Goal: Task Accomplishment & Management: Use online tool/utility

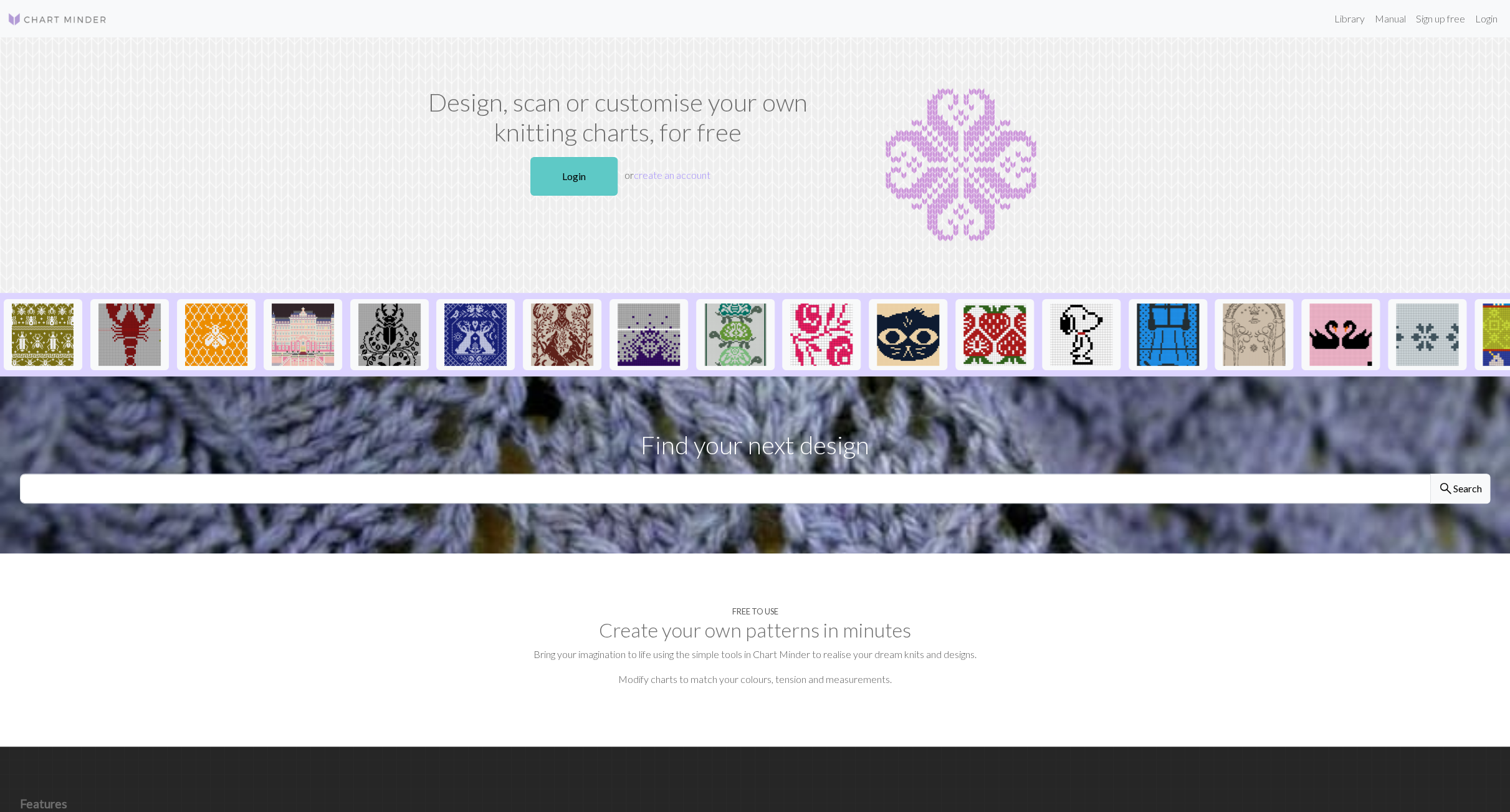
click at [595, 177] on link "Login" at bounding box center [573, 176] width 87 height 39
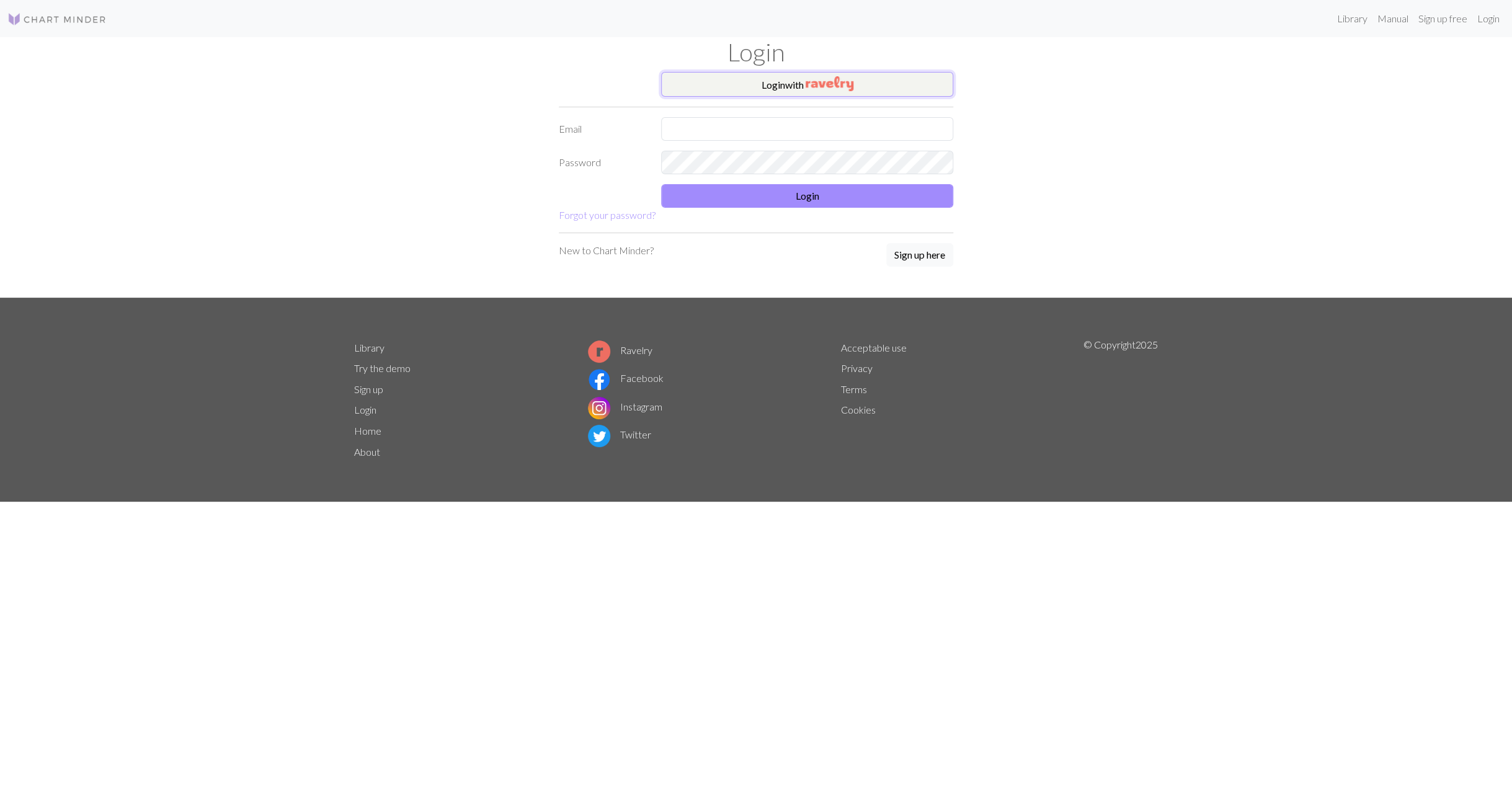
click at [730, 88] on button "Login with" at bounding box center [807, 84] width 292 height 24
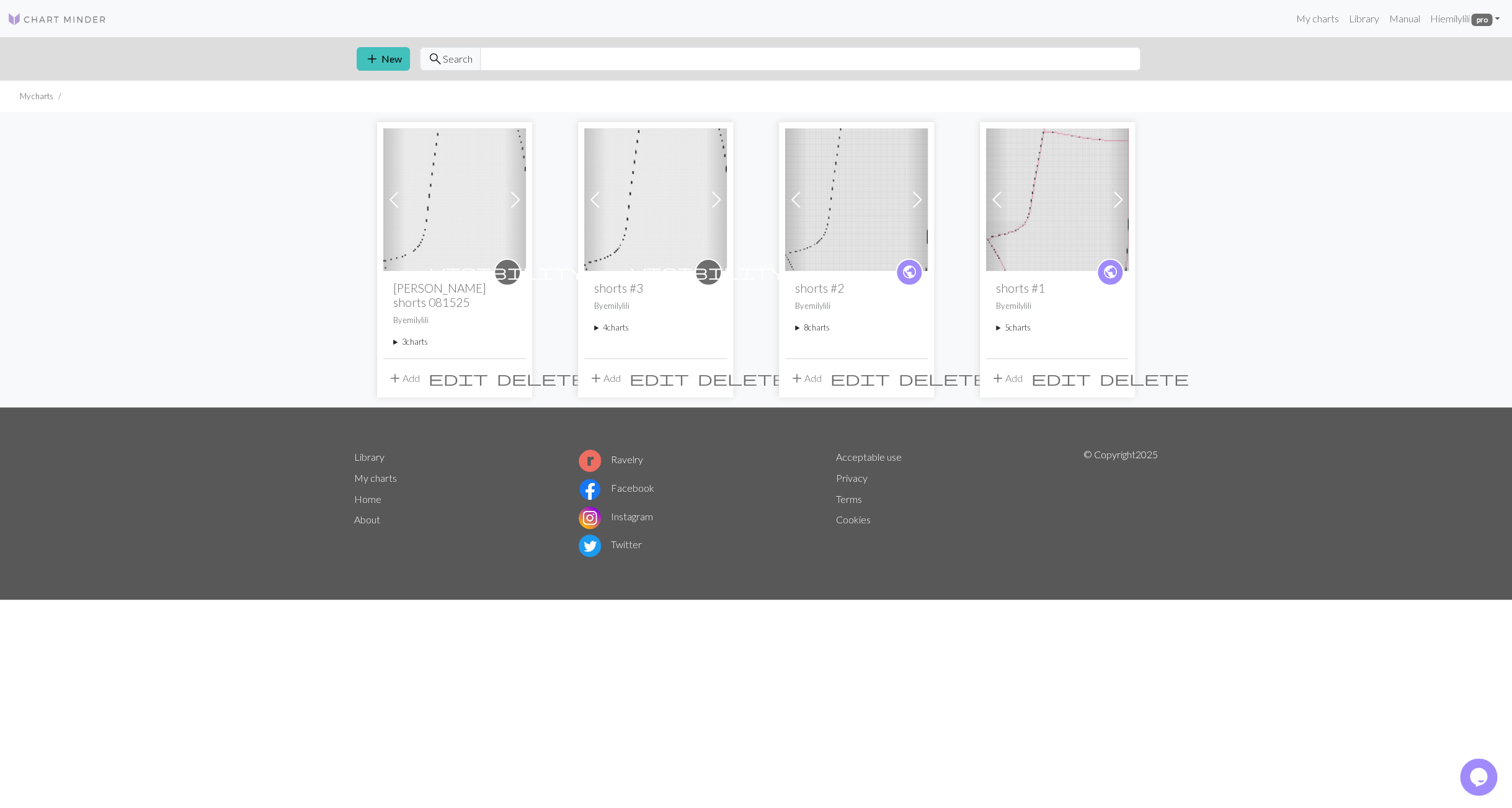
click at [411, 344] on summary "3 charts" at bounding box center [455, 342] width 122 height 11
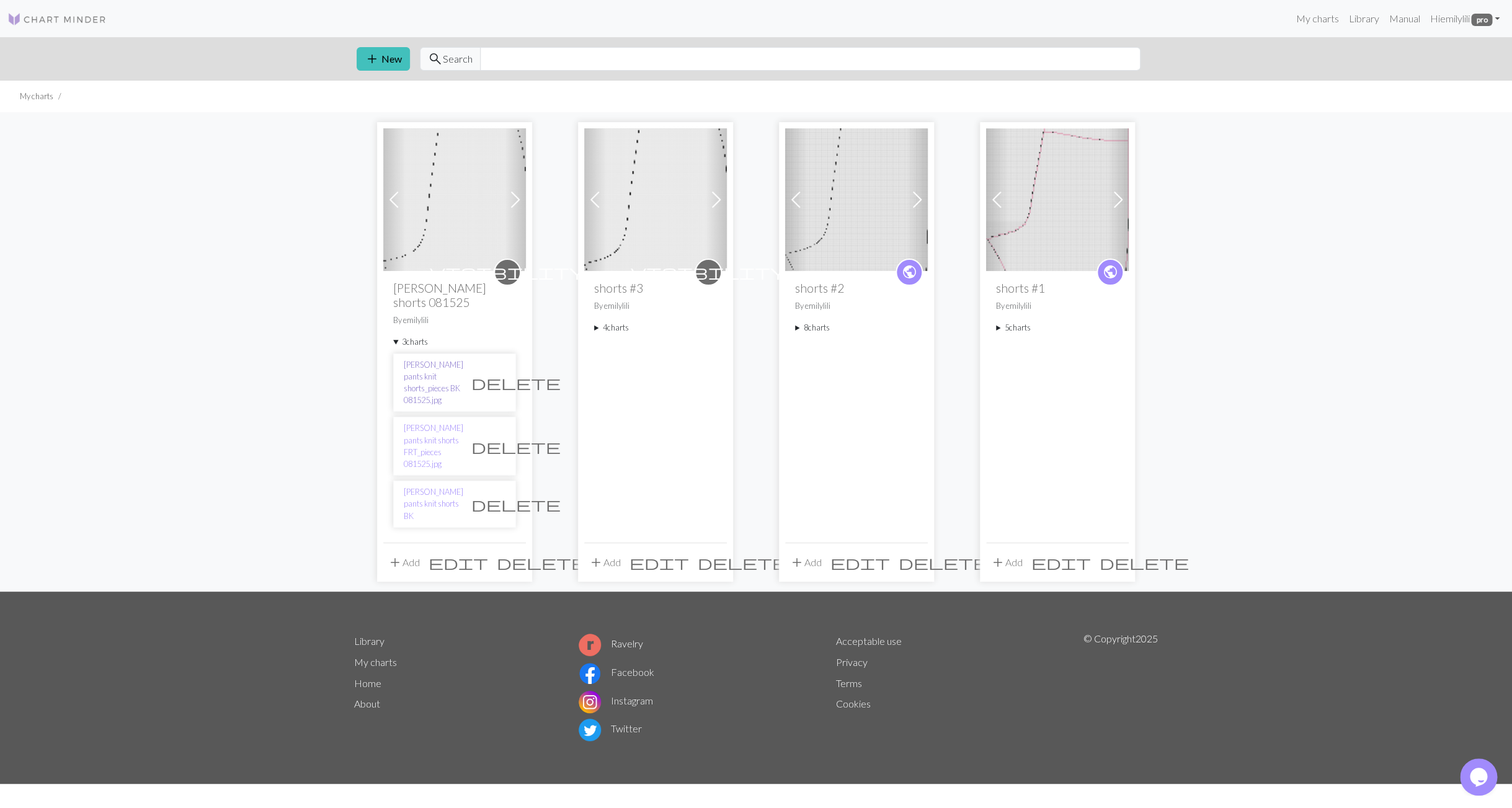
click at [425, 383] on link "[PERSON_NAME] pants knit shorts_pieces BK 081525.jpg" at bounding box center [434, 383] width 60 height 47
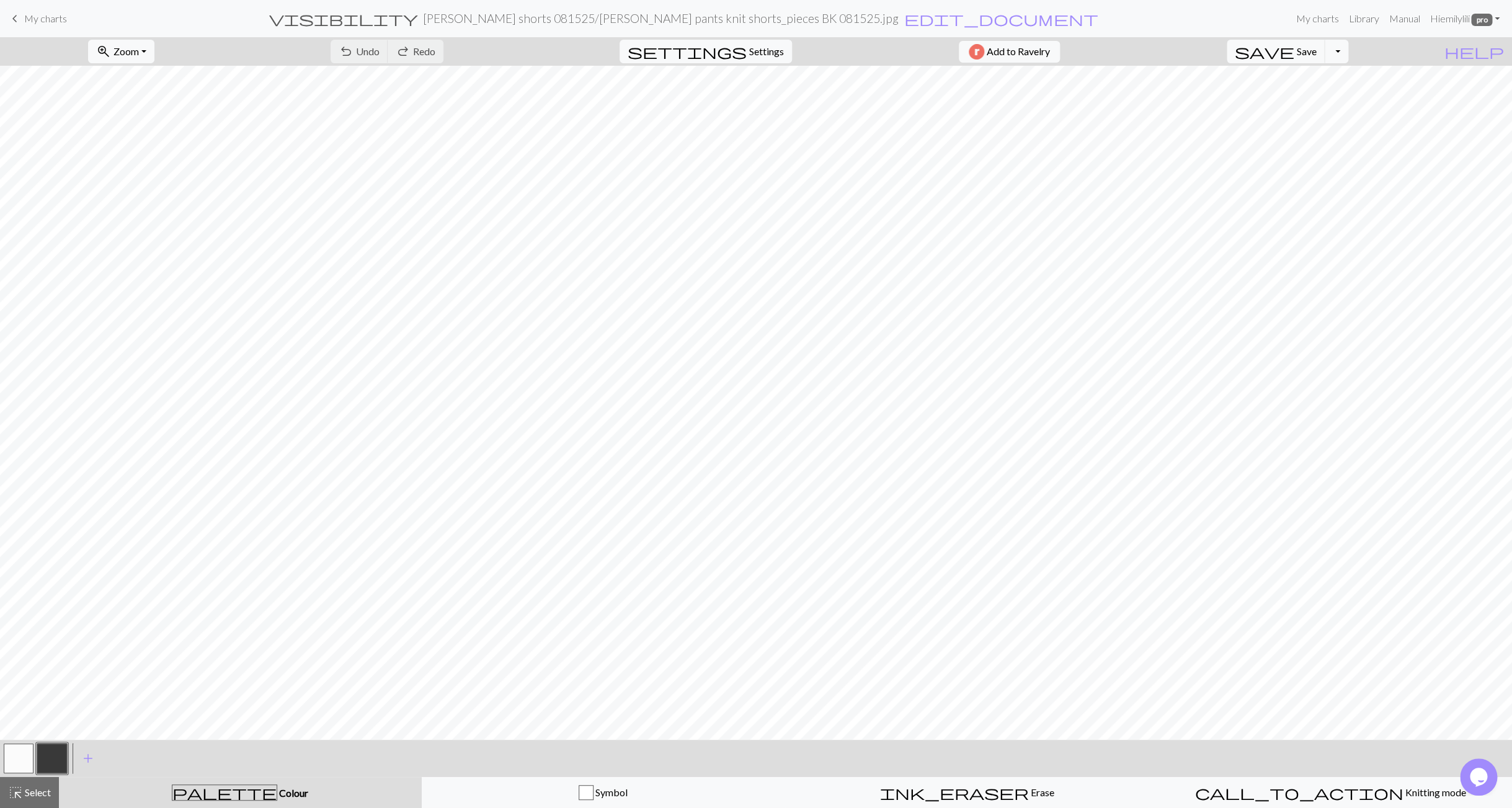
click at [39, 20] on span "My charts" at bounding box center [46, 18] width 42 height 11
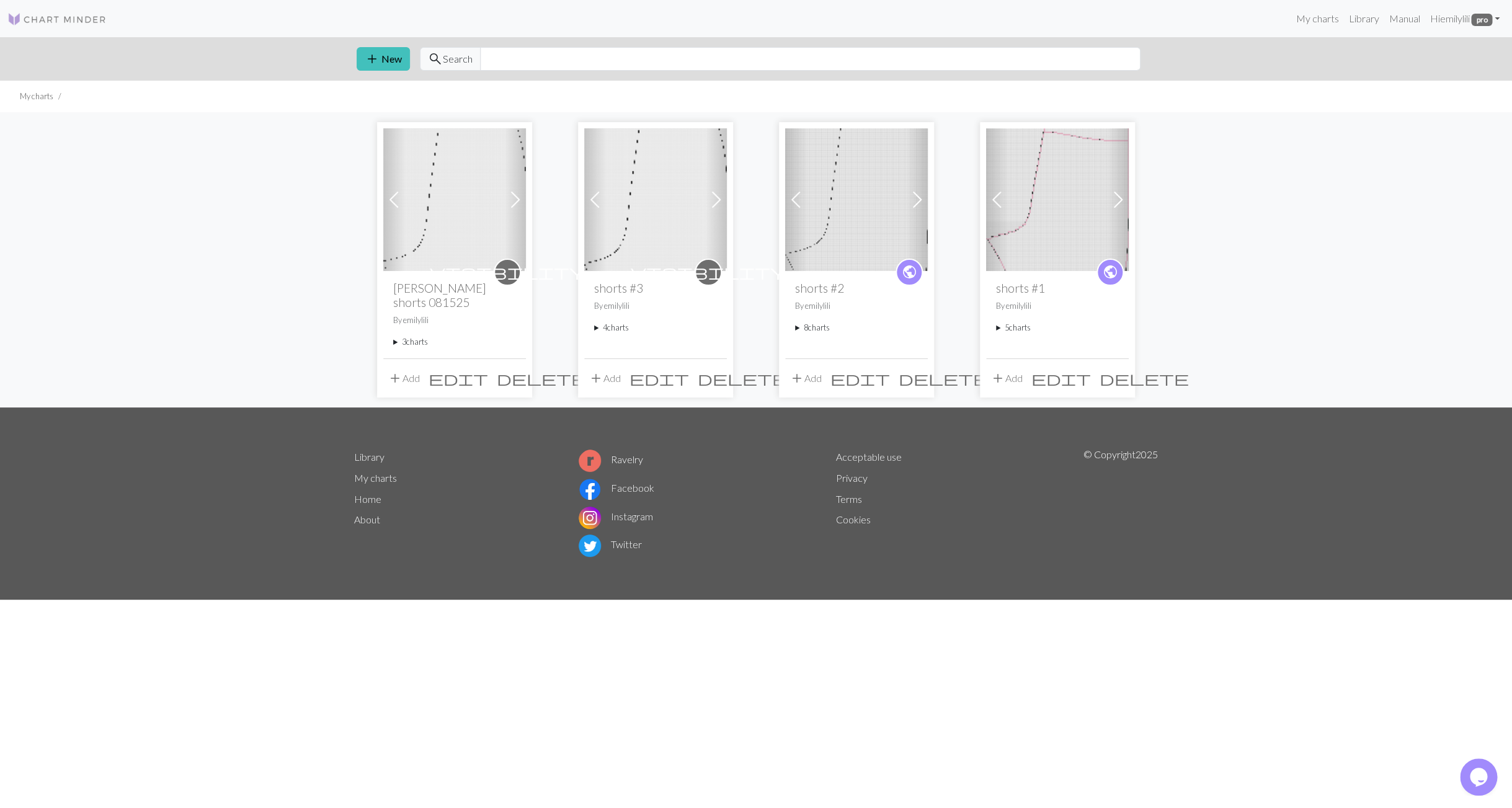
click at [393, 344] on div "visibility [PERSON_NAME] shorts 081525 By [PERSON_NAME] 3 charts [PERSON_NAME] …" at bounding box center [454, 314] width 143 height 87
click at [396, 343] on summary "3 charts" at bounding box center [455, 342] width 122 height 11
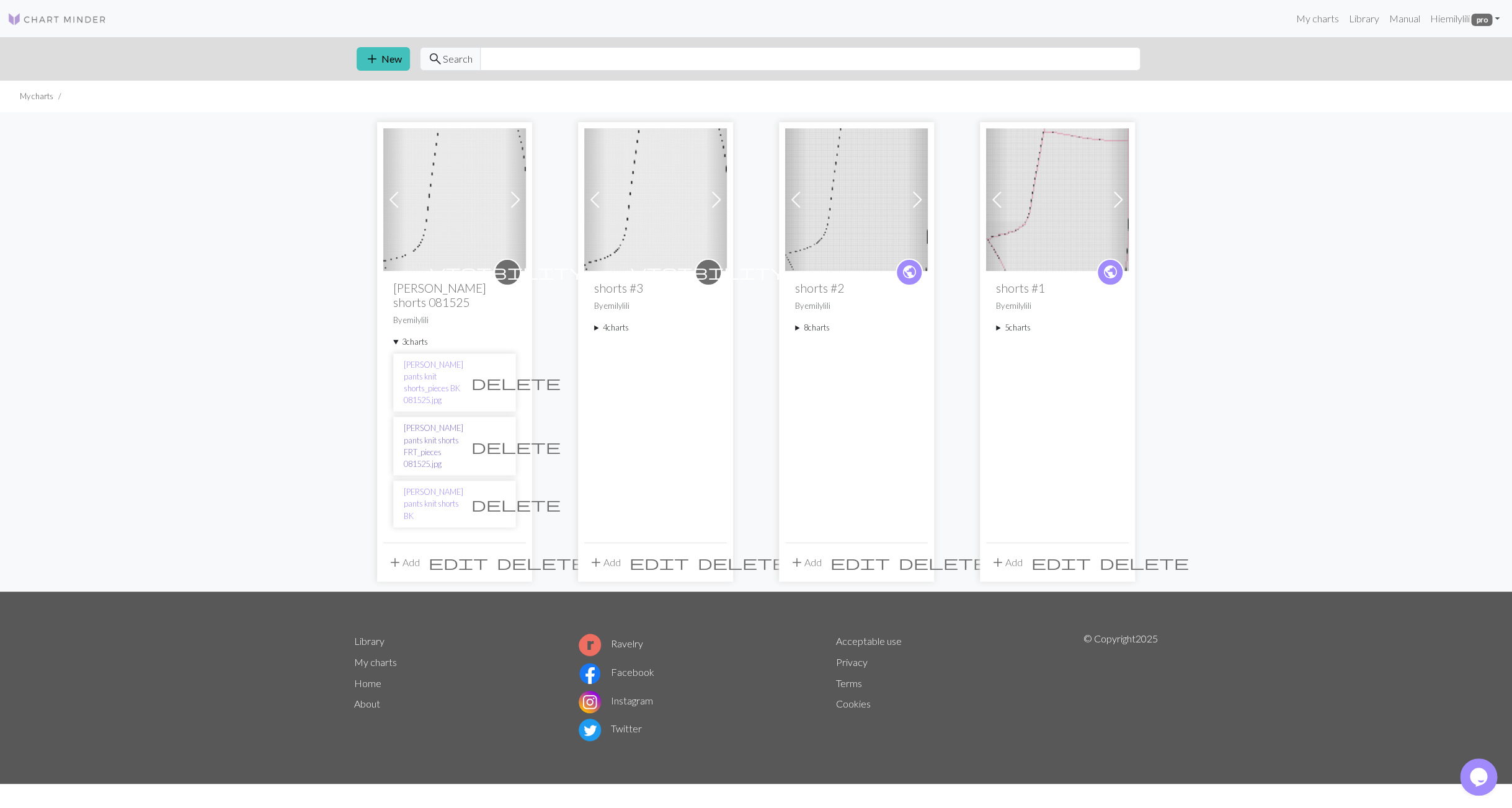
click at [412, 422] on link "[PERSON_NAME] pants knit shorts FRT_pieces 081525.jpg" at bounding box center [434, 446] width 60 height 47
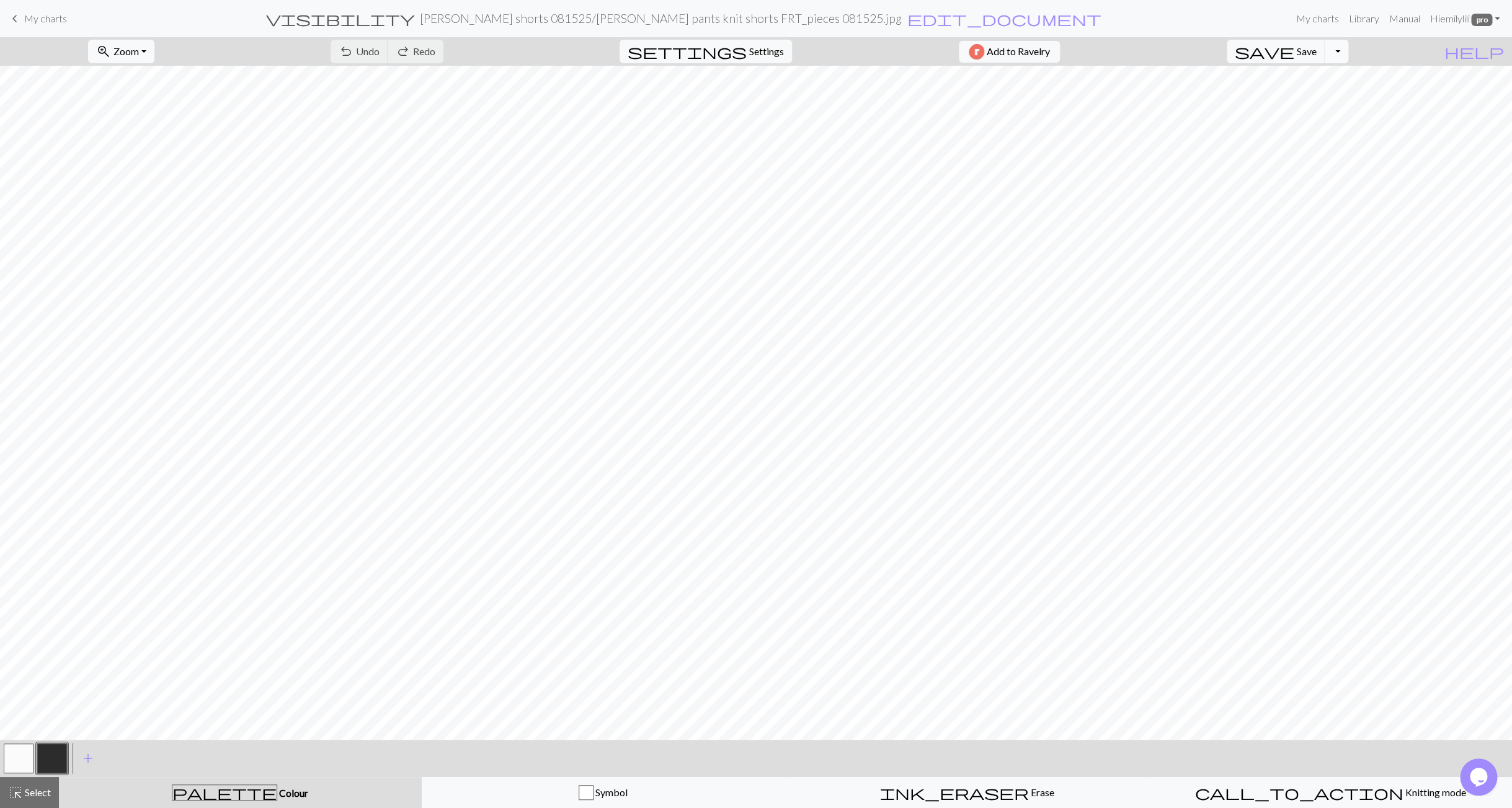
click at [1348, 47] on button "Toggle Dropdown" at bounding box center [1336, 51] width 24 height 24
click at [1346, 81] on button "file_copy Save a copy" at bounding box center [1245, 78] width 205 height 20
click at [45, 20] on span "My charts" at bounding box center [46, 18] width 42 height 11
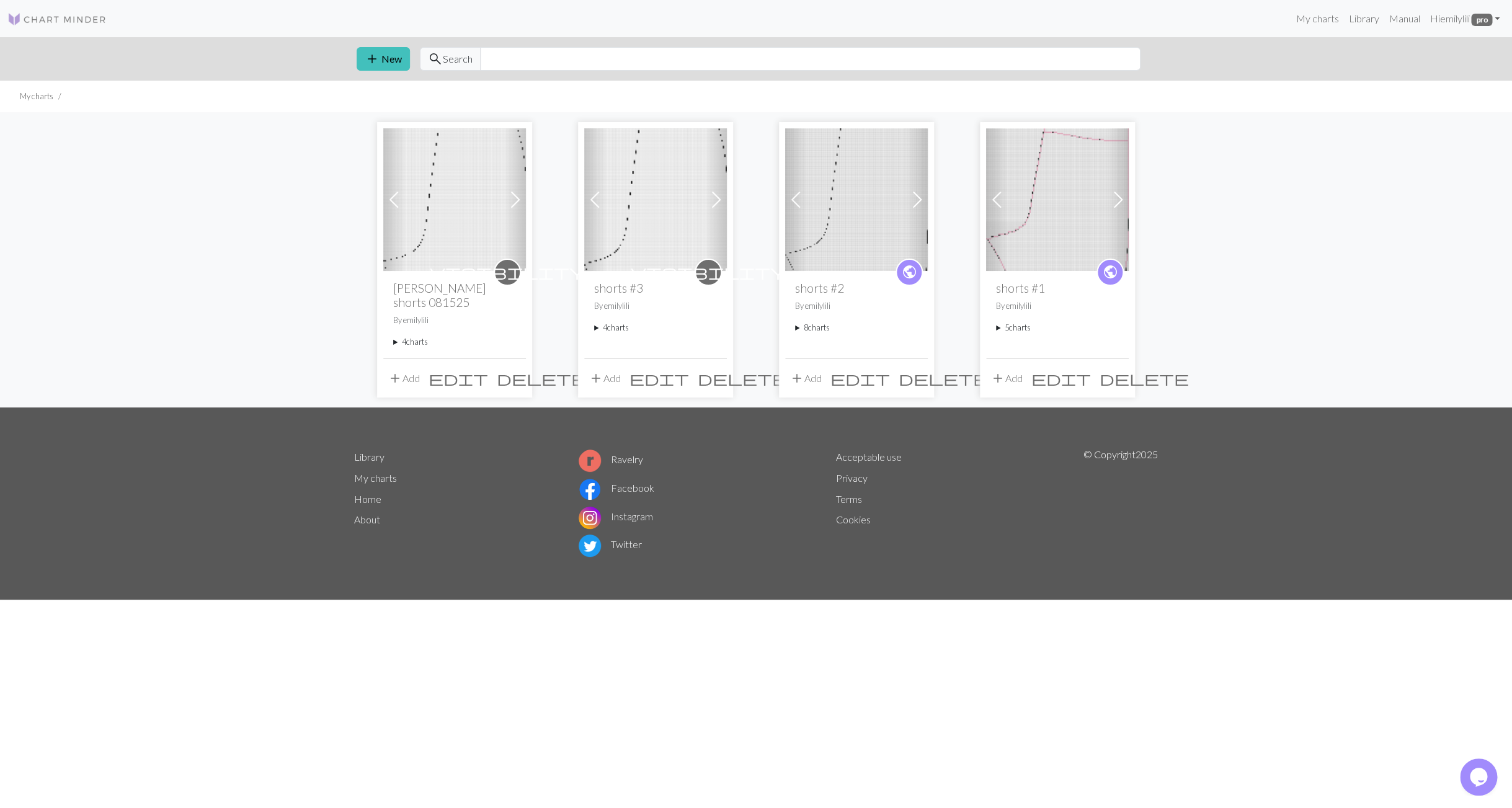
click at [394, 344] on summary "4 charts" at bounding box center [455, 342] width 122 height 11
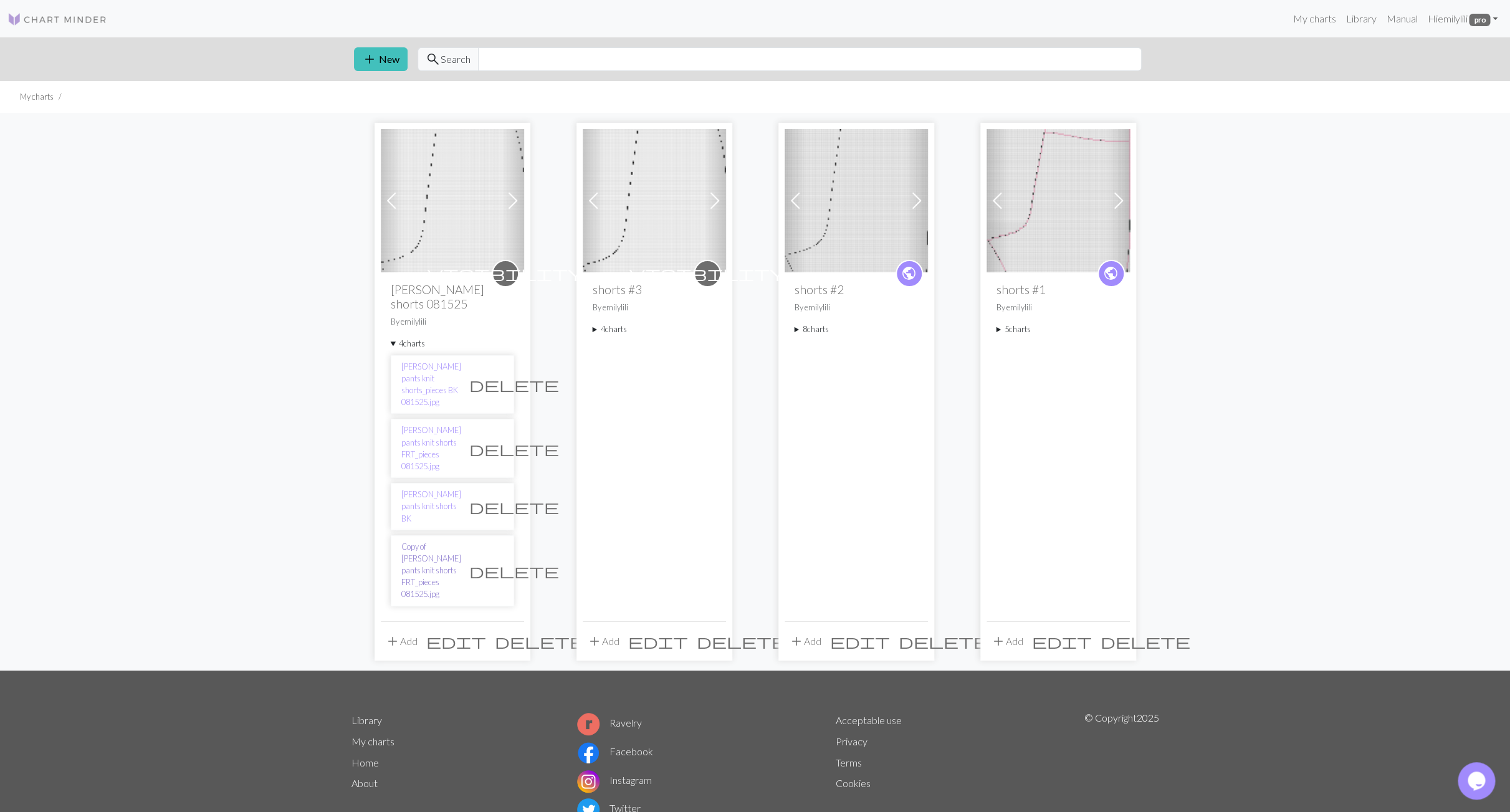
click at [426, 541] on link "Copy of [PERSON_NAME] pants knit shorts FRT_pieces 081525.jpg" at bounding box center [431, 570] width 60 height 60
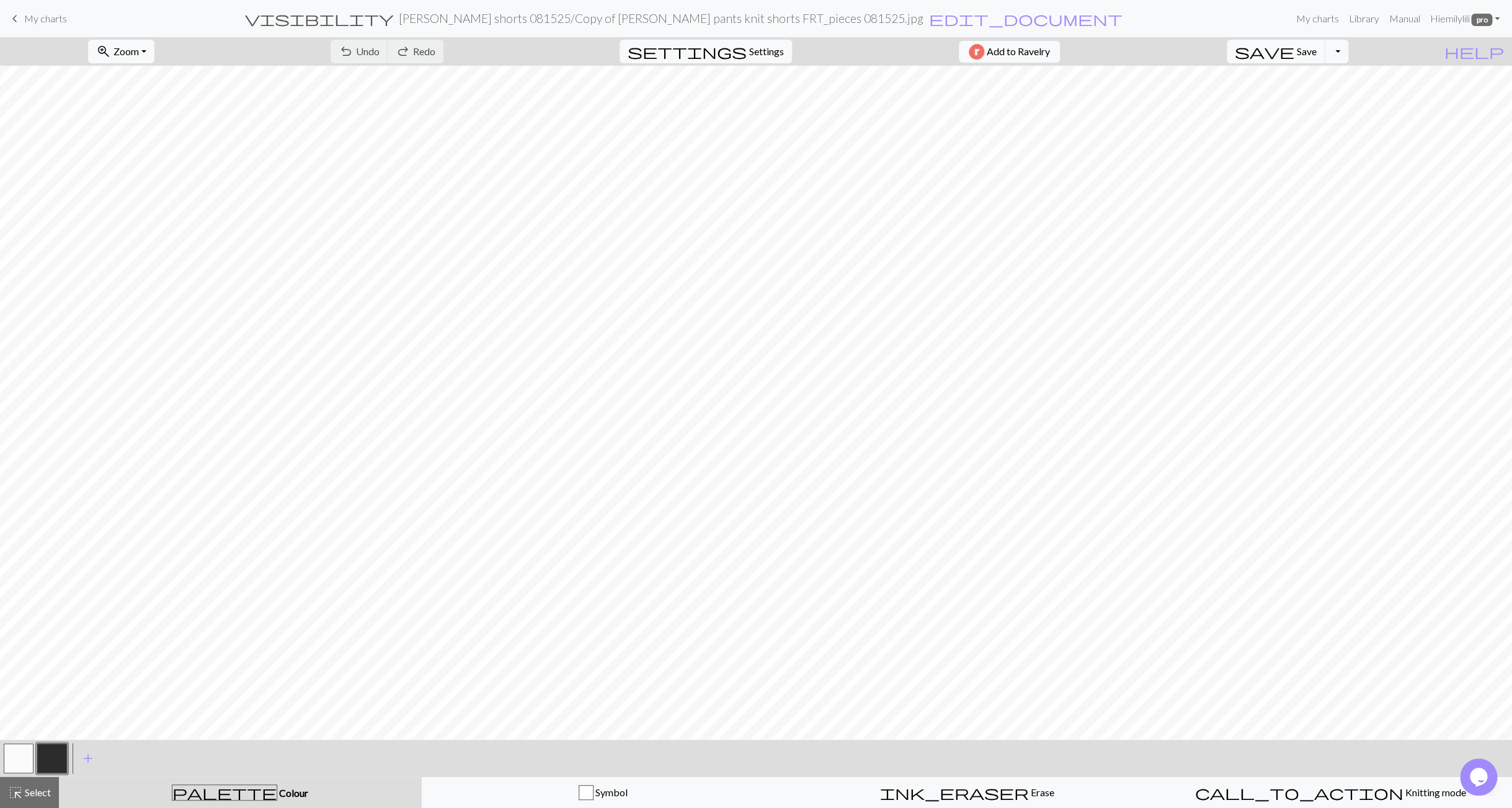
click at [549, 24] on h2 "[PERSON_NAME] shorts 081525 / Copy of [PERSON_NAME] pants knit shorts FRT_piece…" at bounding box center [660, 18] width 525 height 14
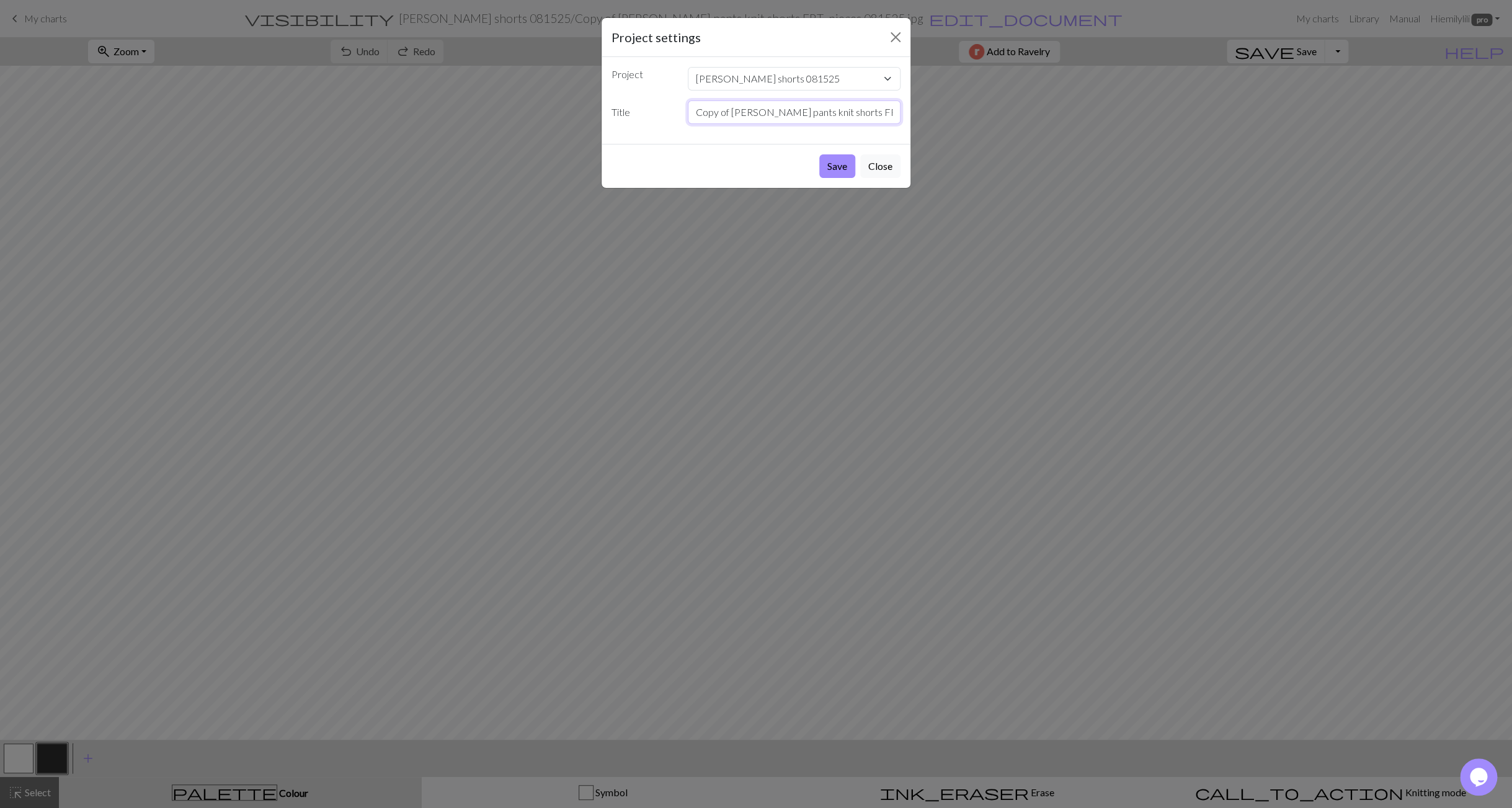
scroll to position [0, 33]
drag, startPoint x: 696, startPoint y: 112, endPoint x: 928, endPoint y: 105, distance: 232.1
click at [901, 107] on input "Copy of [PERSON_NAME] pants knit shorts FRT_pieces 081525.jpg" at bounding box center [794, 112] width 213 height 24
type input "knit shorts FRT"
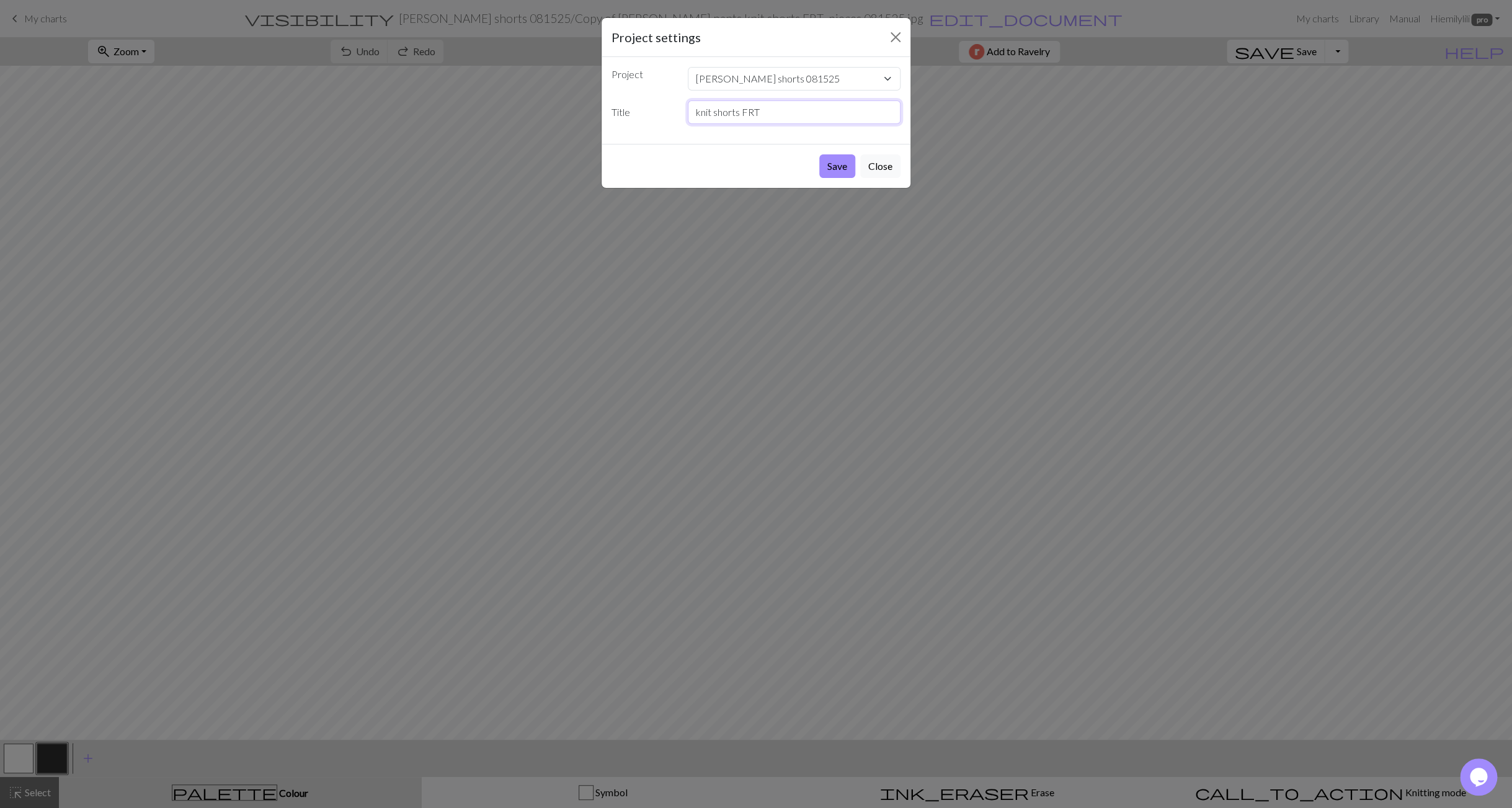
click at [819, 154] on button "Save" at bounding box center [837, 166] width 36 height 24
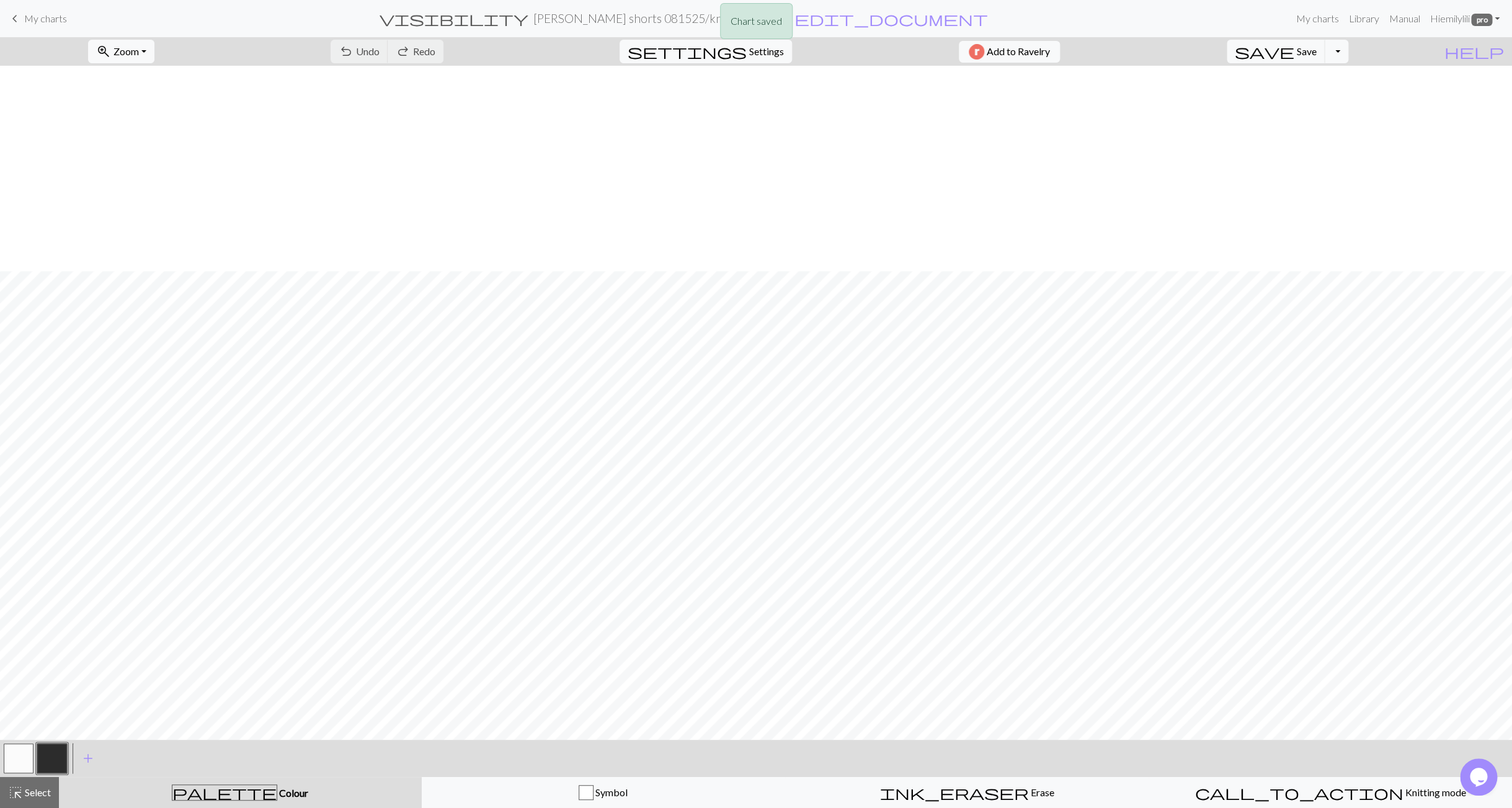
scroll to position [205, 0]
click at [154, 49] on button "zoom_in Zoom Zoom" at bounding box center [121, 51] width 66 height 24
click at [162, 82] on button "Fit all" at bounding box center [138, 78] width 98 height 20
click at [38, 14] on span "My charts" at bounding box center [46, 18] width 42 height 11
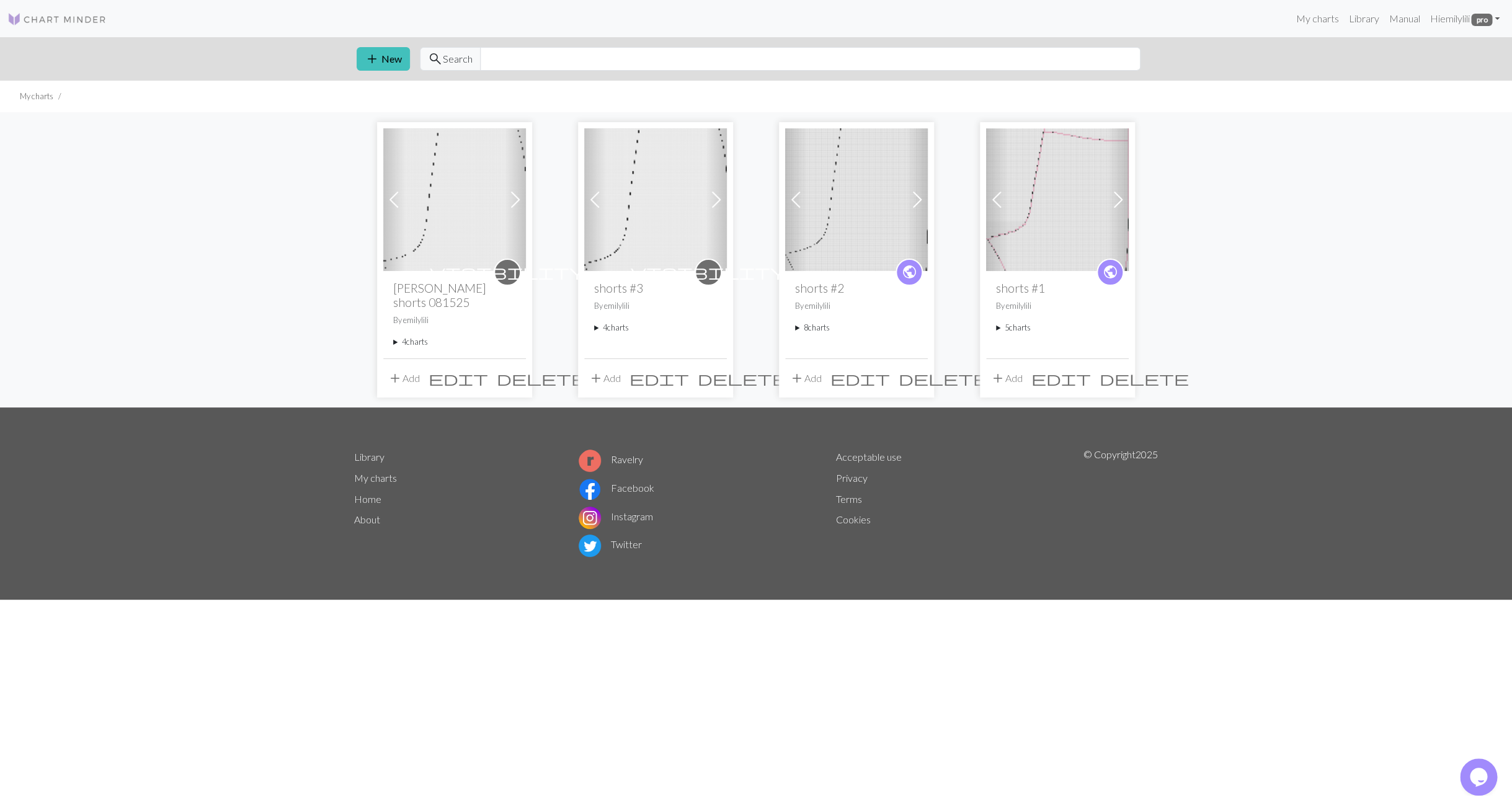
click at [394, 342] on summary "4 charts" at bounding box center [455, 342] width 122 height 11
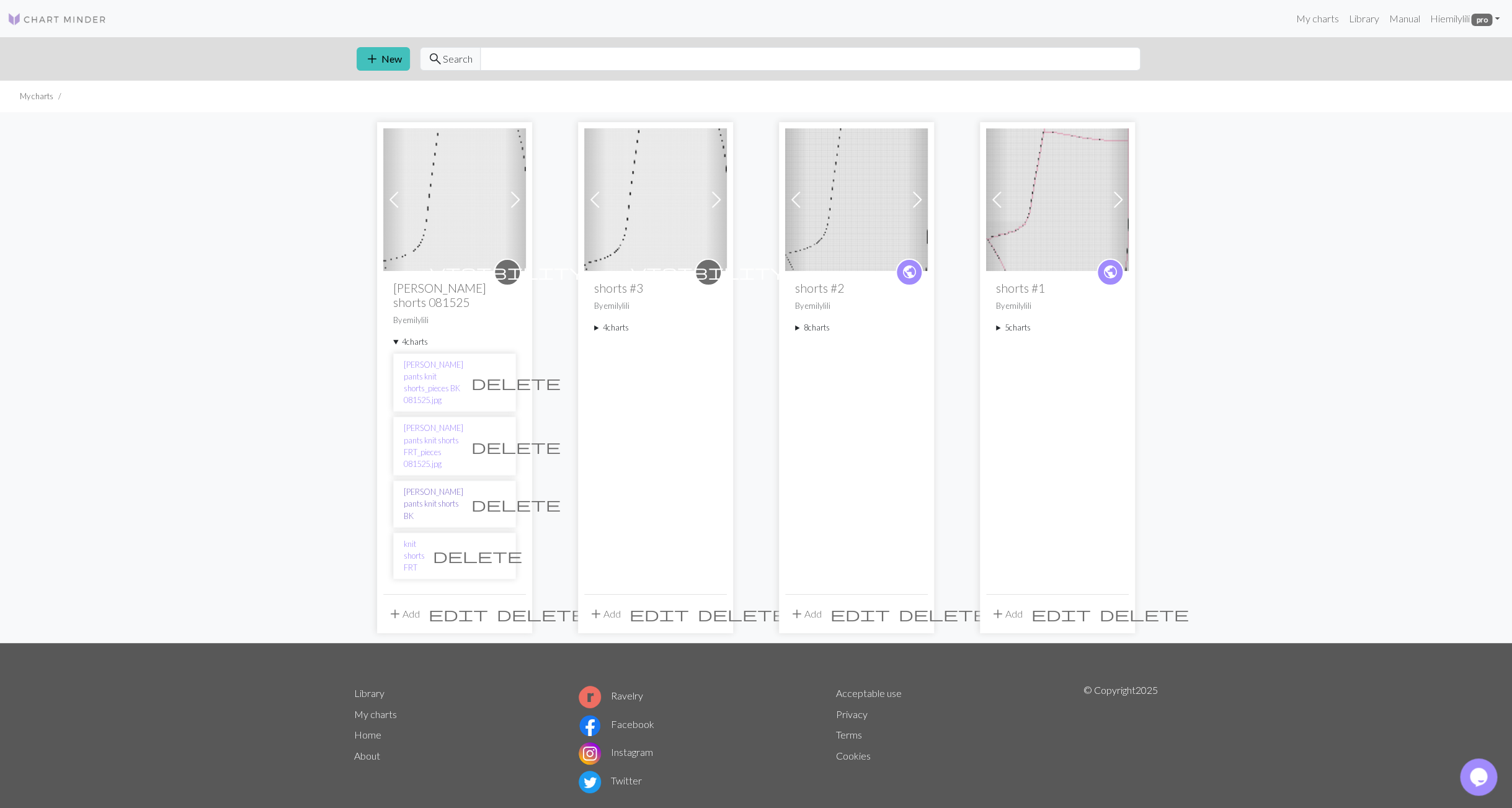
click at [429, 486] on link "[PERSON_NAME] pants knit shorts BK" at bounding box center [434, 504] width 60 height 36
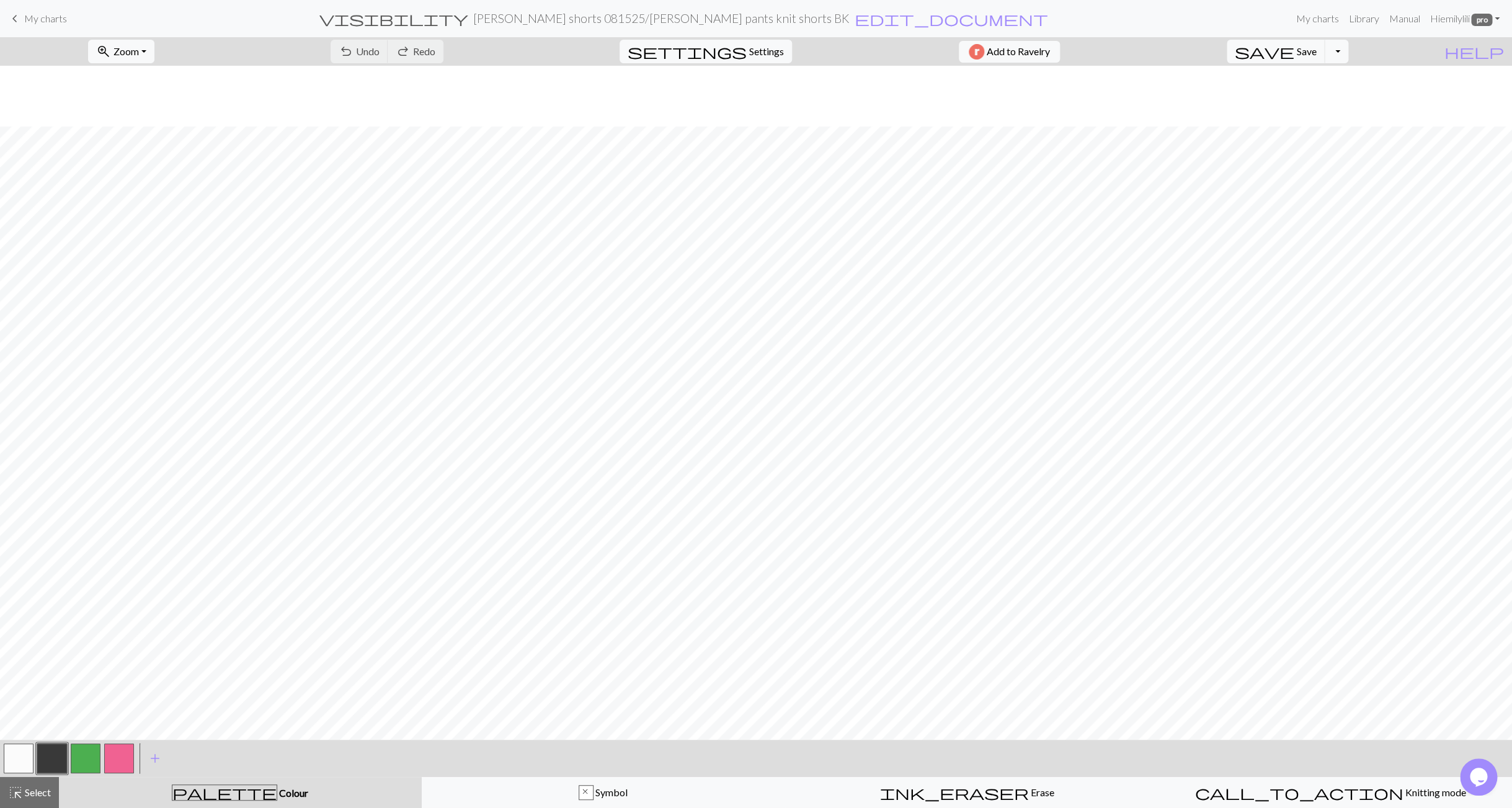
scroll to position [1668, 0]
click at [45, 21] on span "My charts" at bounding box center [46, 18] width 42 height 11
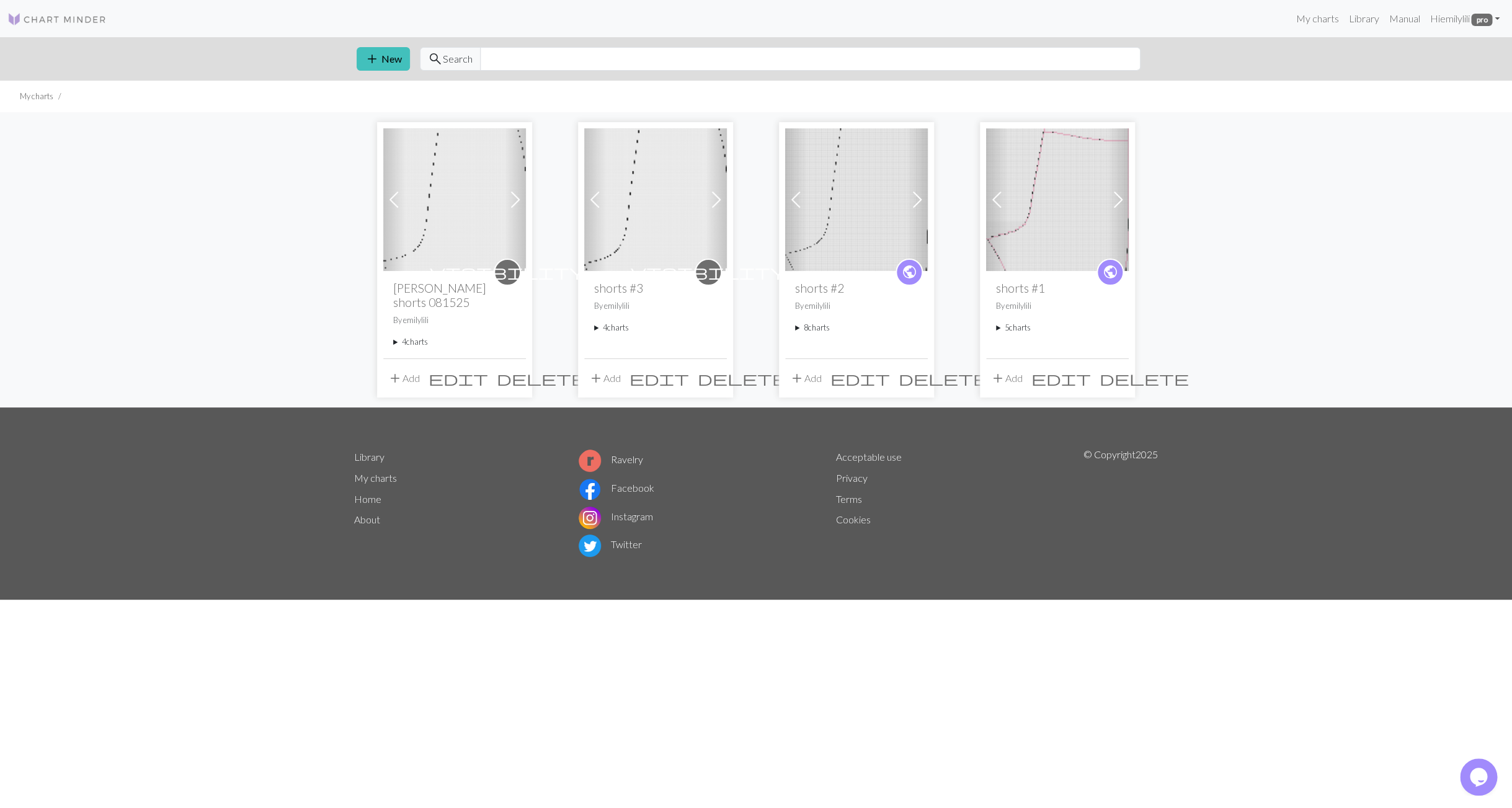
click at [398, 344] on summary "4 charts" at bounding box center [455, 342] width 122 height 11
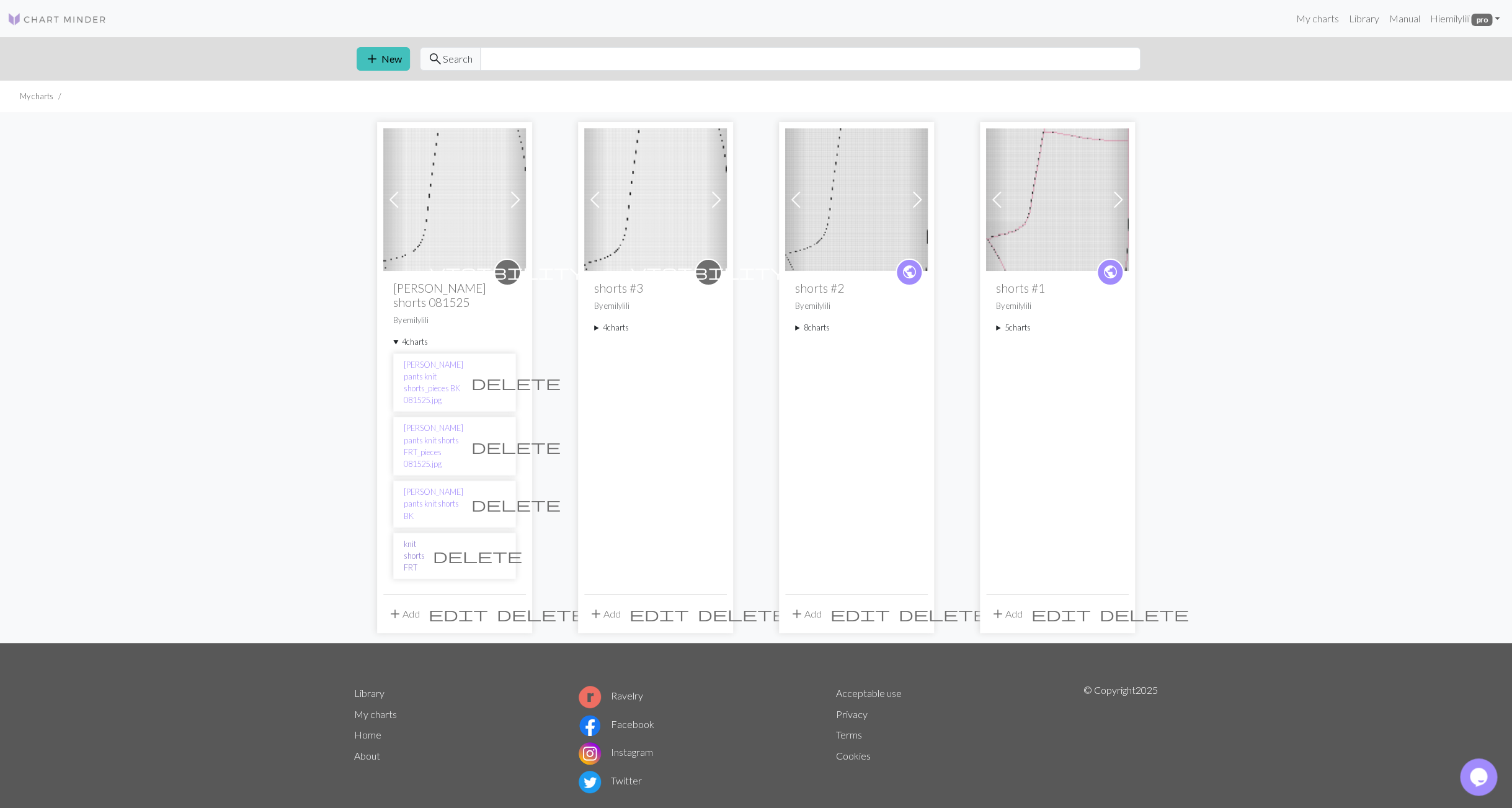
click at [425, 538] on link "knit shorts FRT" at bounding box center [415, 556] width 21 height 36
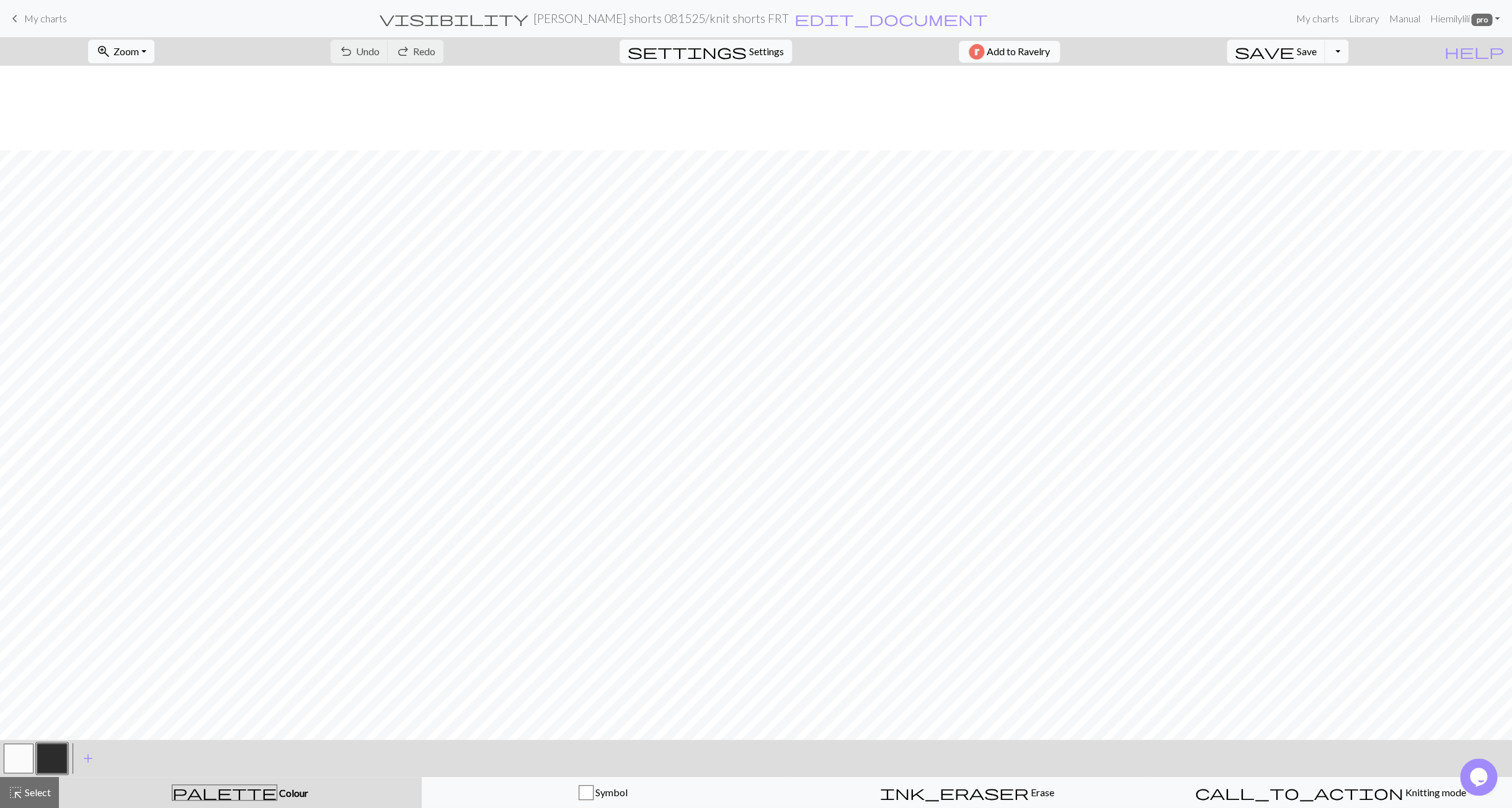
scroll to position [1003, 0]
click at [771, 49] on span "Settings" at bounding box center [767, 51] width 35 height 15
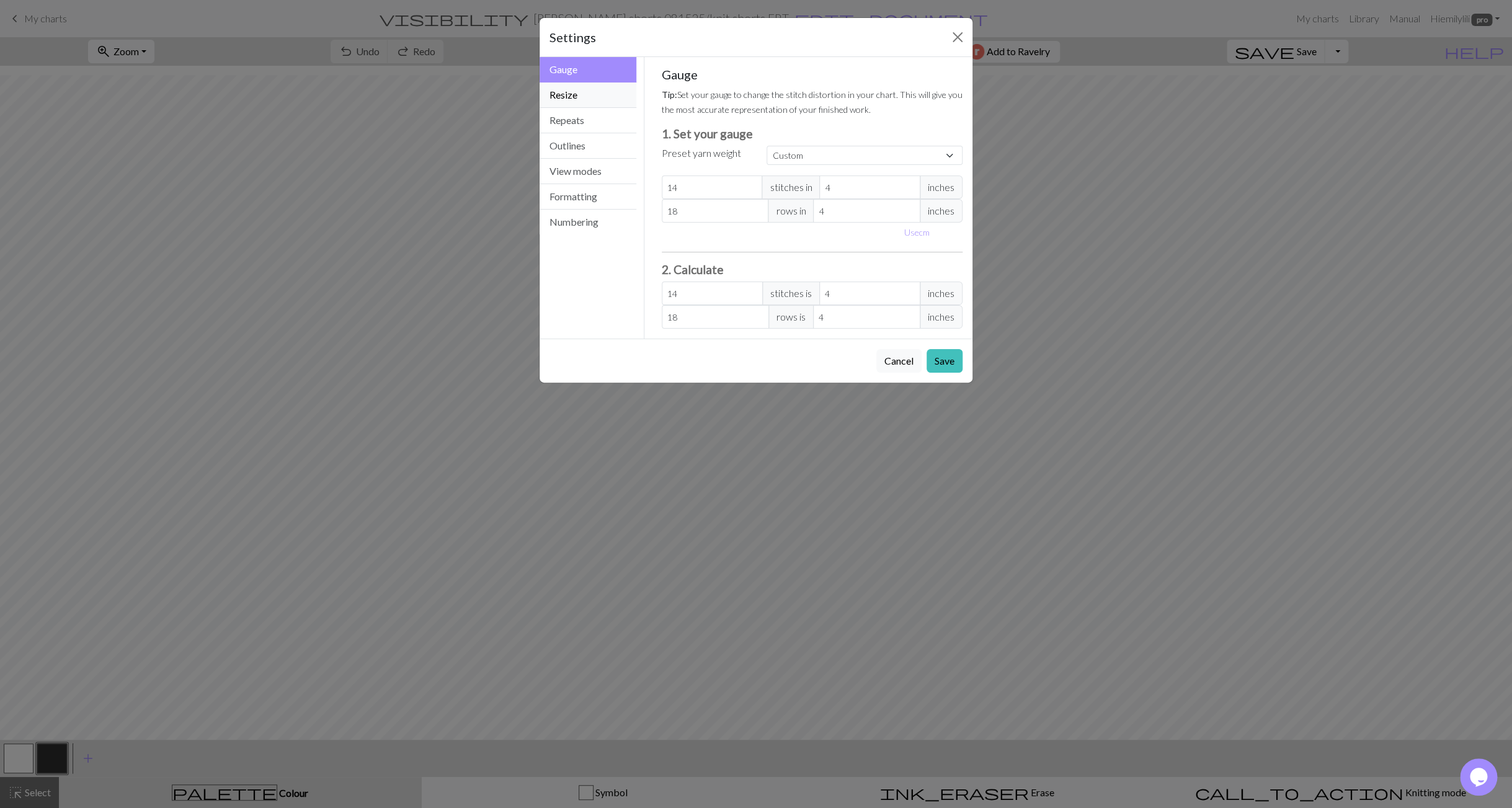
click at [593, 95] on button "Resize" at bounding box center [588, 95] width 97 height 25
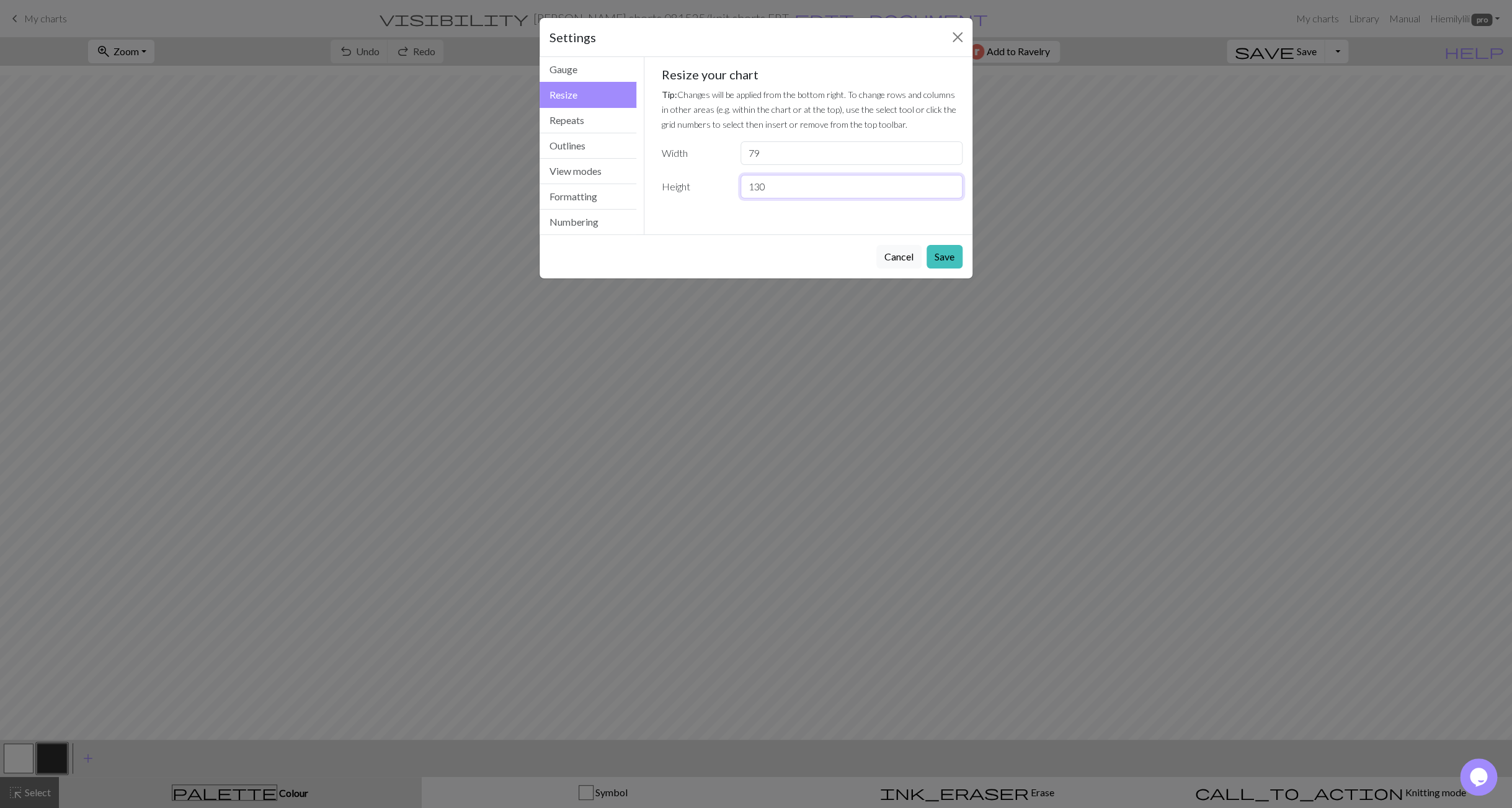
click at [778, 188] on input "130" at bounding box center [852, 186] width 222 height 24
drag, startPoint x: 770, startPoint y: 188, endPoint x: 734, endPoint y: 184, distance: 36.2
click at [740, 184] on input "130" at bounding box center [852, 186] width 222 height 24
type input "151"
click at [951, 259] on button "Save" at bounding box center [945, 256] width 36 height 24
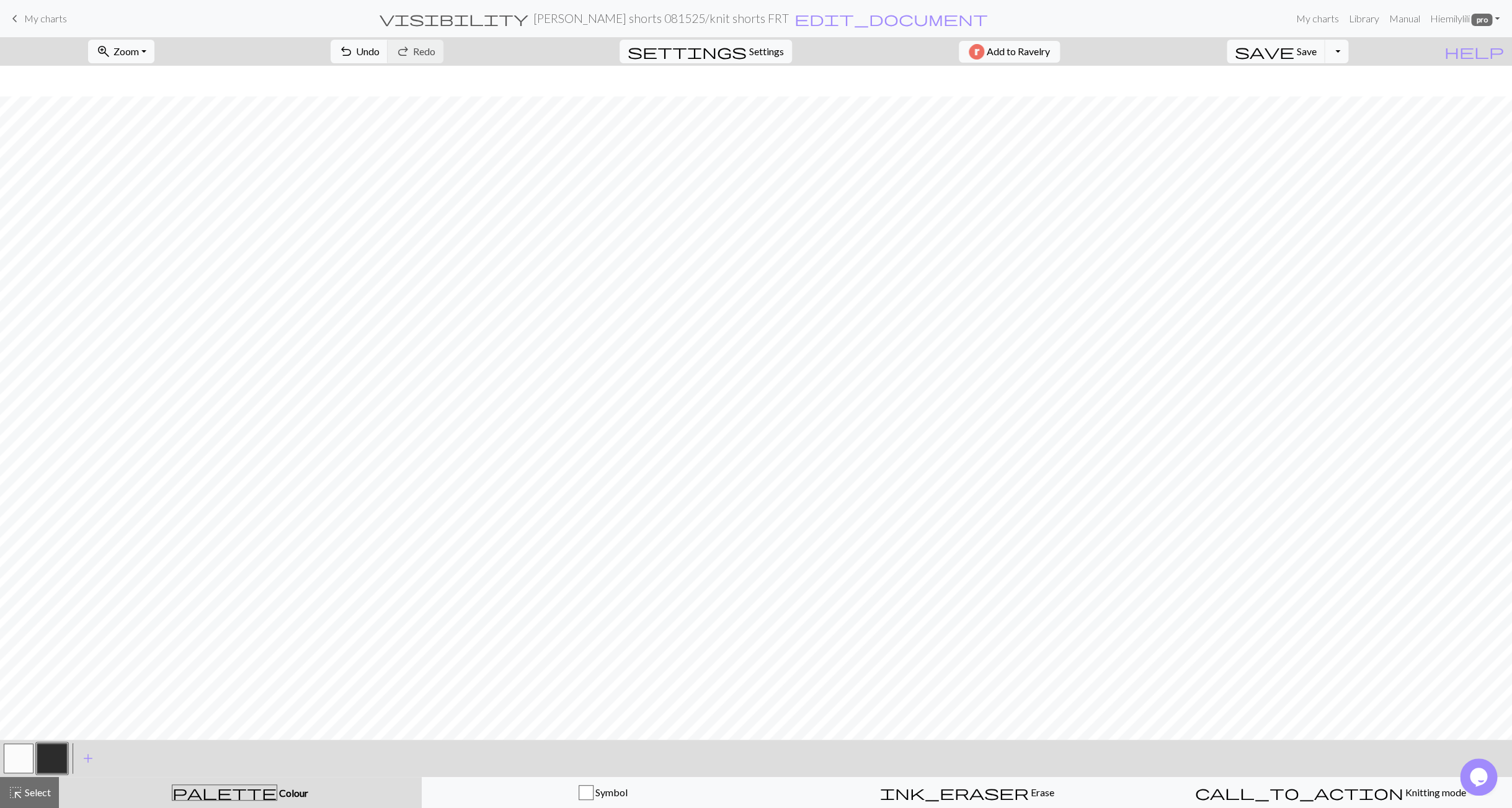
scroll to position [1263, 0]
click at [174, 805] on button "palette Colour Colour" at bounding box center [240, 792] width 362 height 31
click at [87, 757] on span "add" at bounding box center [88, 757] width 15 height 17
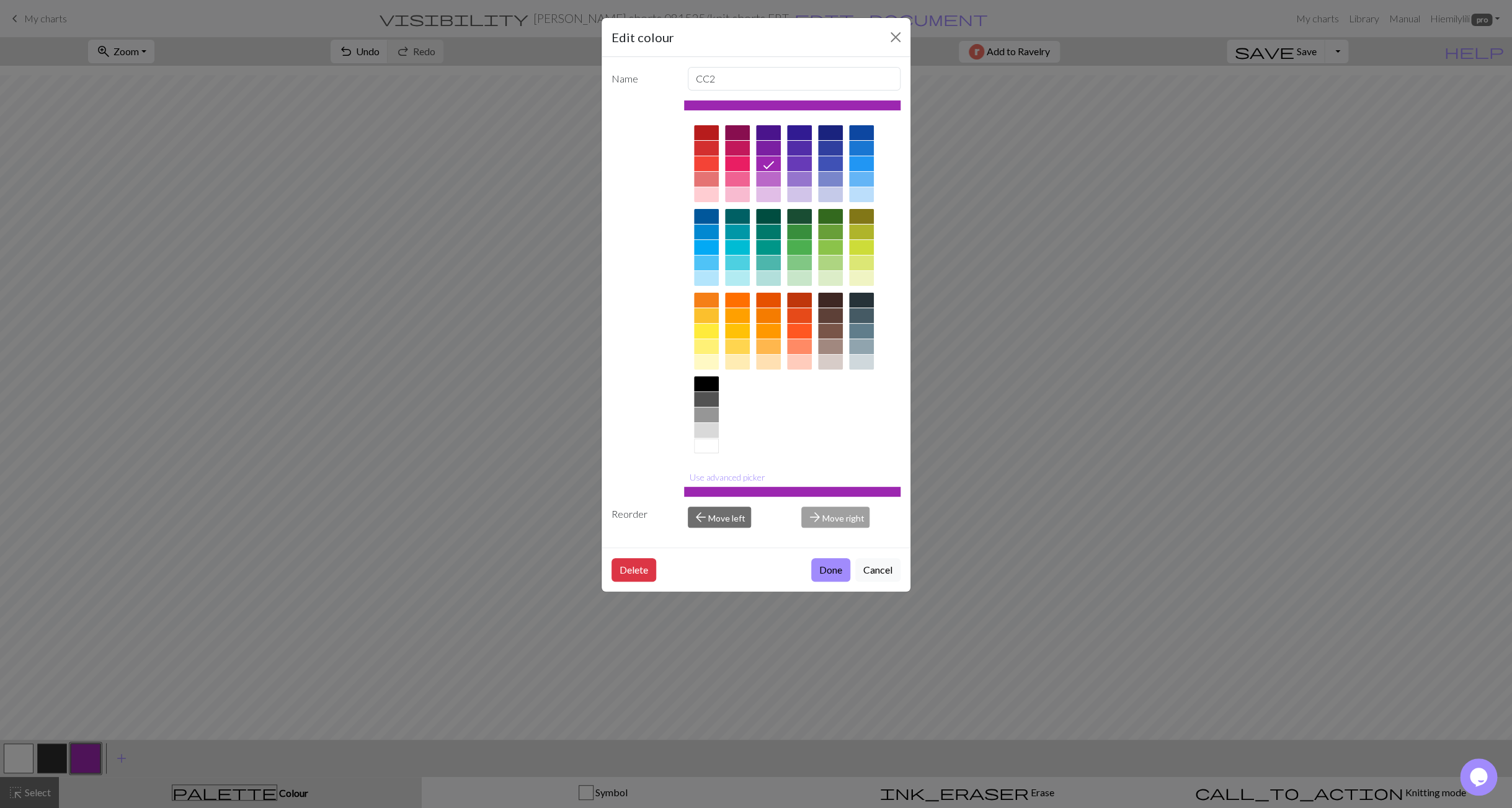
click at [809, 244] on div at bounding box center [799, 247] width 24 height 15
click at [834, 566] on button "Done" at bounding box center [831, 570] width 39 height 24
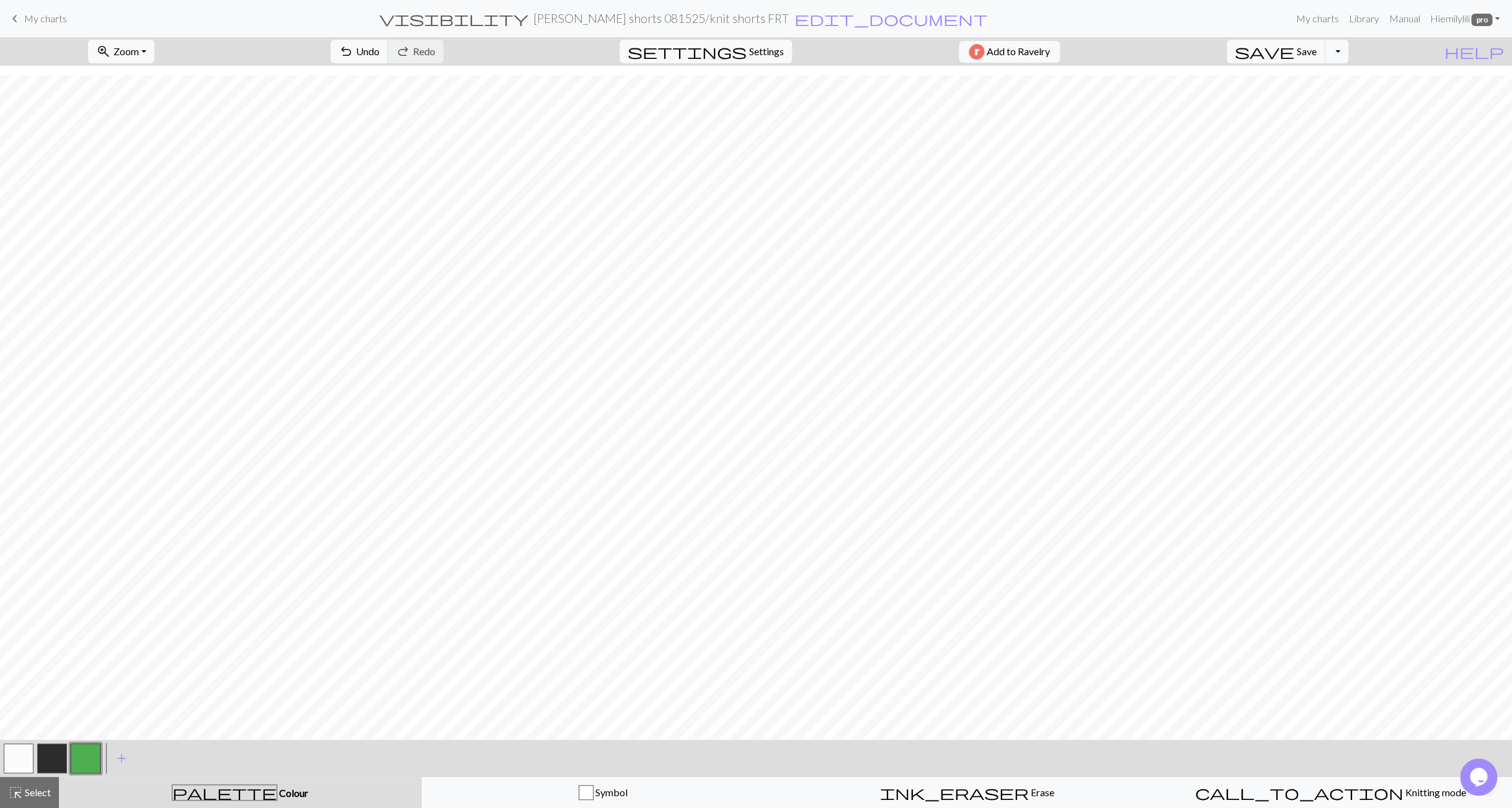
click at [35, 17] on span "My charts" at bounding box center [46, 18] width 42 height 11
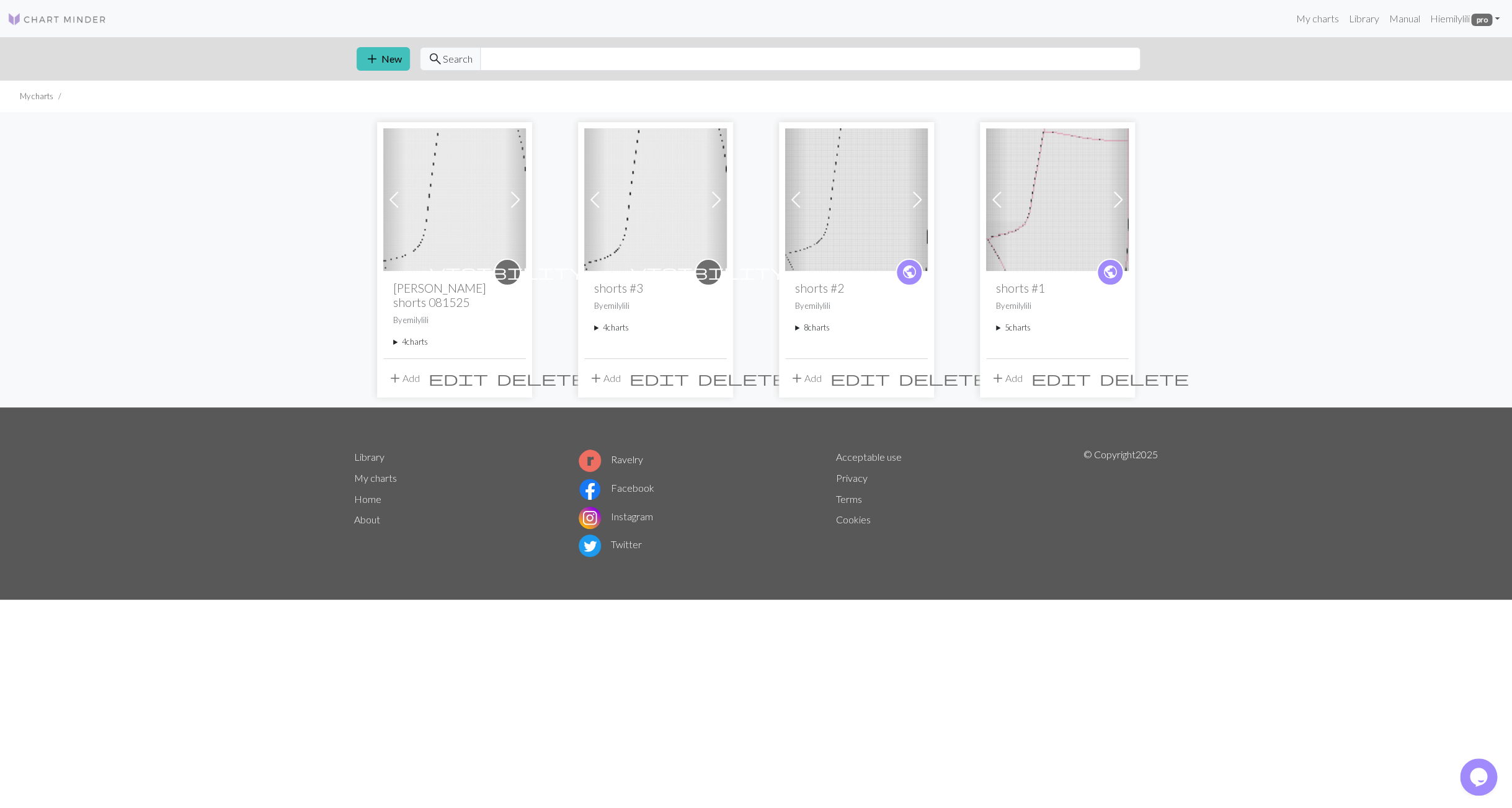
click at [399, 341] on summary "4 charts" at bounding box center [455, 342] width 122 height 11
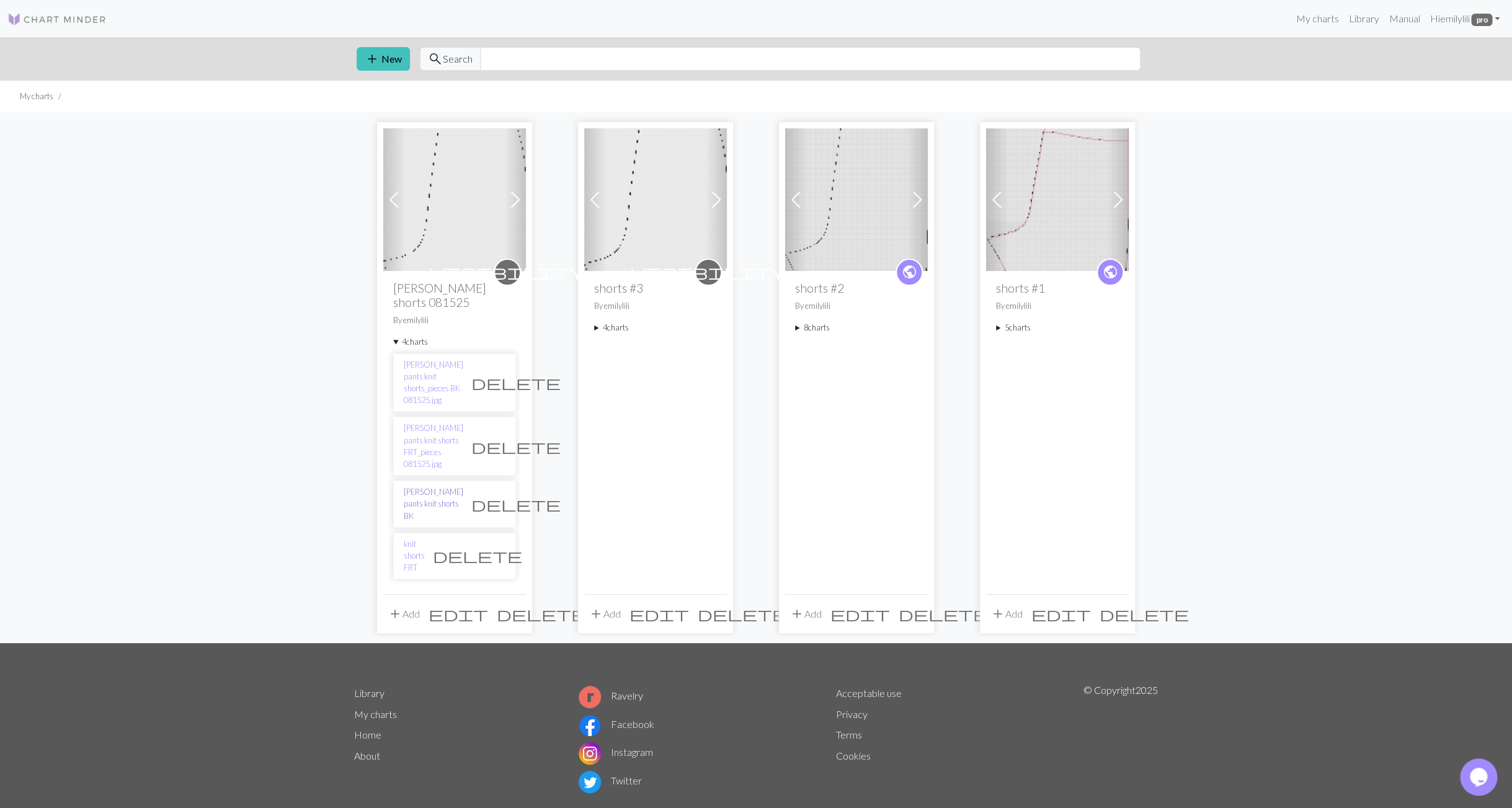
click at [418, 486] on link "[PERSON_NAME] pants knit shorts BK" at bounding box center [434, 504] width 60 height 36
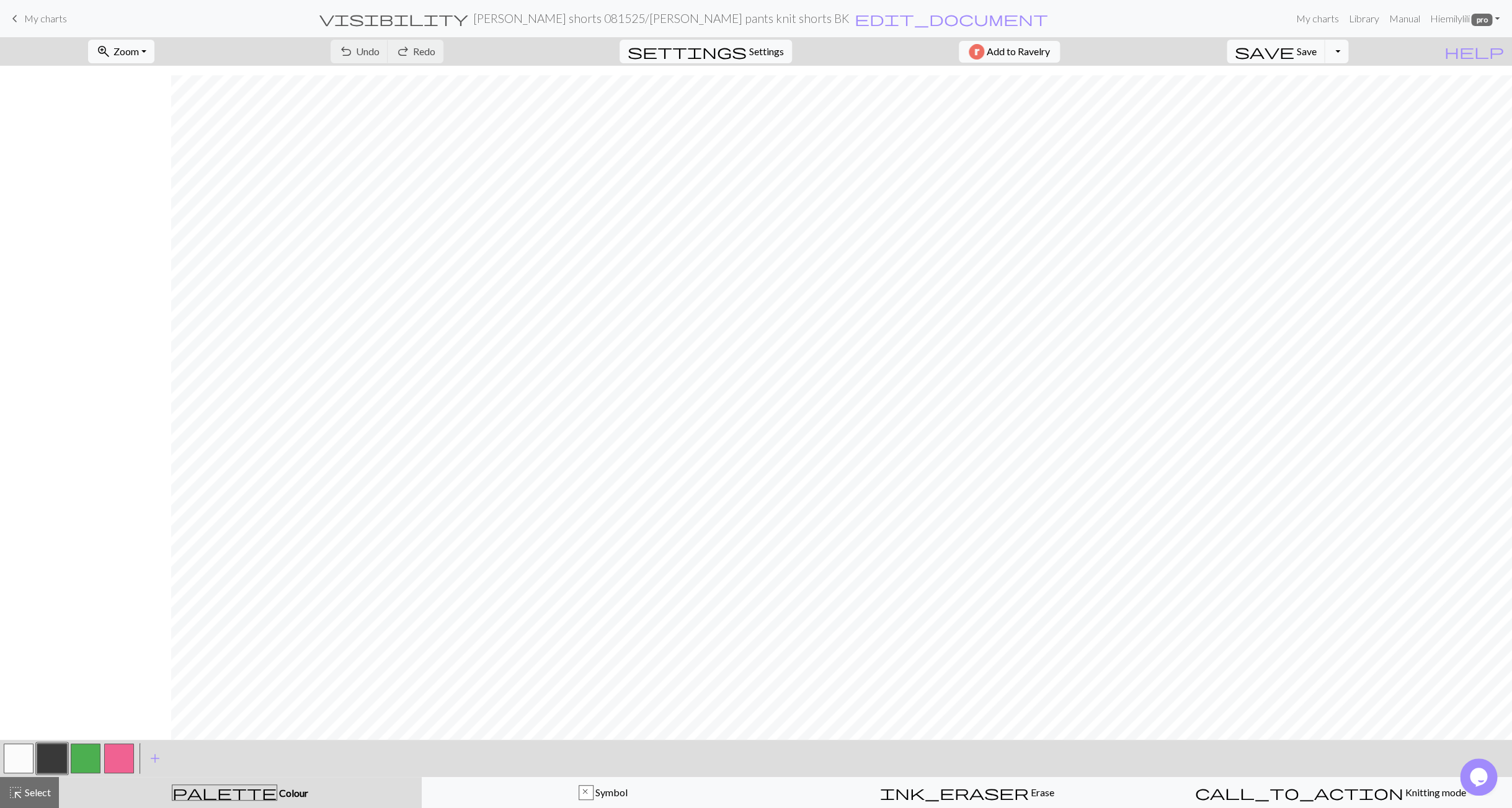
scroll to position [1710, 171]
click at [56, 22] on span "My charts" at bounding box center [46, 18] width 42 height 11
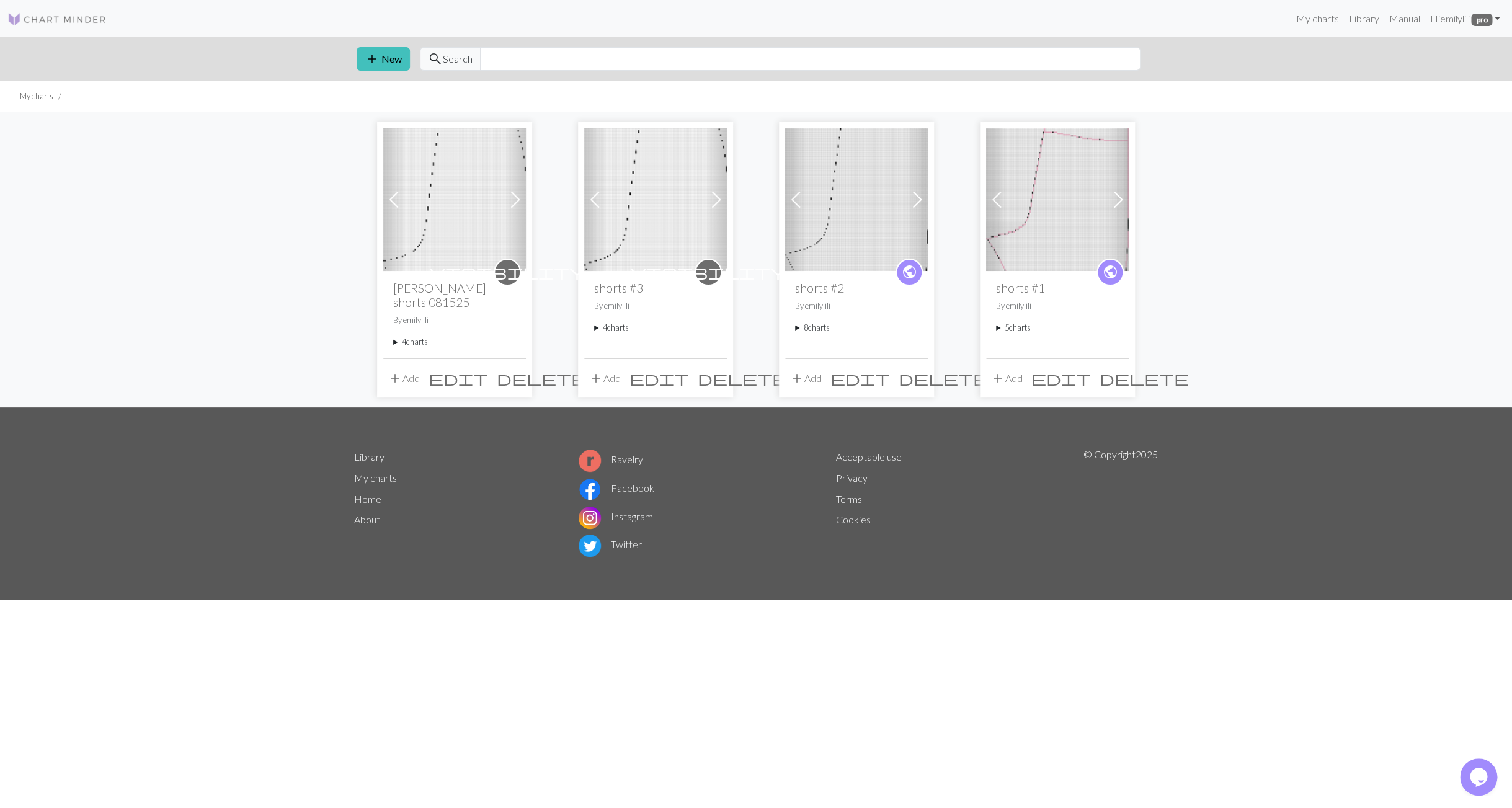
click at [398, 344] on summary "4 charts" at bounding box center [455, 342] width 122 height 11
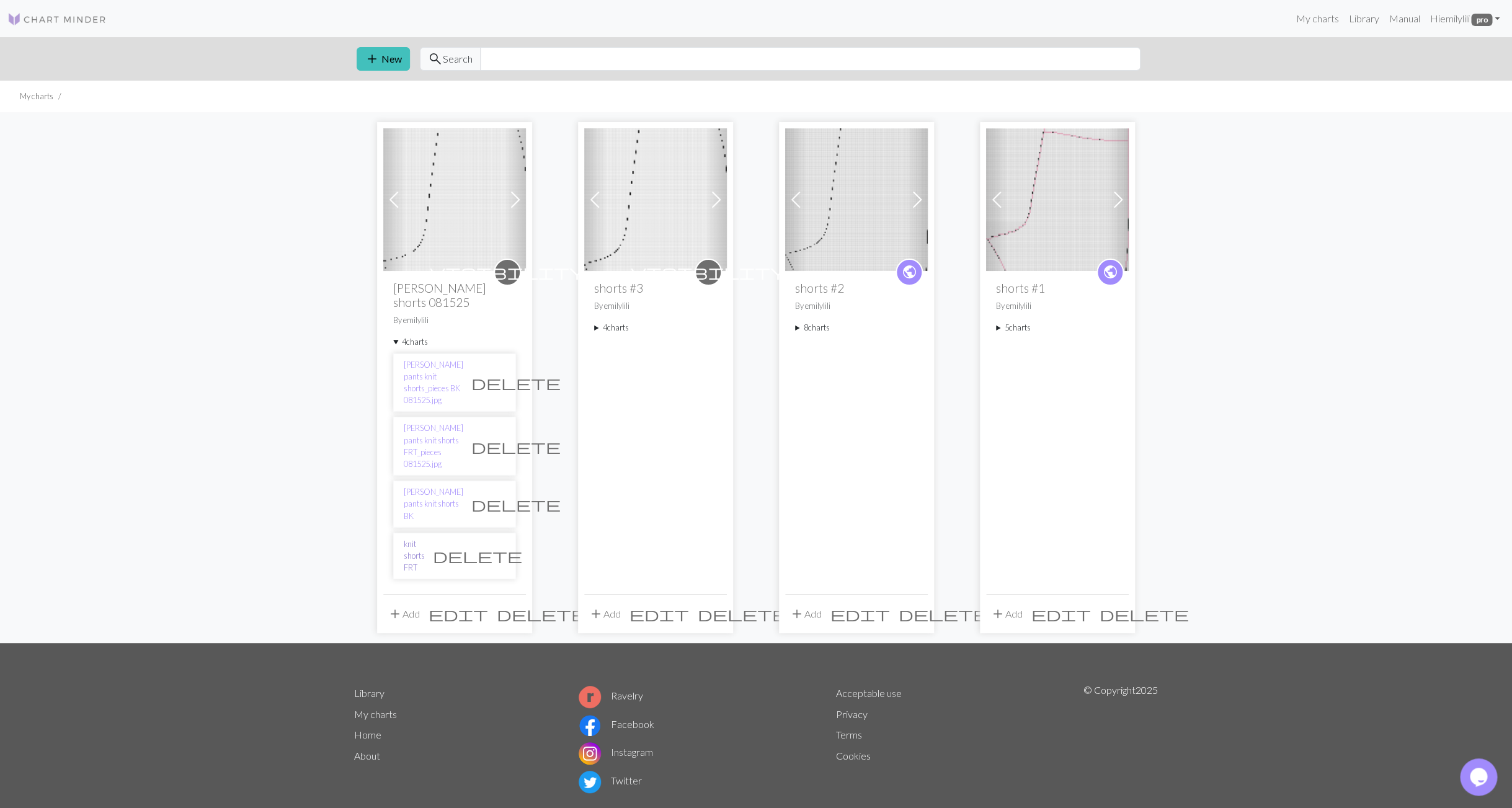
click at [425, 538] on link "knit shorts FRT" at bounding box center [415, 556] width 21 height 36
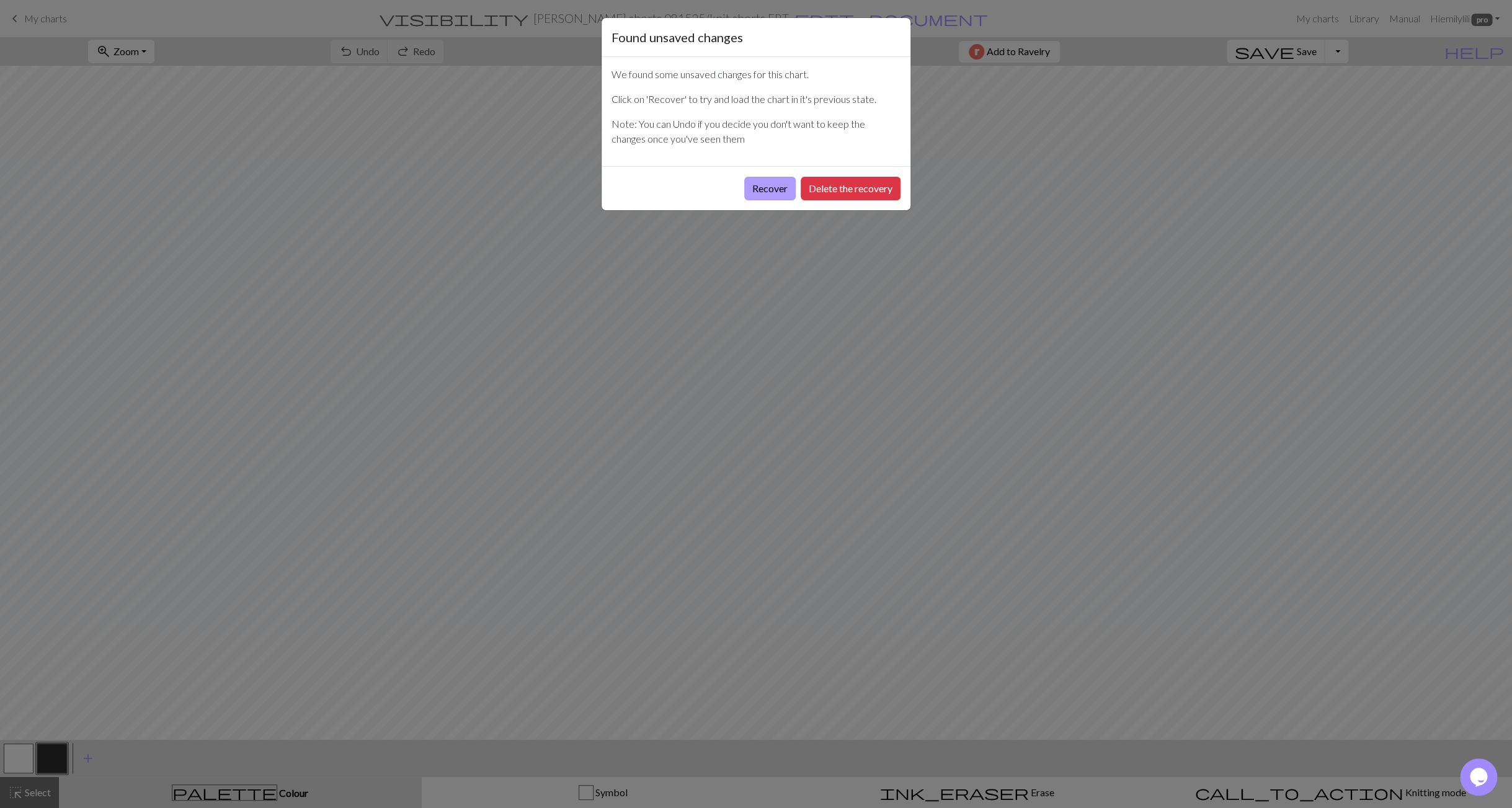
click at [754, 184] on button "Recover" at bounding box center [770, 188] width 51 height 24
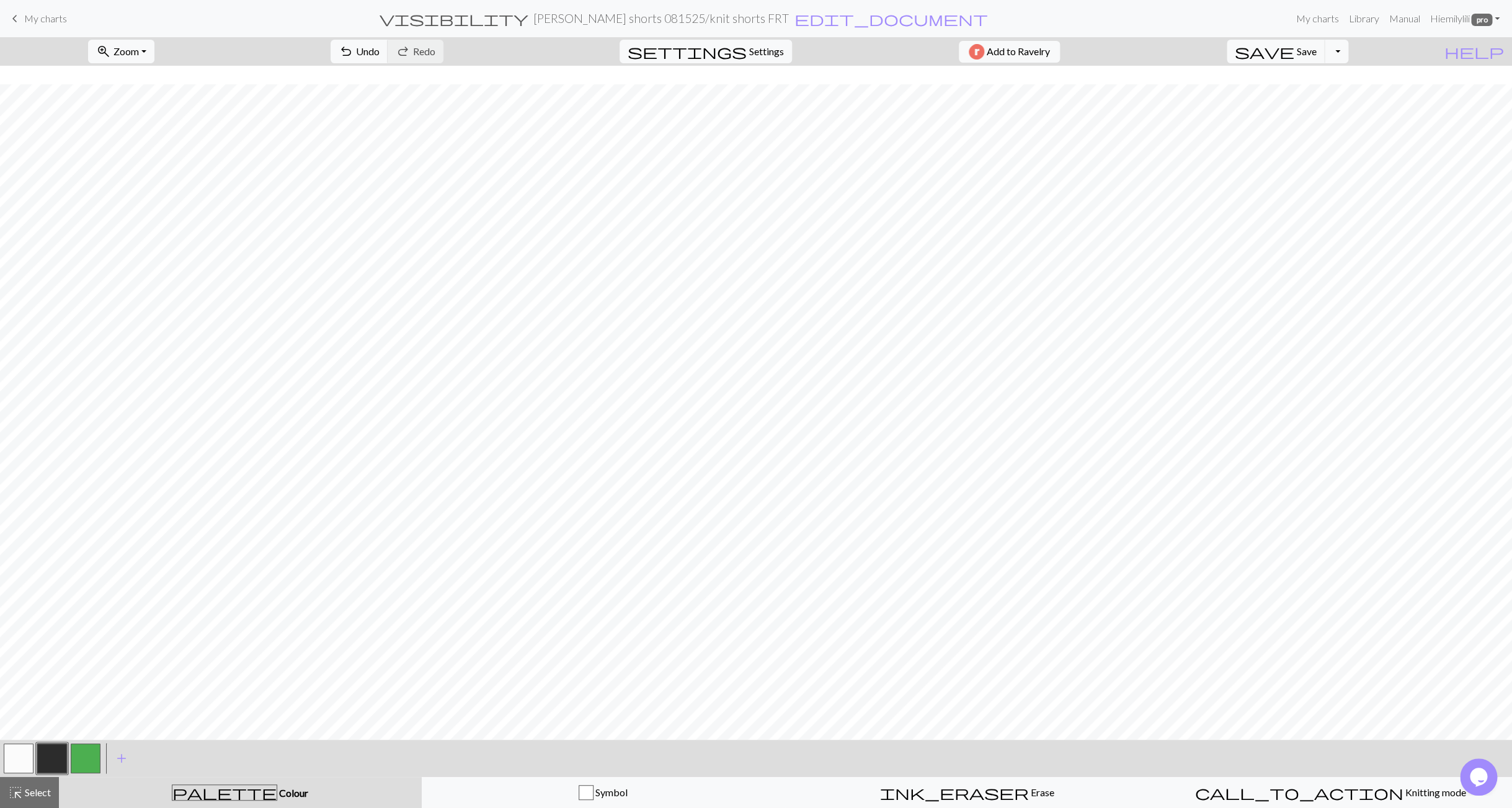
scroll to position [1263, 0]
click at [1317, 53] on span "Save" at bounding box center [1306, 51] width 20 height 11
click at [760, 51] on span "Settings" at bounding box center [767, 51] width 35 height 15
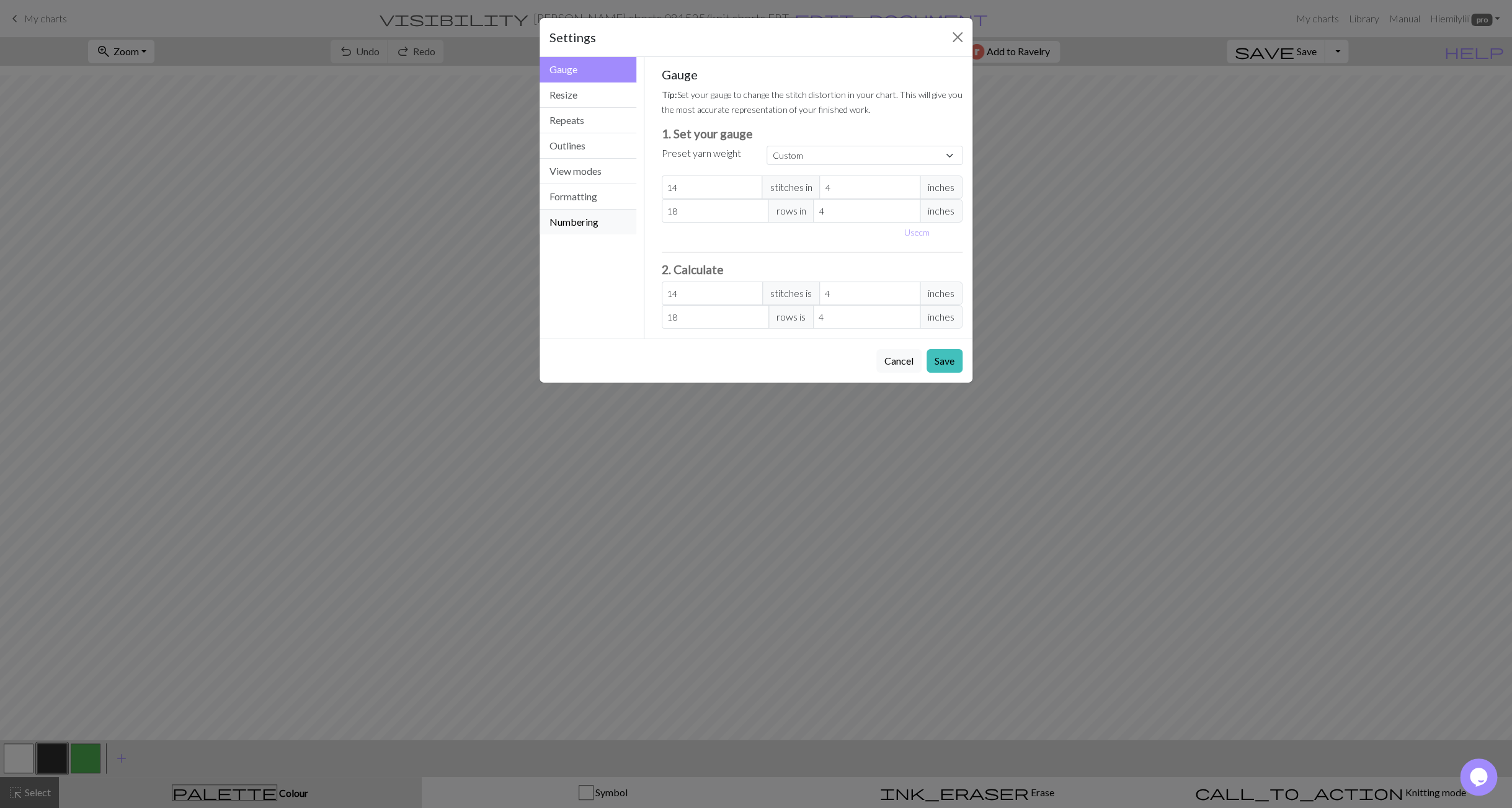
click at [582, 224] on button "Numbering" at bounding box center [588, 222] width 97 height 24
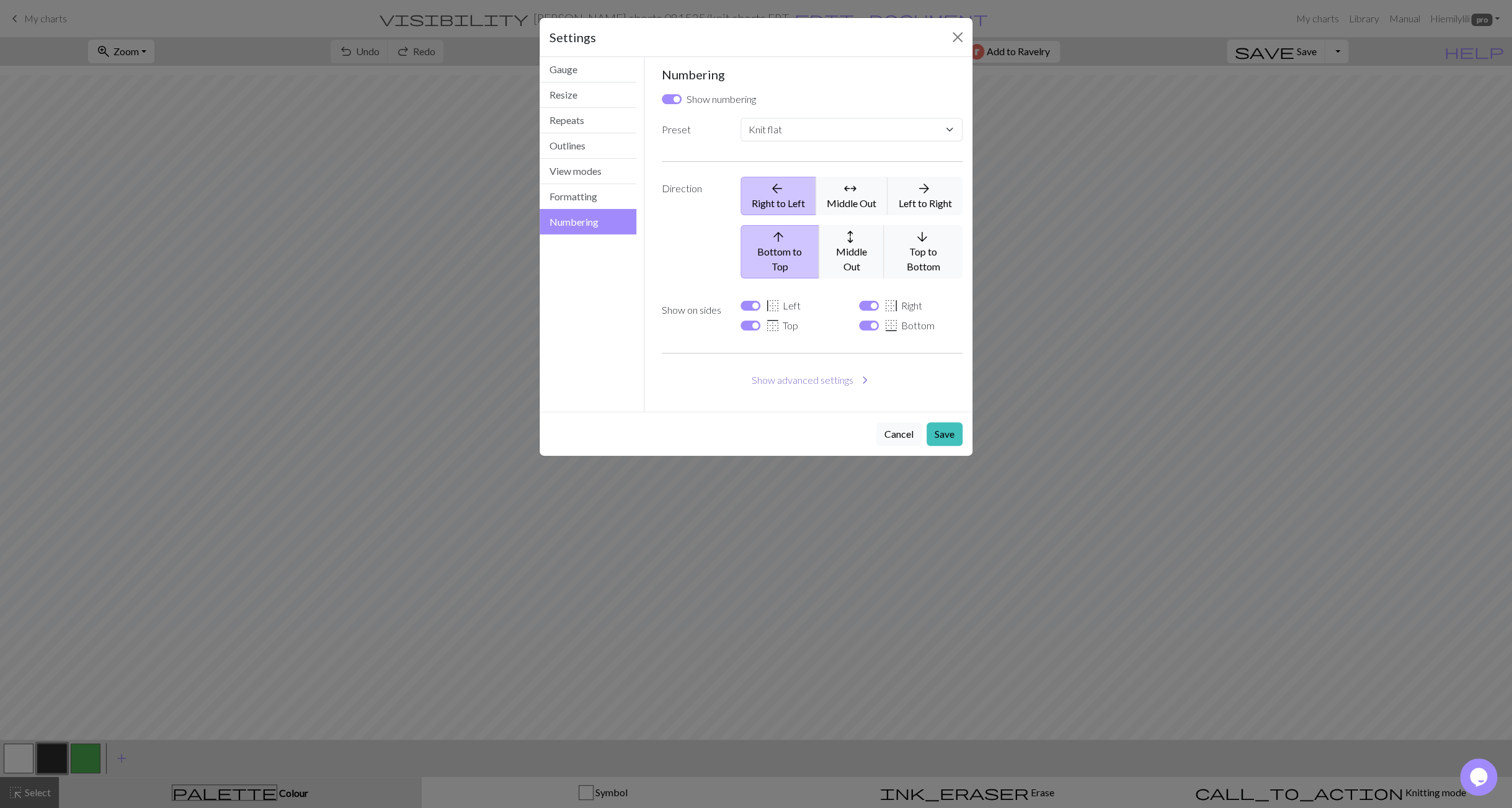
click at [763, 368] on button "Show advanced settings chevron_right" at bounding box center [812, 380] width 301 height 24
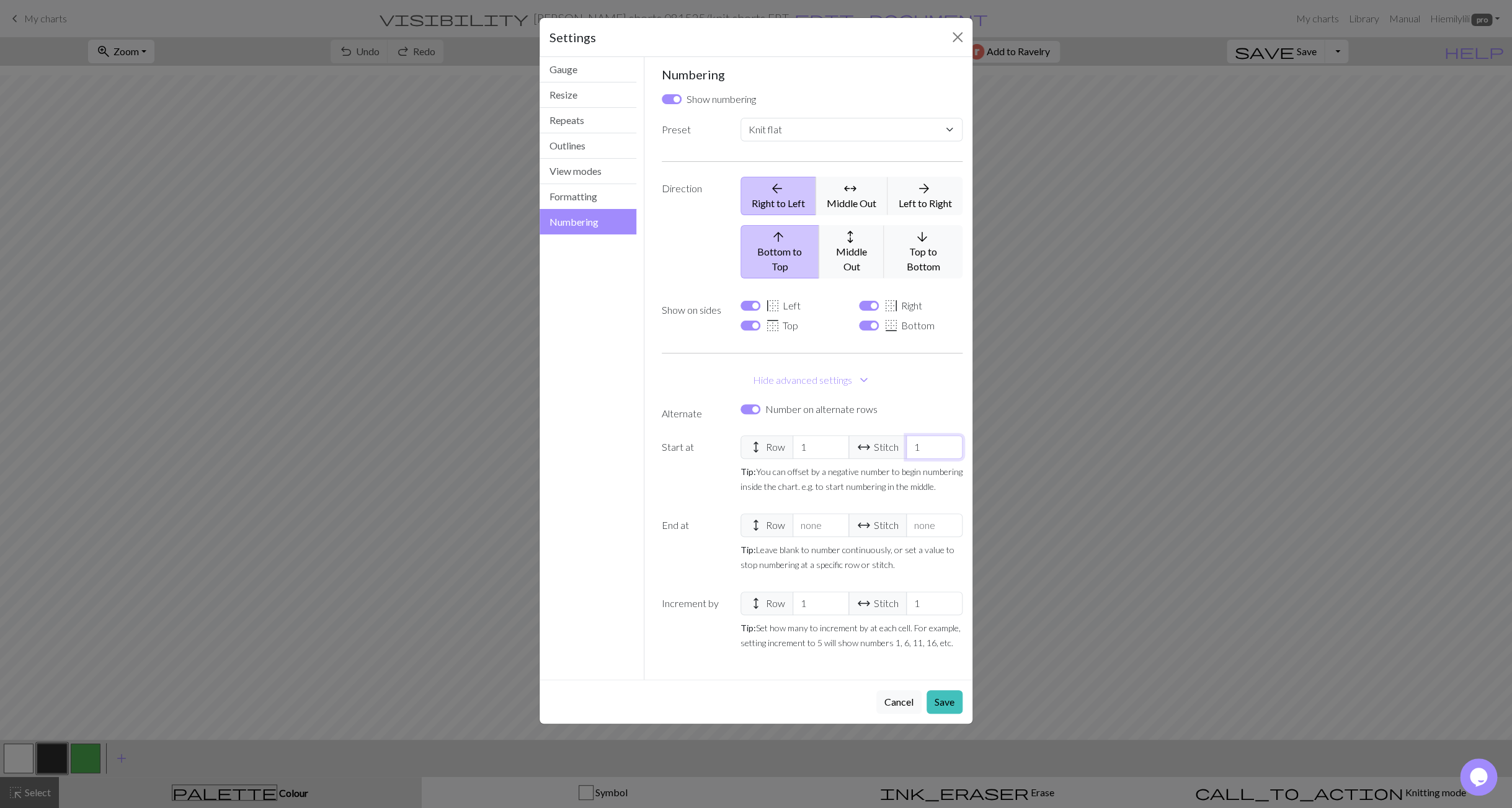
drag, startPoint x: 924, startPoint y: 434, endPoint x: 909, endPoint y: 434, distance: 15.0
click at [909, 435] on input "1" at bounding box center [934, 446] width 56 height 24
select select
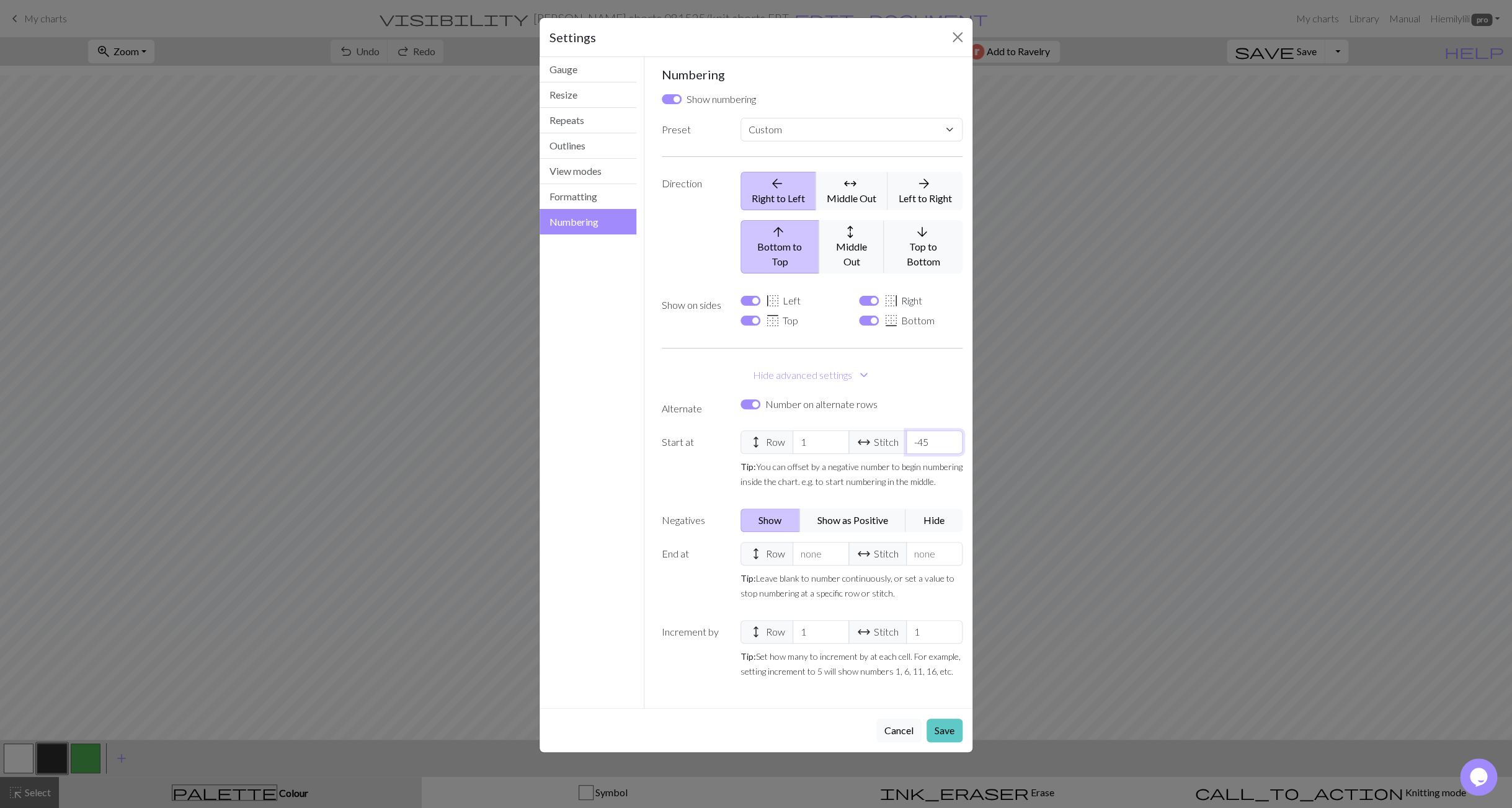
type input "-45"
click at [942, 718] on button "Save" at bounding box center [945, 730] width 36 height 24
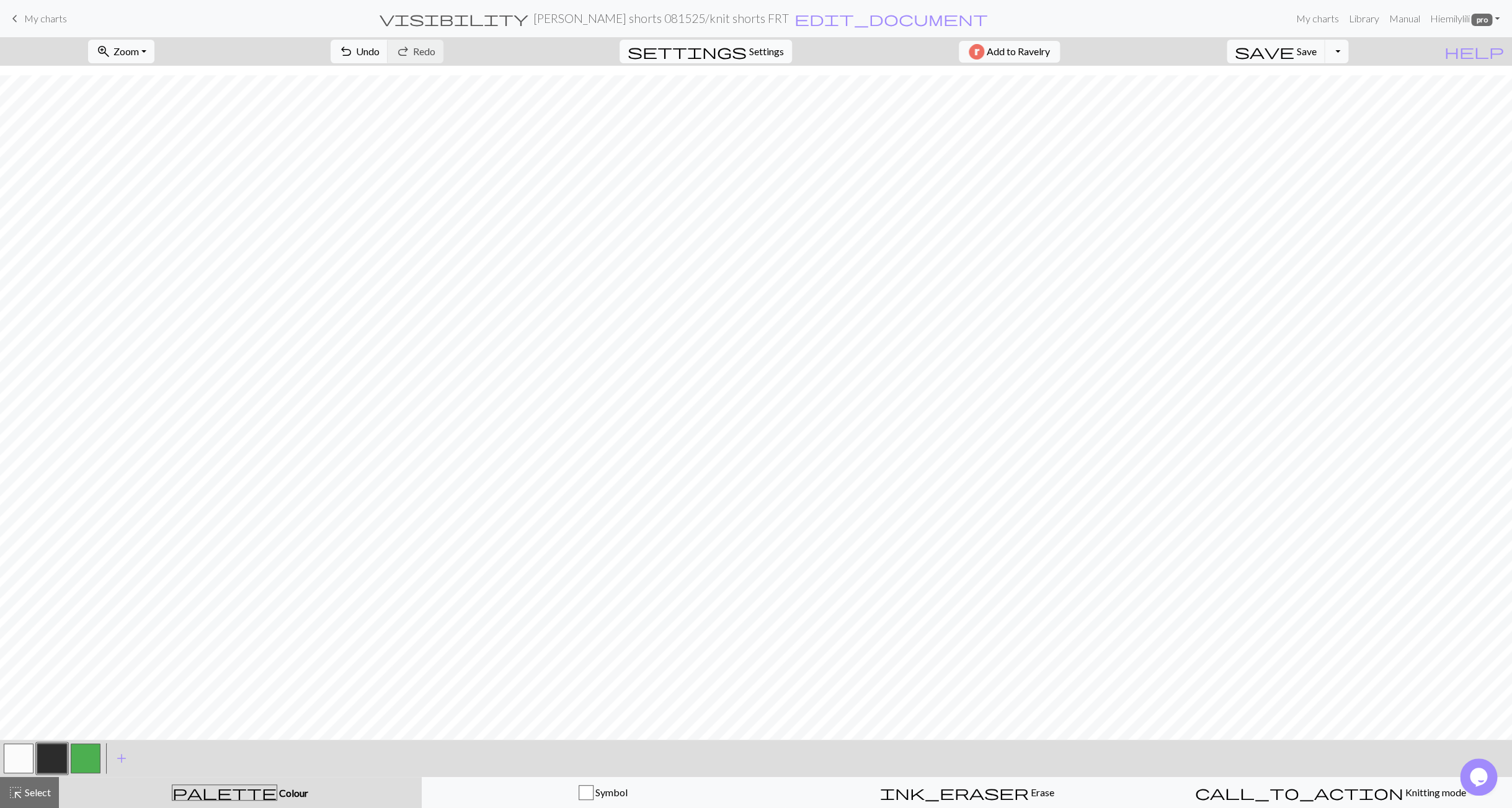
click at [749, 57] on span "Settings" at bounding box center [767, 51] width 35 height 15
select select "flat"
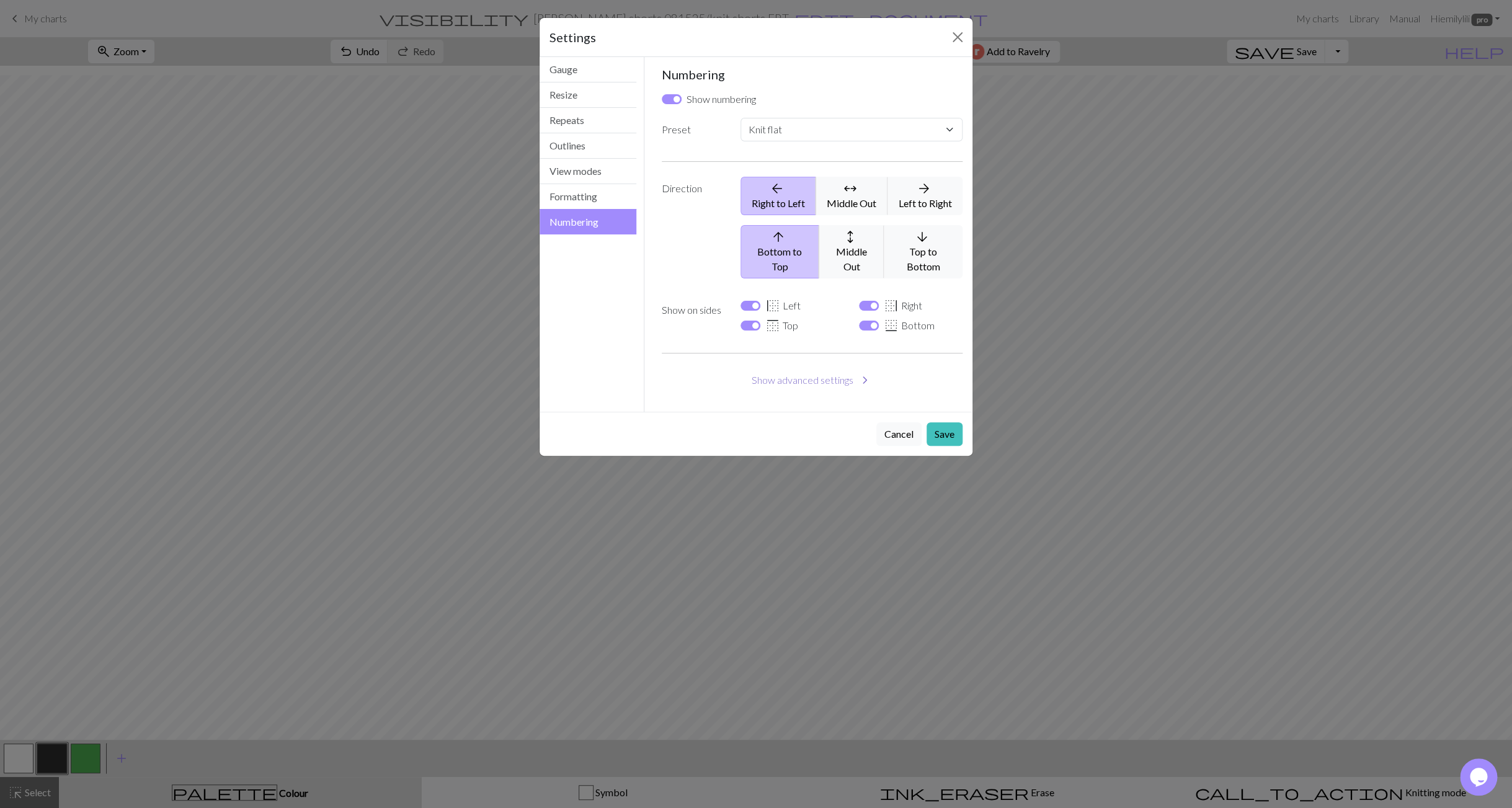
click at [791, 368] on button "Show advanced settings chevron_right" at bounding box center [812, 380] width 301 height 24
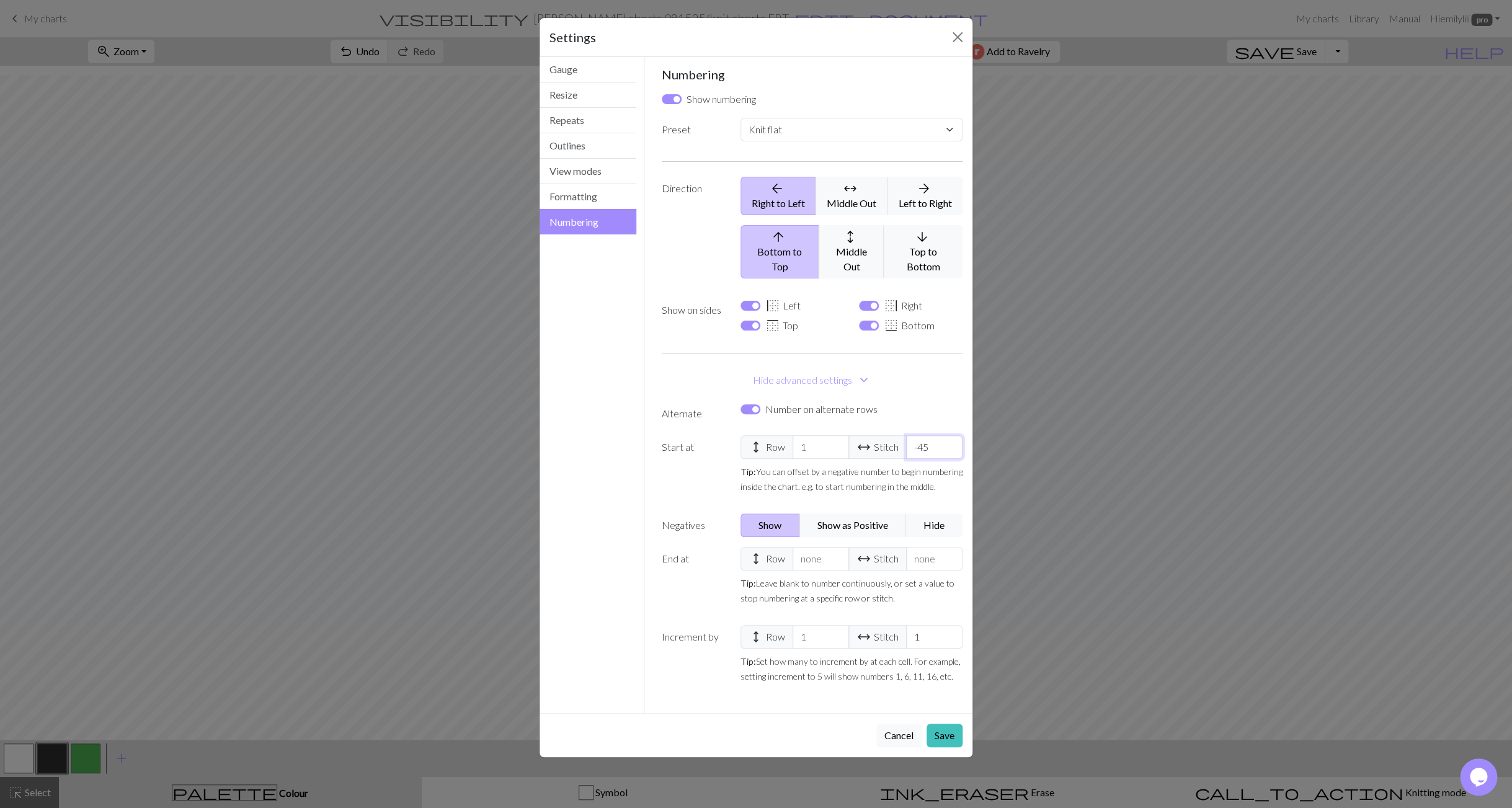
click at [924, 435] on input "-45" at bounding box center [934, 446] width 56 height 24
select select
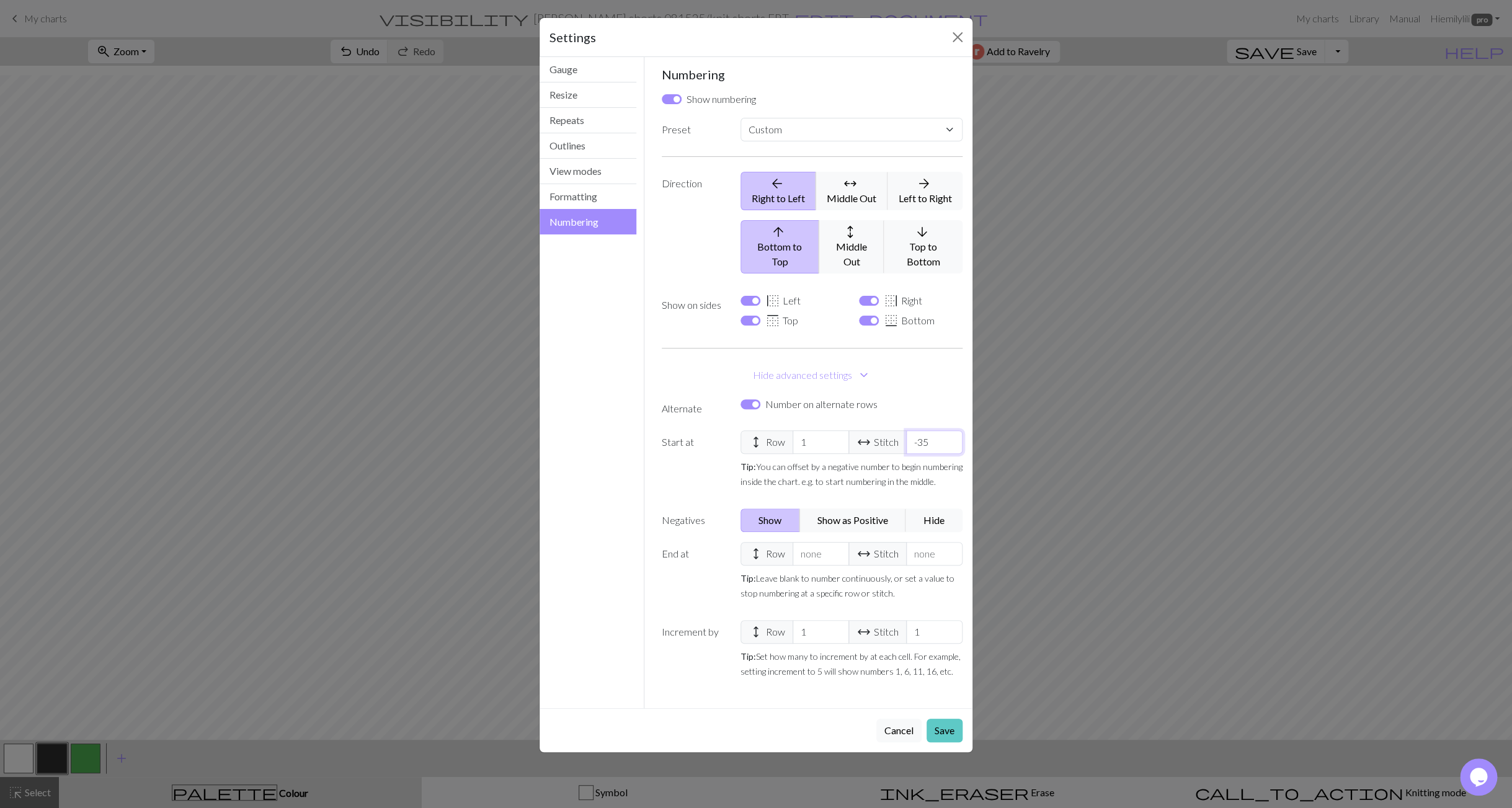
type input "-35"
click at [948, 718] on button "Save" at bounding box center [945, 730] width 36 height 24
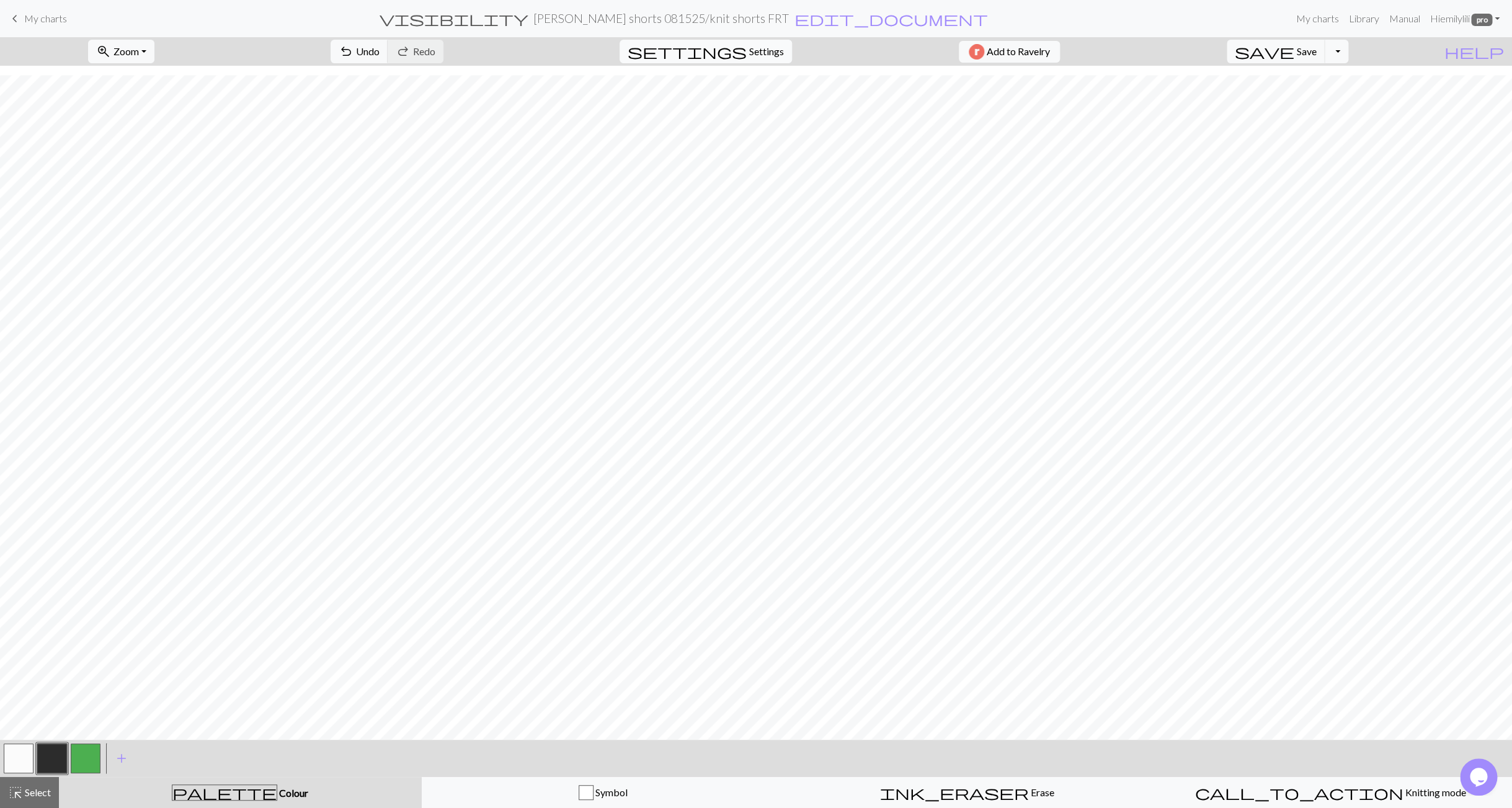
click at [752, 48] on span "Settings" at bounding box center [767, 51] width 35 height 15
select select "flat"
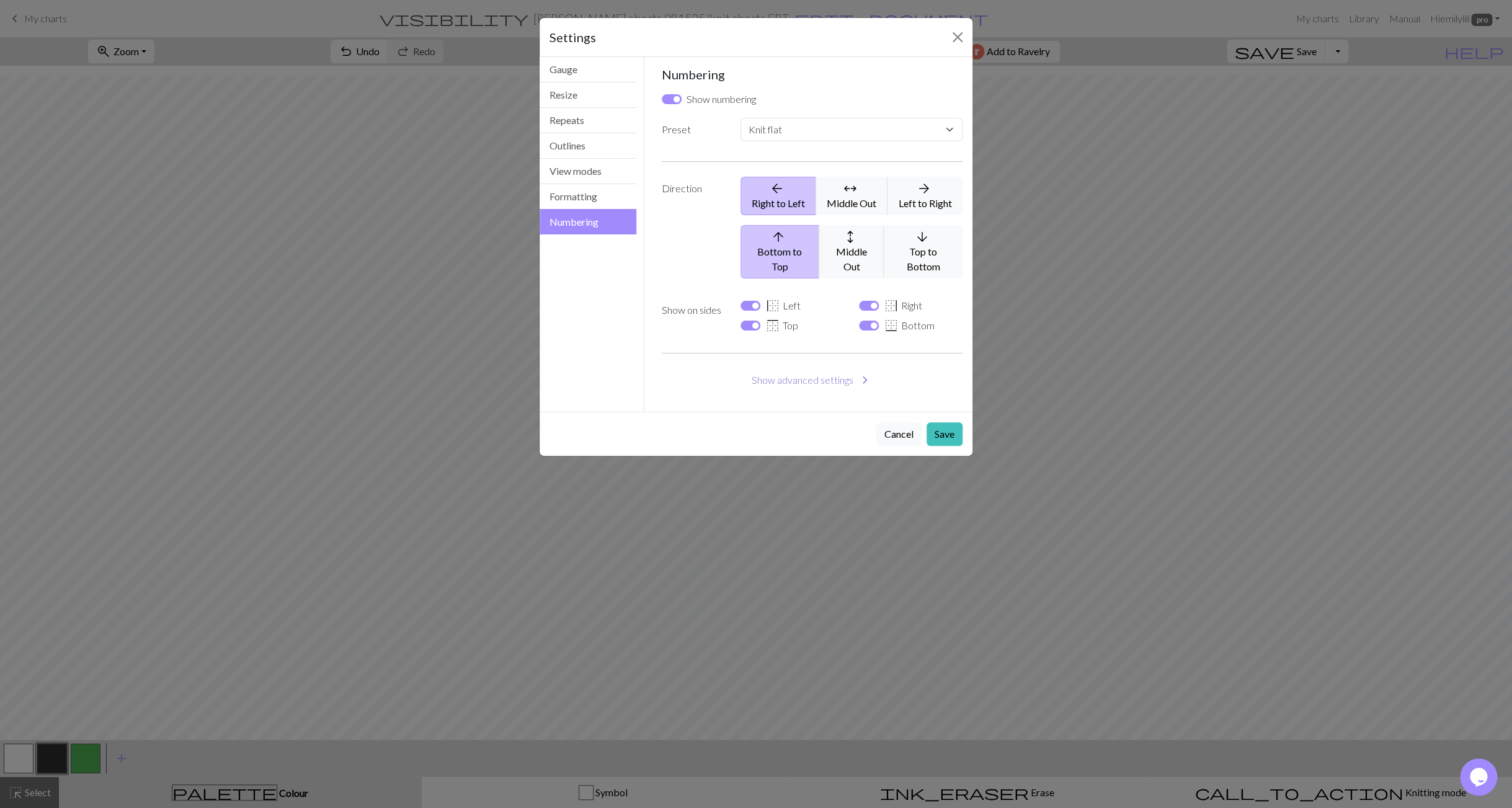
click at [773, 368] on button "Show advanced settings chevron_right" at bounding box center [812, 380] width 301 height 24
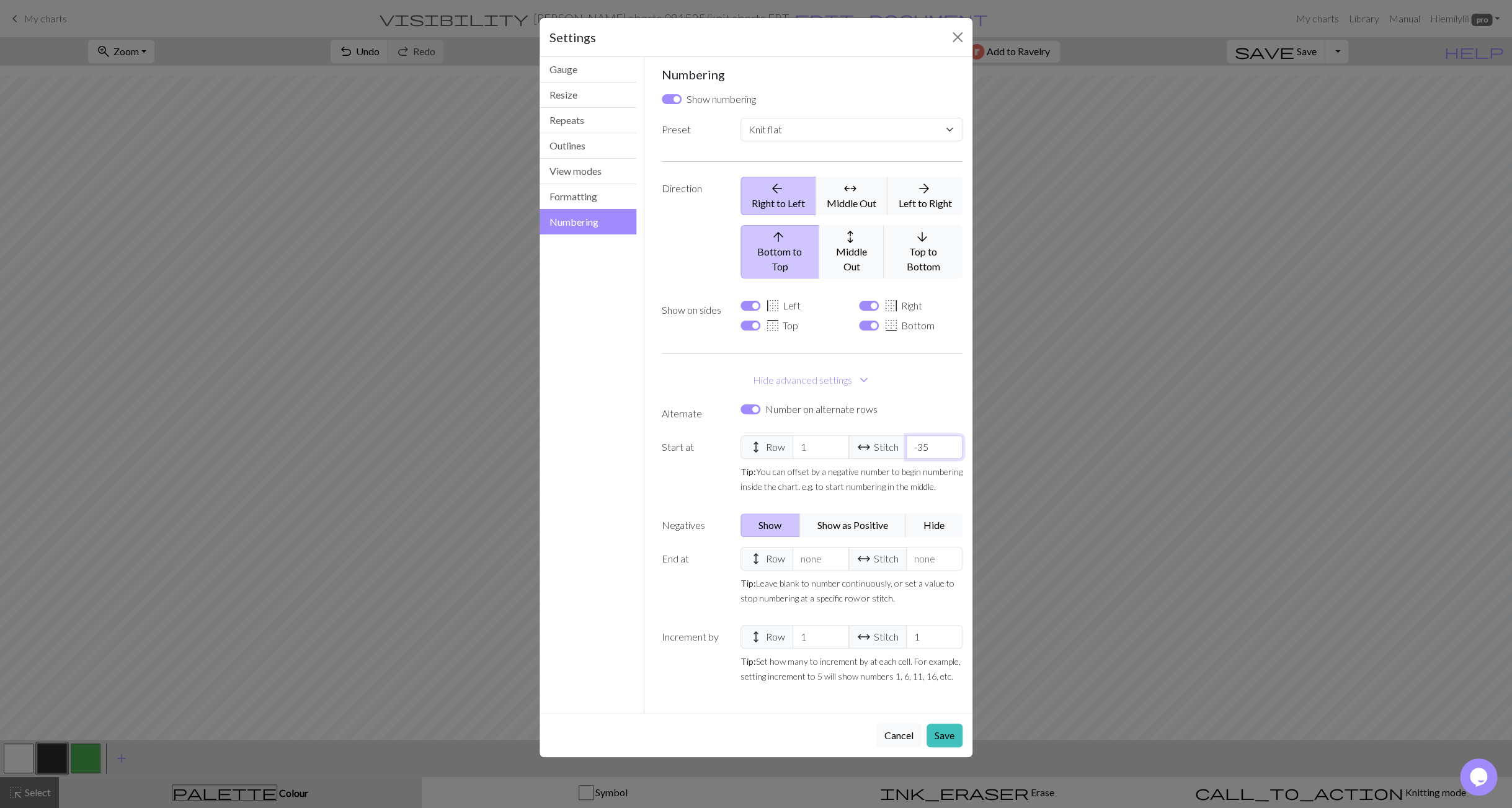
click at [925, 435] on input "-35" at bounding box center [934, 446] width 56 height 24
drag, startPoint x: 930, startPoint y: 433, endPoint x: 927, endPoint y: 446, distance: 13.3
click at [930, 435] on input "-35" at bounding box center [934, 446] width 56 height 24
select select
type input "-3"
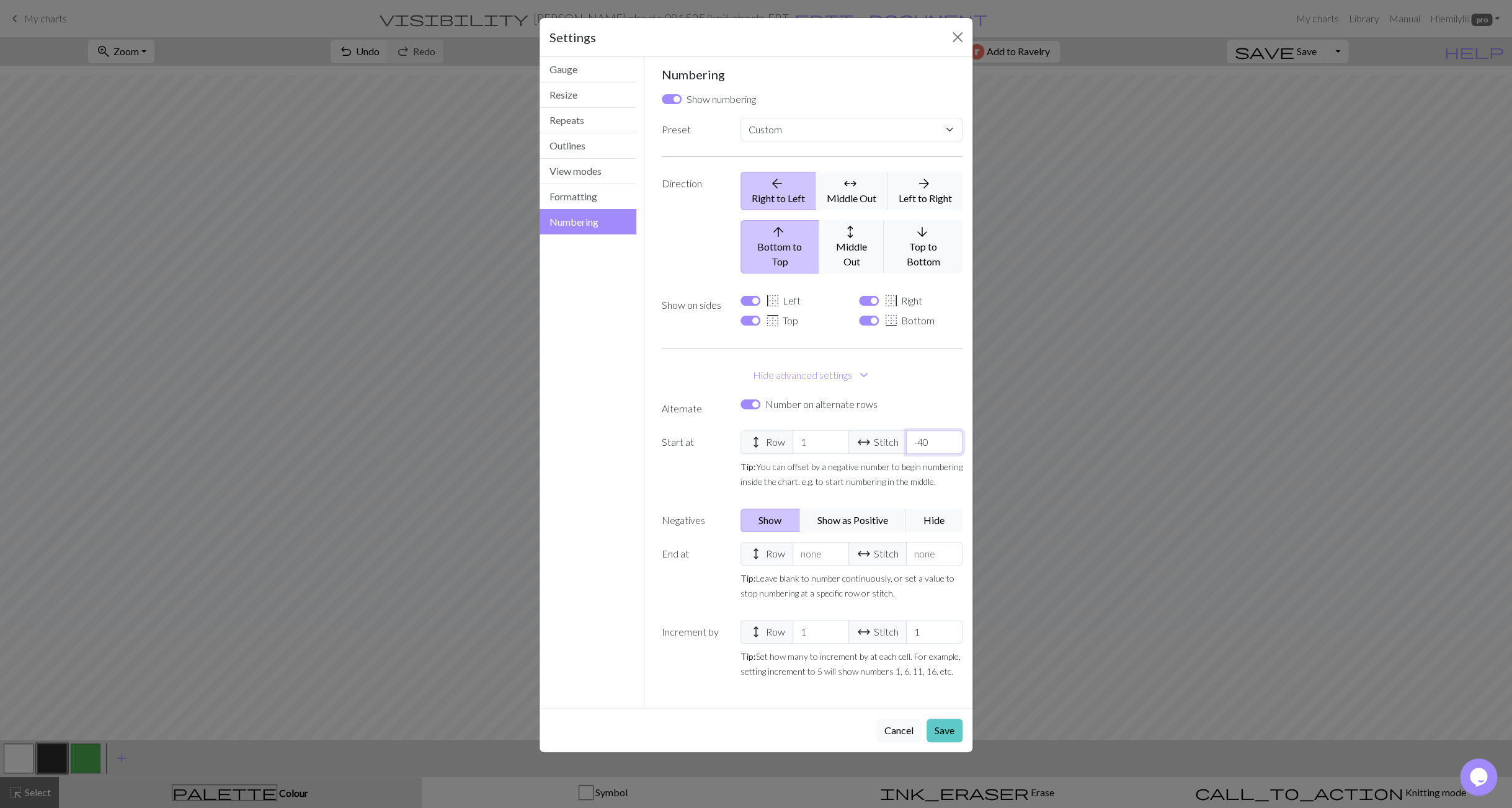
type input "-40"
click at [955, 718] on button "Save" at bounding box center [945, 730] width 36 height 24
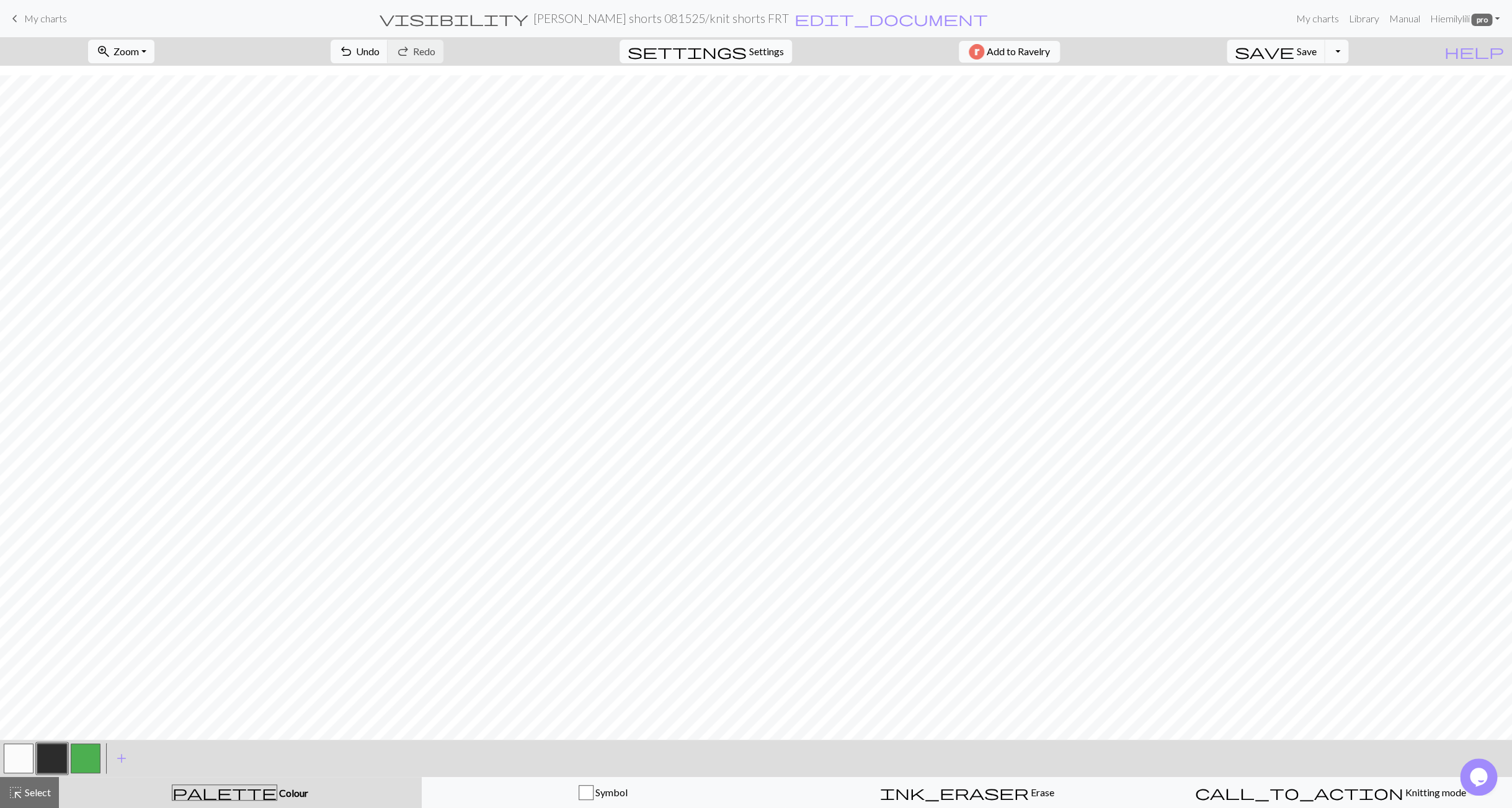
click at [771, 55] on span "Settings" at bounding box center [767, 51] width 35 height 15
select select "flat"
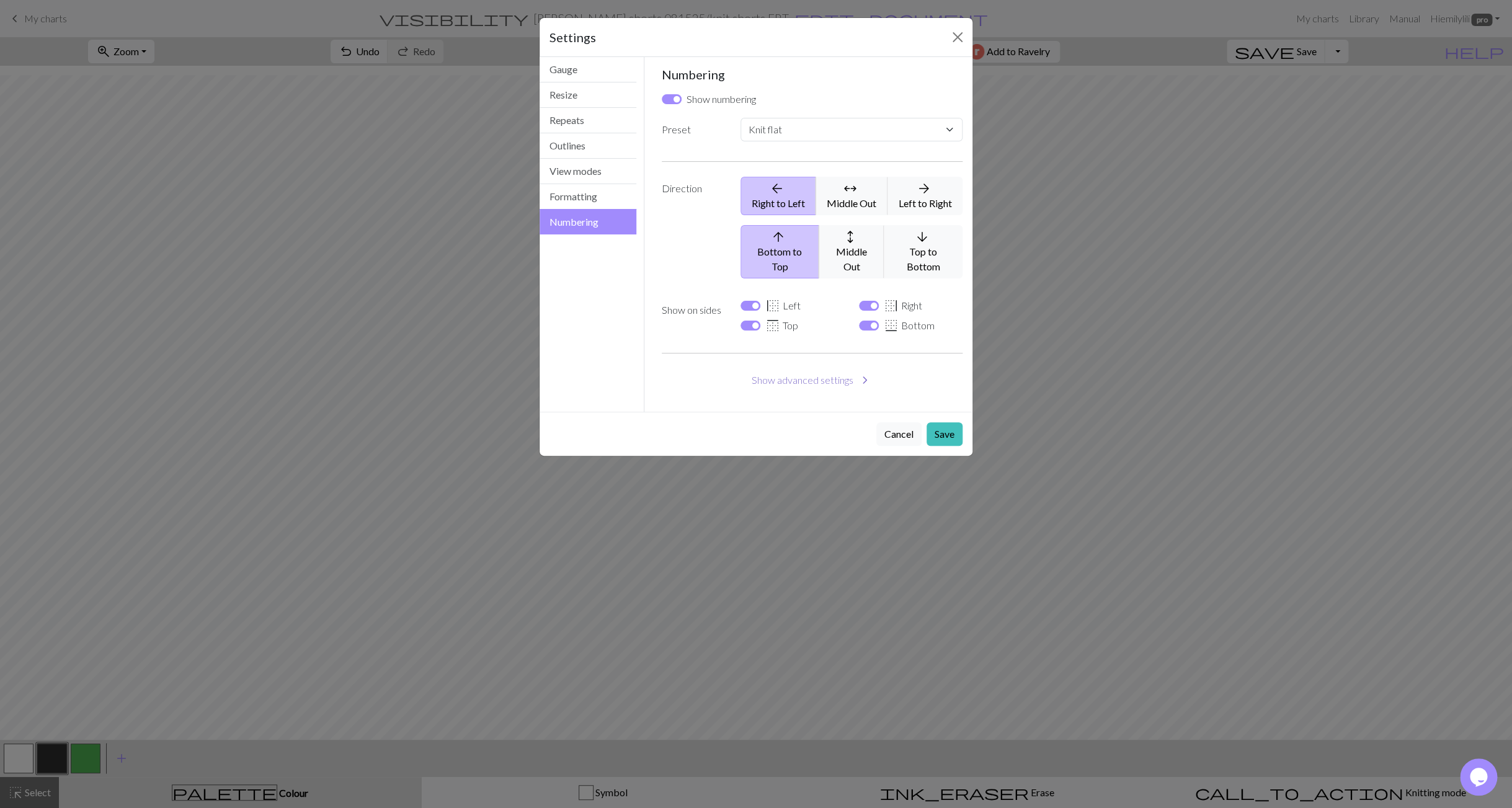
click at [815, 368] on button "Show advanced settings chevron_right" at bounding box center [812, 380] width 301 height 24
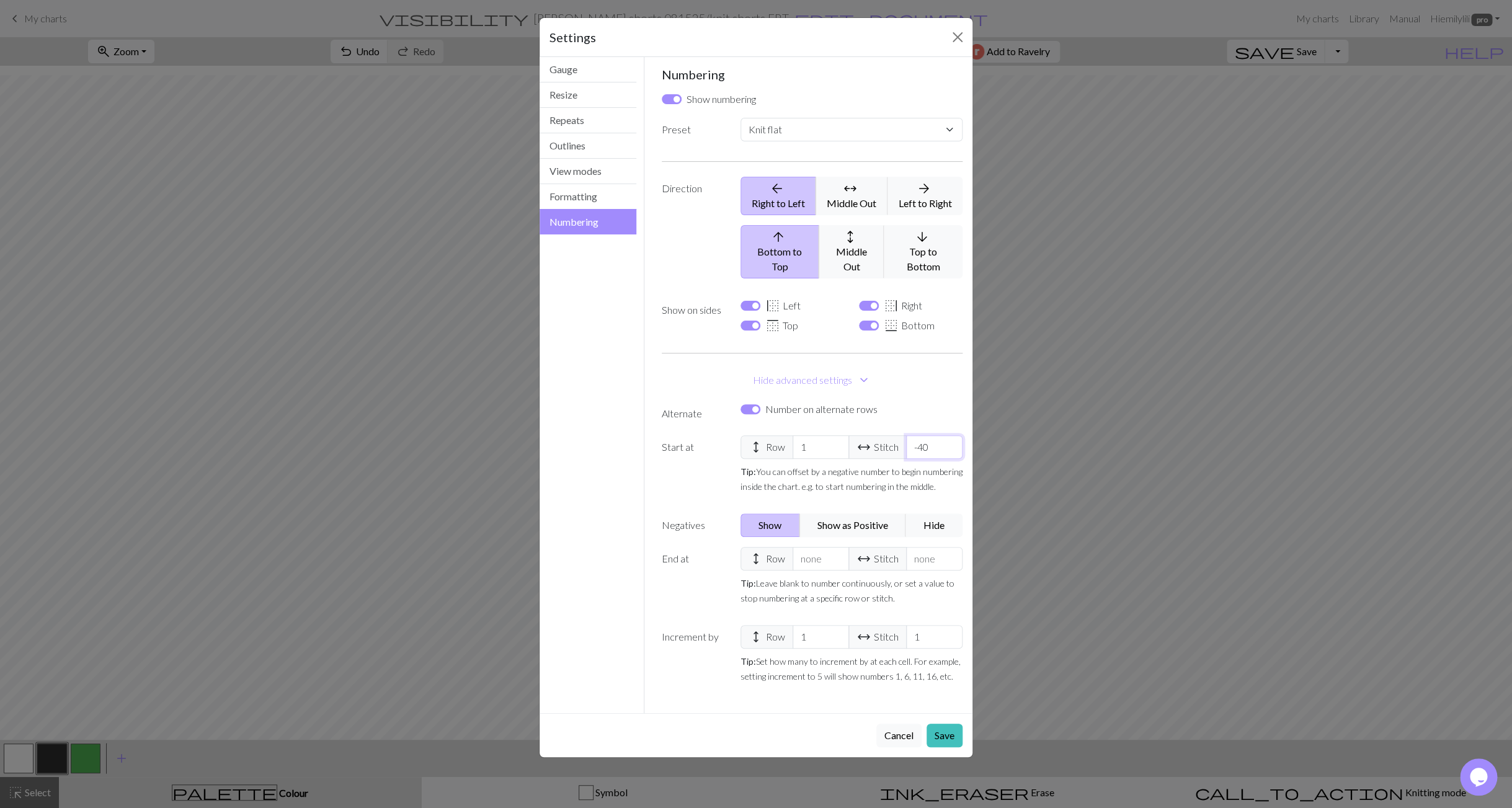
click at [926, 435] on input "-40" at bounding box center [934, 446] width 56 height 24
select select
type input "-4"
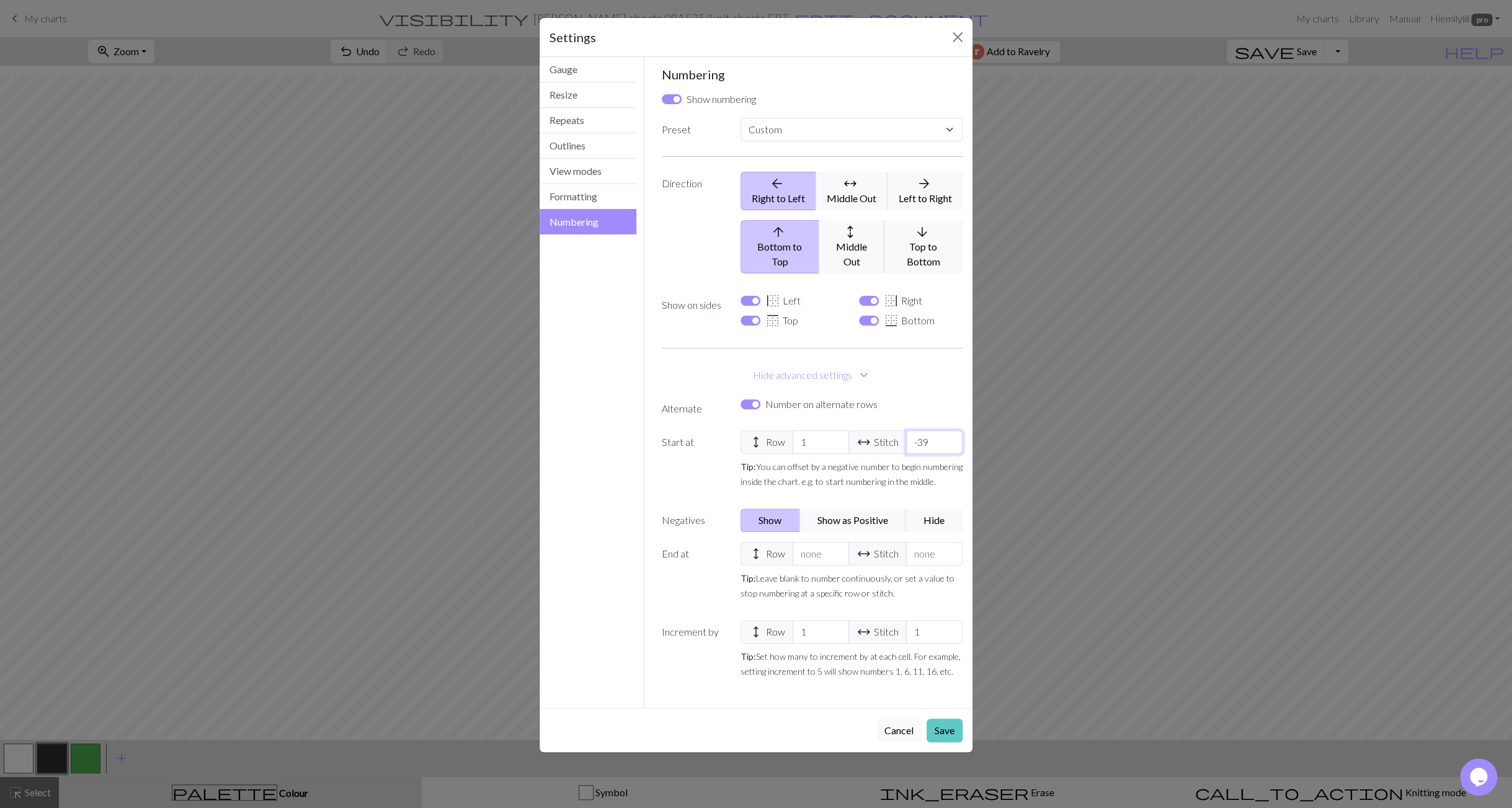
type input "-39"
click at [946, 718] on button "Save" at bounding box center [945, 730] width 36 height 24
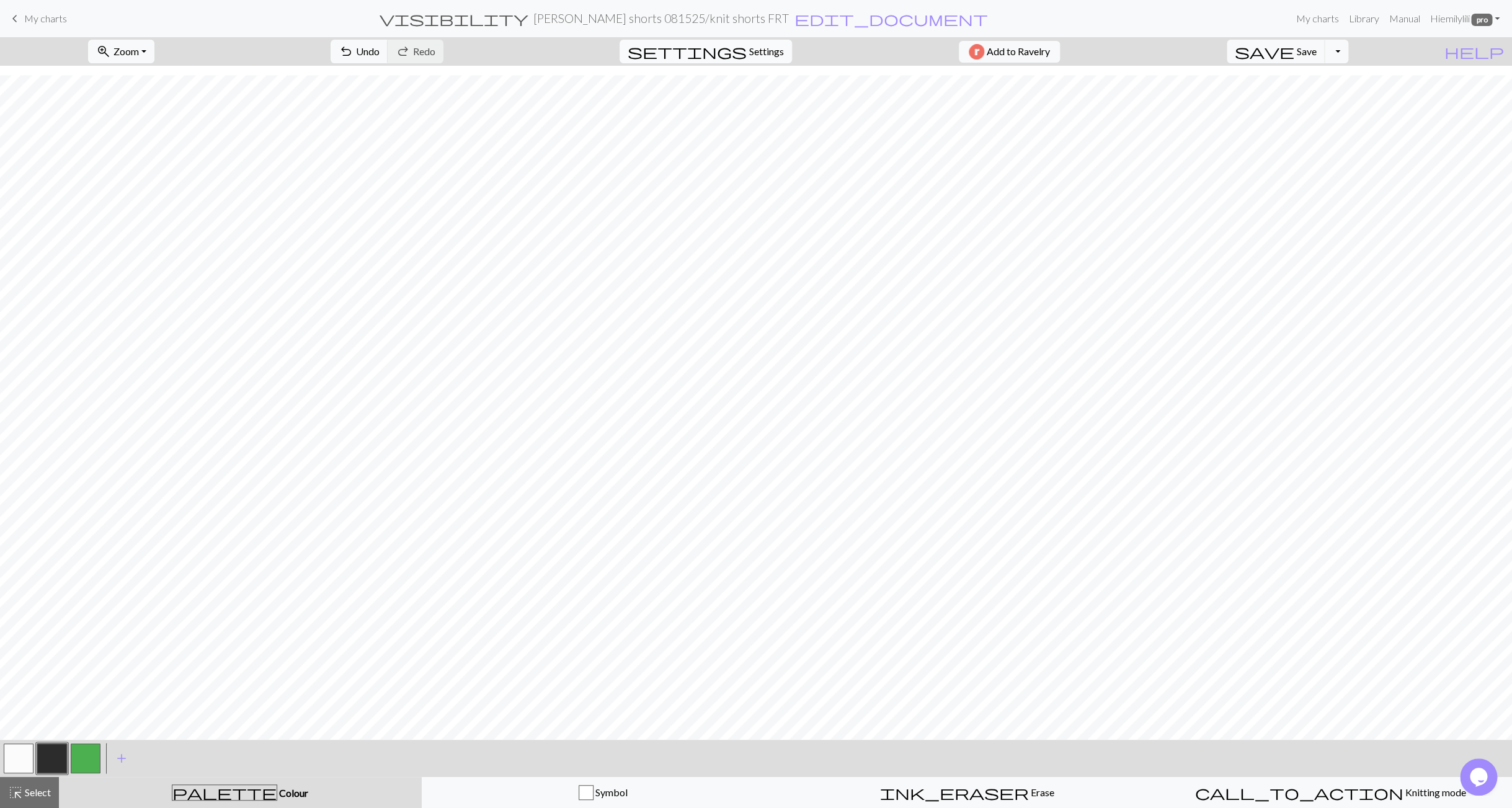
click at [754, 51] on span "Settings" at bounding box center [767, 51] width 35 height 15
select select "flat"
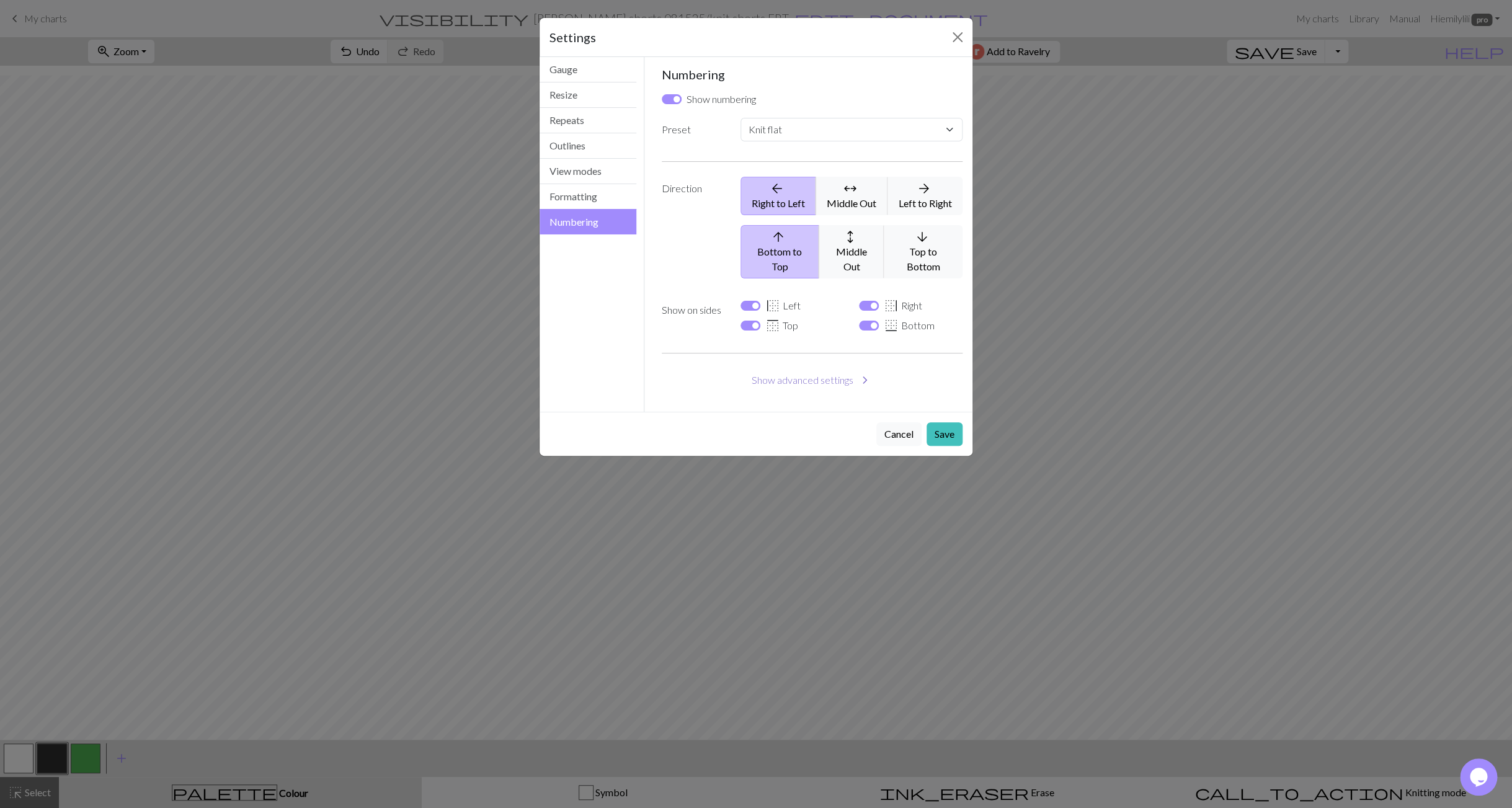
click at [778, 369] on button "Show advanced settings chevron_right" at bounding box center [812, 380] width 301 height 24
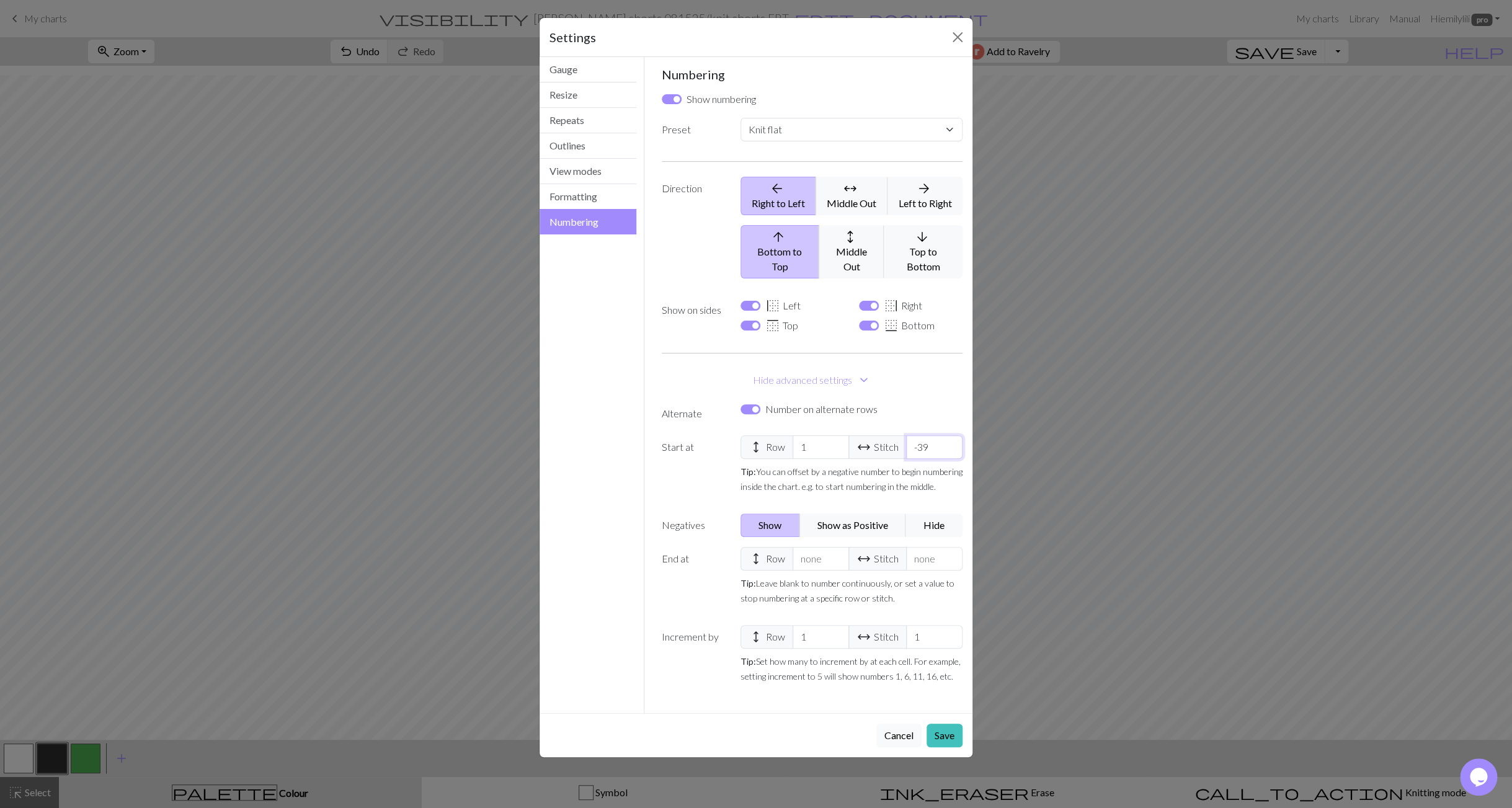
click at [931, 435] on input "-39" at bounding box center [934, 446] width 56 height 24
select select
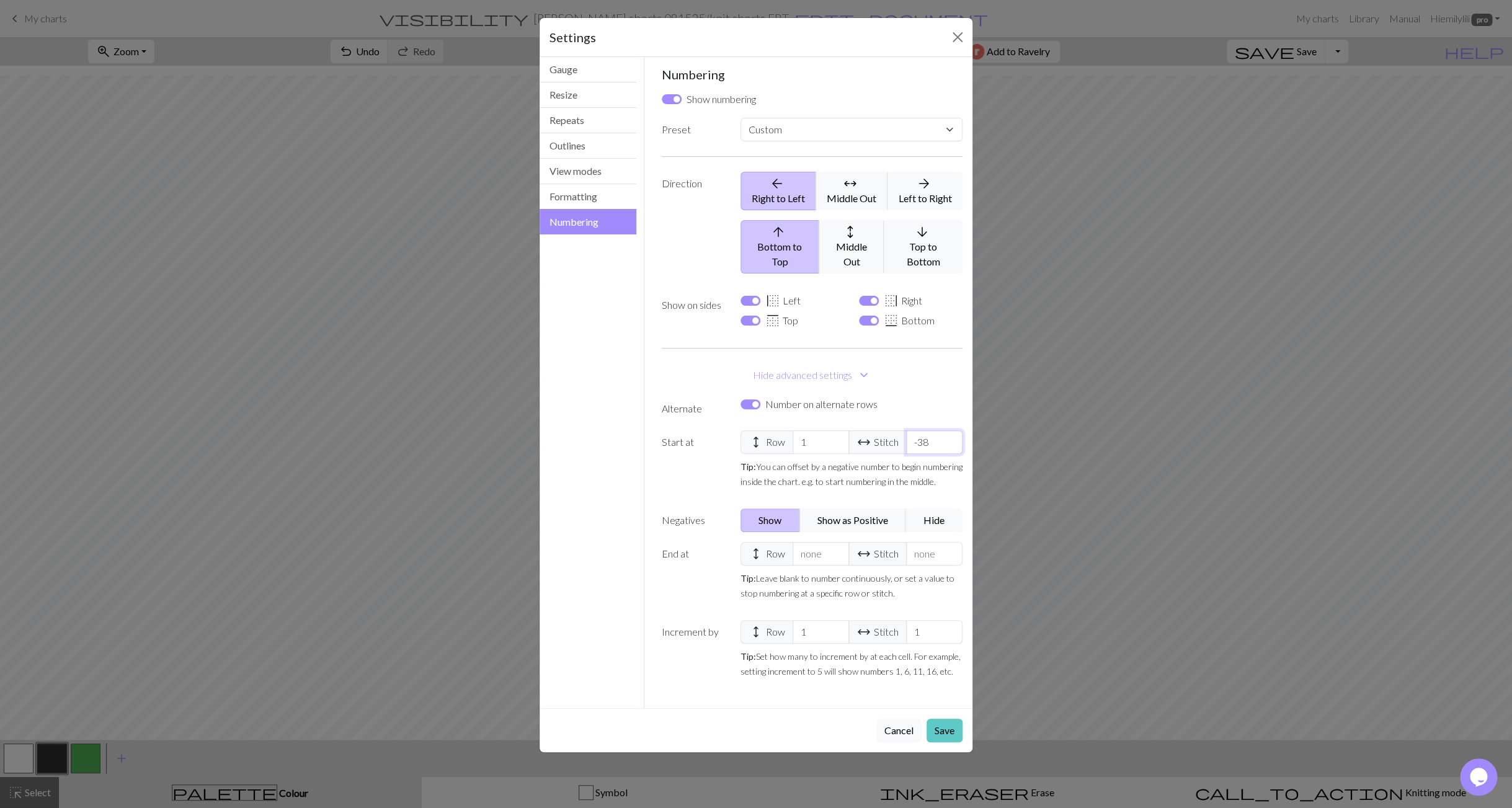
type input "-38"
click at [944, 718] on button "Save" at bounding box center [945, 730] width 36 height 24
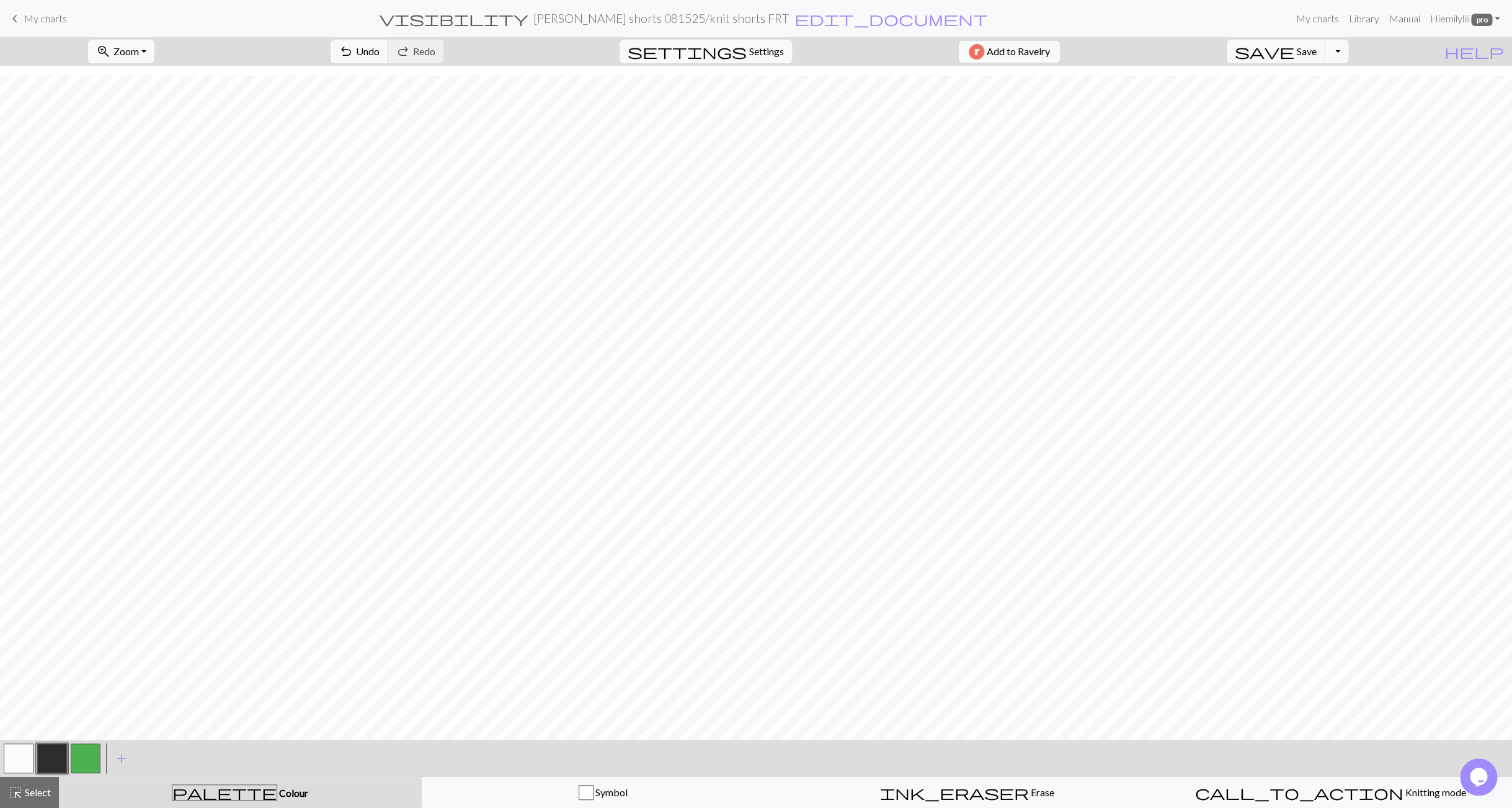
click at [20, 756] on button "button" at bounding box center [19, 758] width 29 height 29
drag, startPoint x: 90, startPoint y: 762, endPoint x: 82, endPoint y: 761, distance: 8.1
click at [90, 762] on button "button" at bounding box center [86, 758] width 29 height 29
drag, startPoint x: 16, startPoint y: 762, endPoint x: 24, endPoint y: 748, distance: 16.1
click at [16, 762] on button "button" at bounding box center [19, 758] width 29 height 29
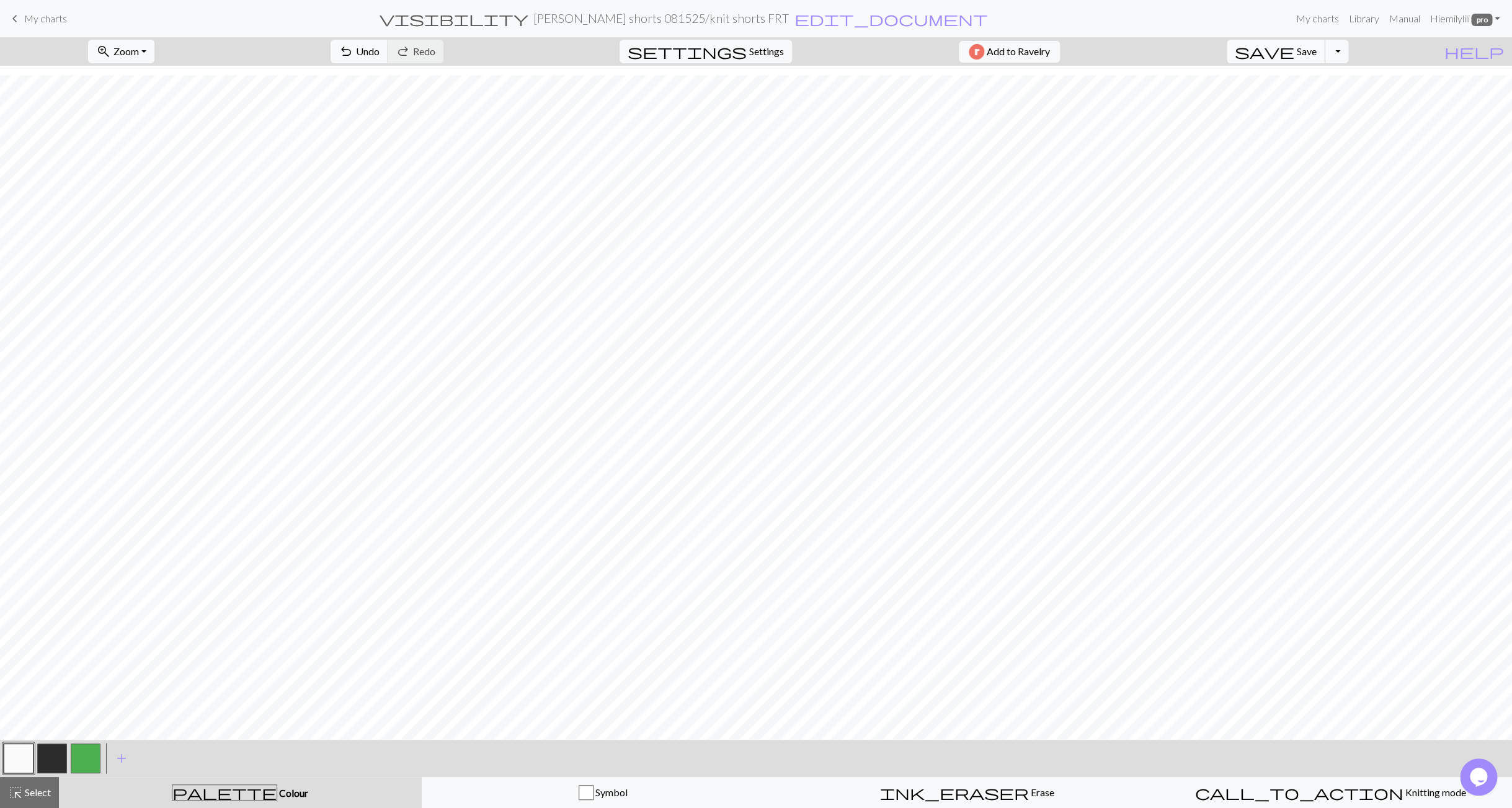
click at [1317, 47] on span "Save" at bounding box center [1306, 51] width 20 height 11
click at [608, 798] on span "Symbol" at bounding box center [611, 792] width 34 height 11
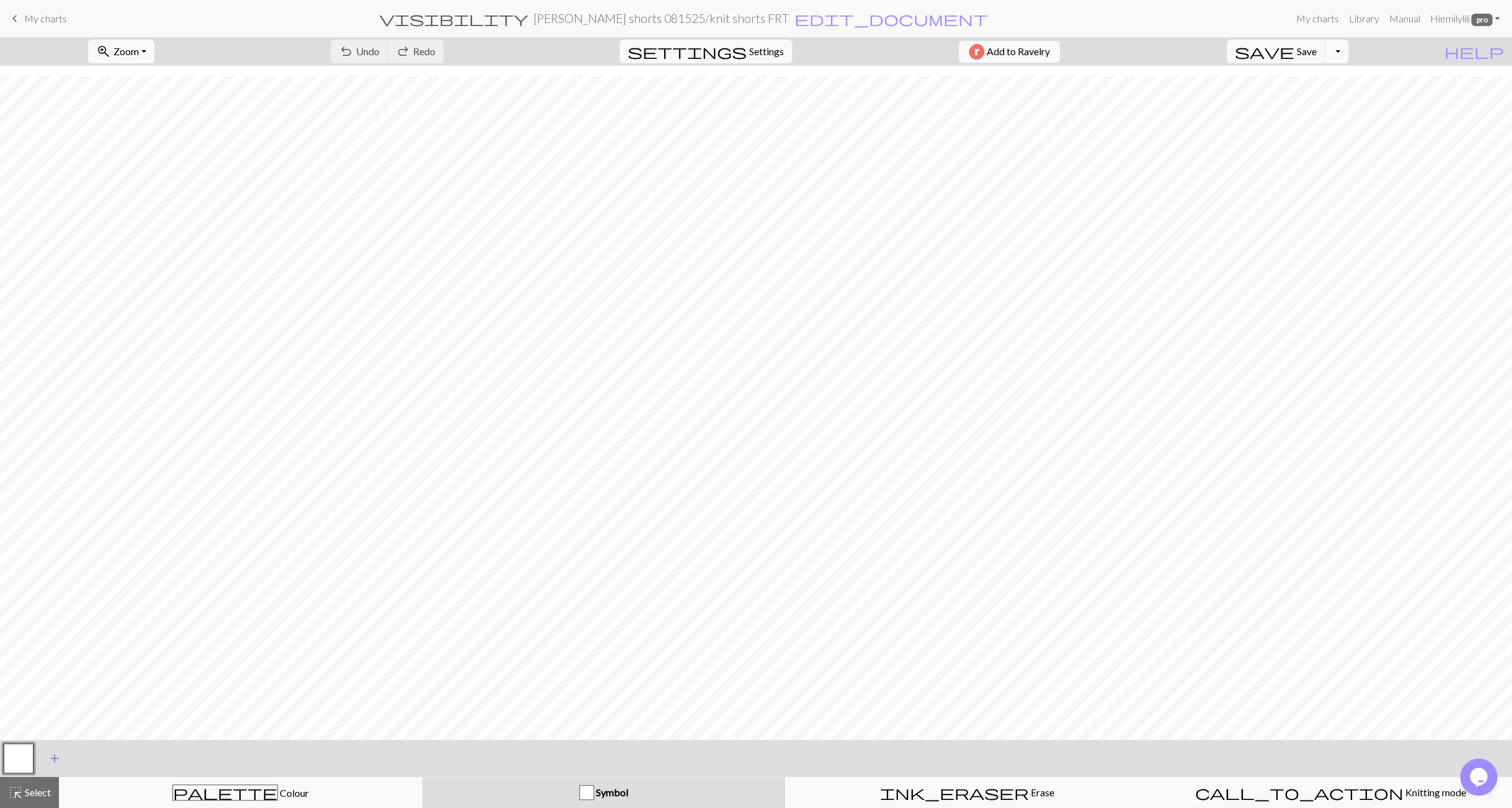
click at [57, 761] on span "add" at bounding box center [55, 757] width 15 height 17
click at [60, 760] on button "button" at bounding box center [52, 758] width 29 height 29
click at [585, 796] on div "button" at bounding box center [587, 792] width 15 height 15
click at [53, 758] on button "button" at bounding box center [52, 758] width 29 height 29
click at [88, 757] on span "add" at bounding box center [88, 757] width 15 height 17
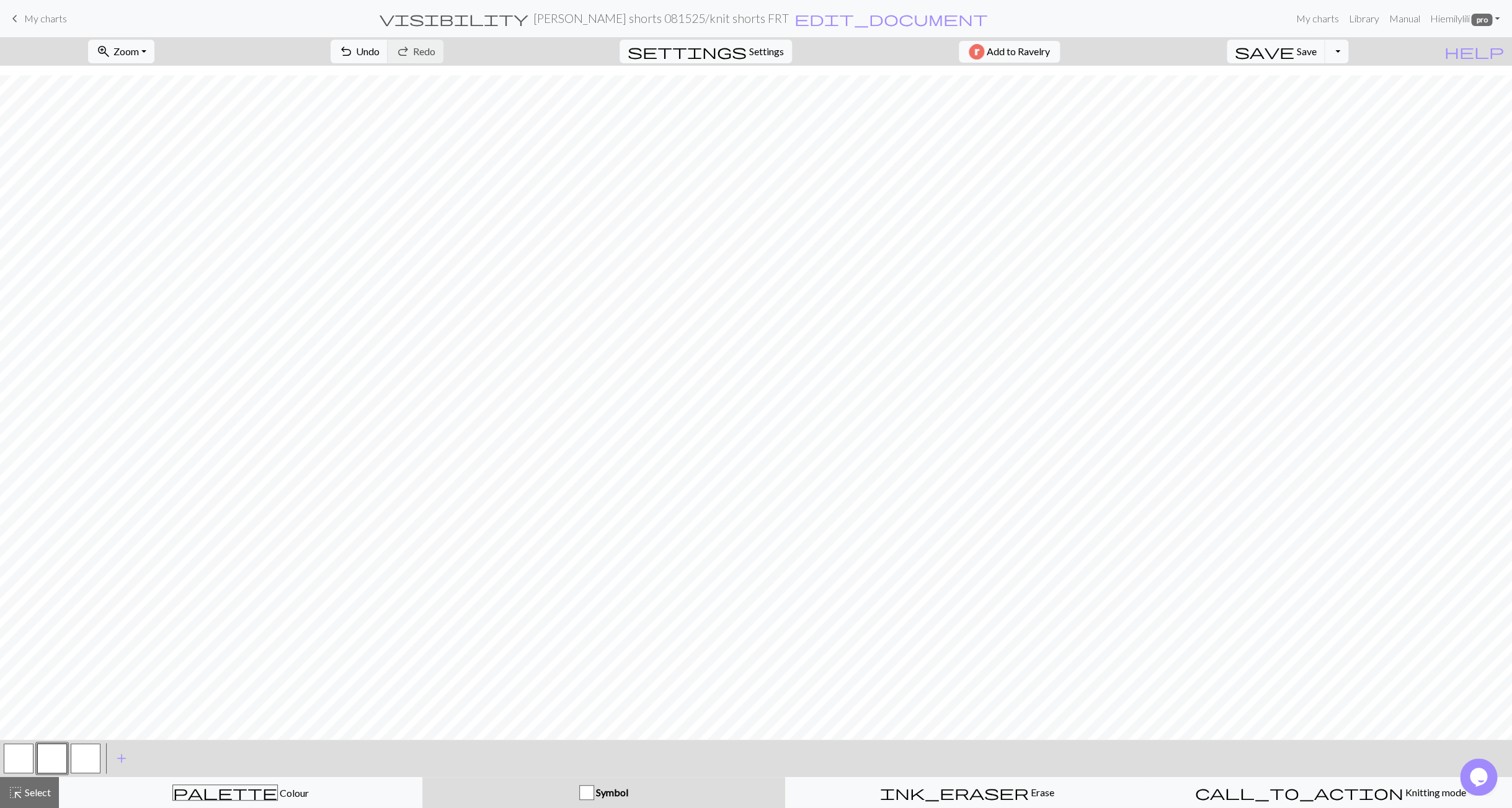
click at [51, 760] on button "button" at bounding box center [52, 758] width 29 height 29
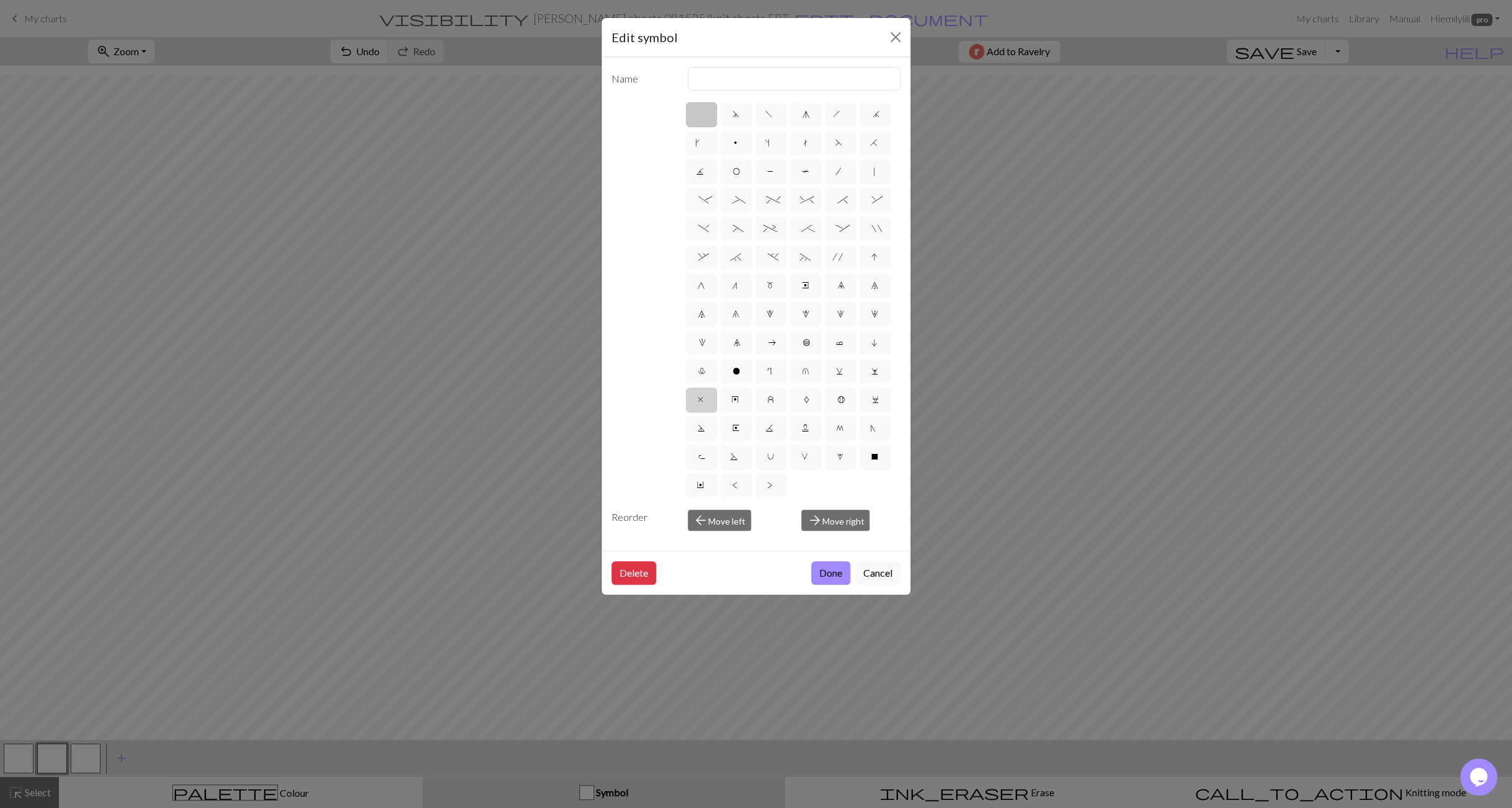
click at [698, 396] on label "x" at bounding box center [701, 400] width 31 height 24
click at [698, 396] on input "x" at bounding box center [701, 396] width 8 height 8
radio input "true"
type input "no stitch"
click at [830, 573] on button "Done" at bounding box center [831, 572] width 39 height 24
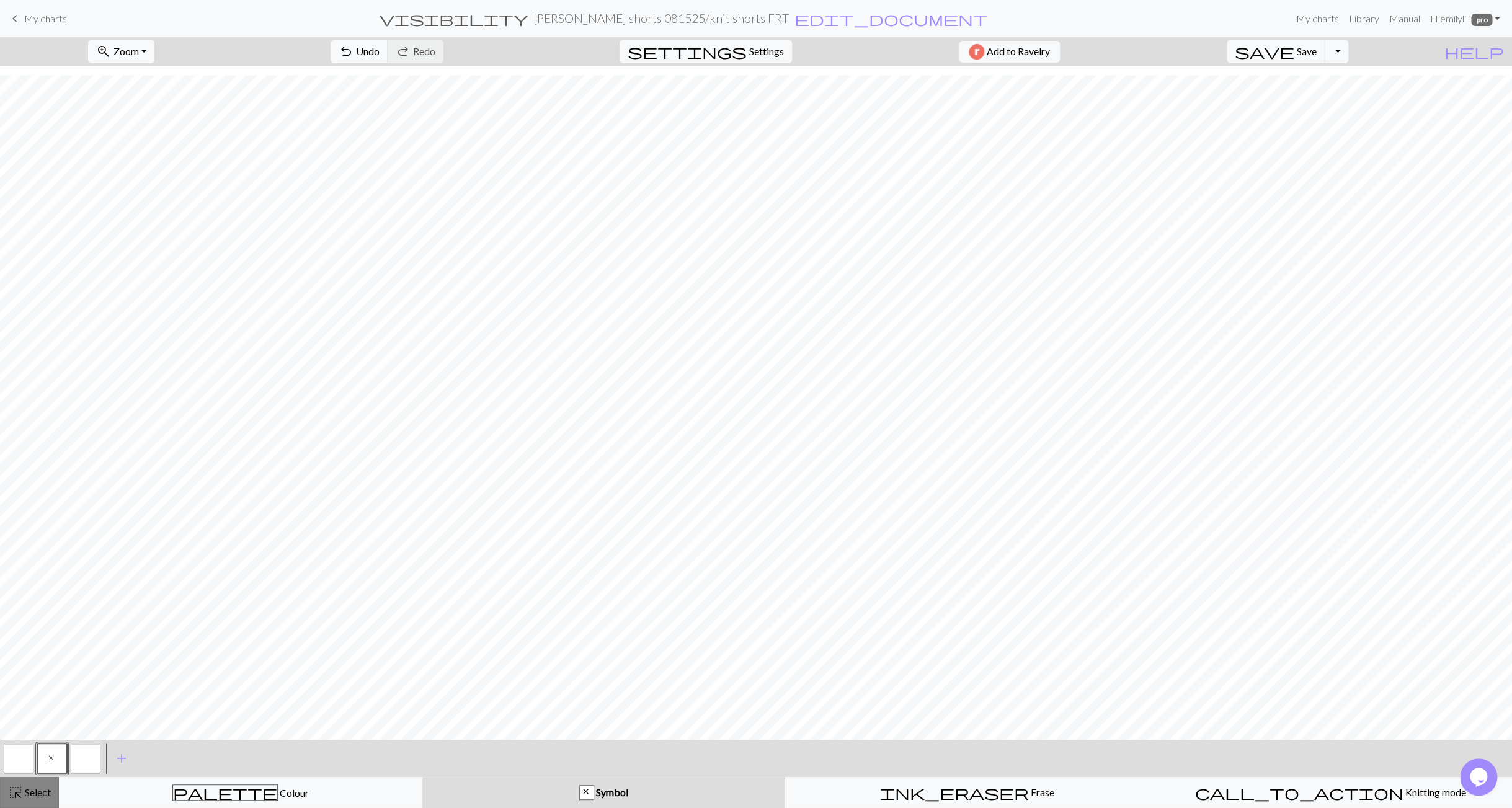
click at [37, 795] on span "Select" at bounding box center [37, 792] width 28 height 11
click at [40, 797] on span "Select" at bounding box center [37, 792] width 28 height 11
click at [42, 791] on span "Select" at bounding box center [37, 792] width 28 height 11
drag, startPoint x: 36, startPoint y: 793, endPoint x: 40, endPoint y: 787, distance: 7.2
click at [36, 793] on span "Select" at bounding box center [37, 792] width 28 height 11
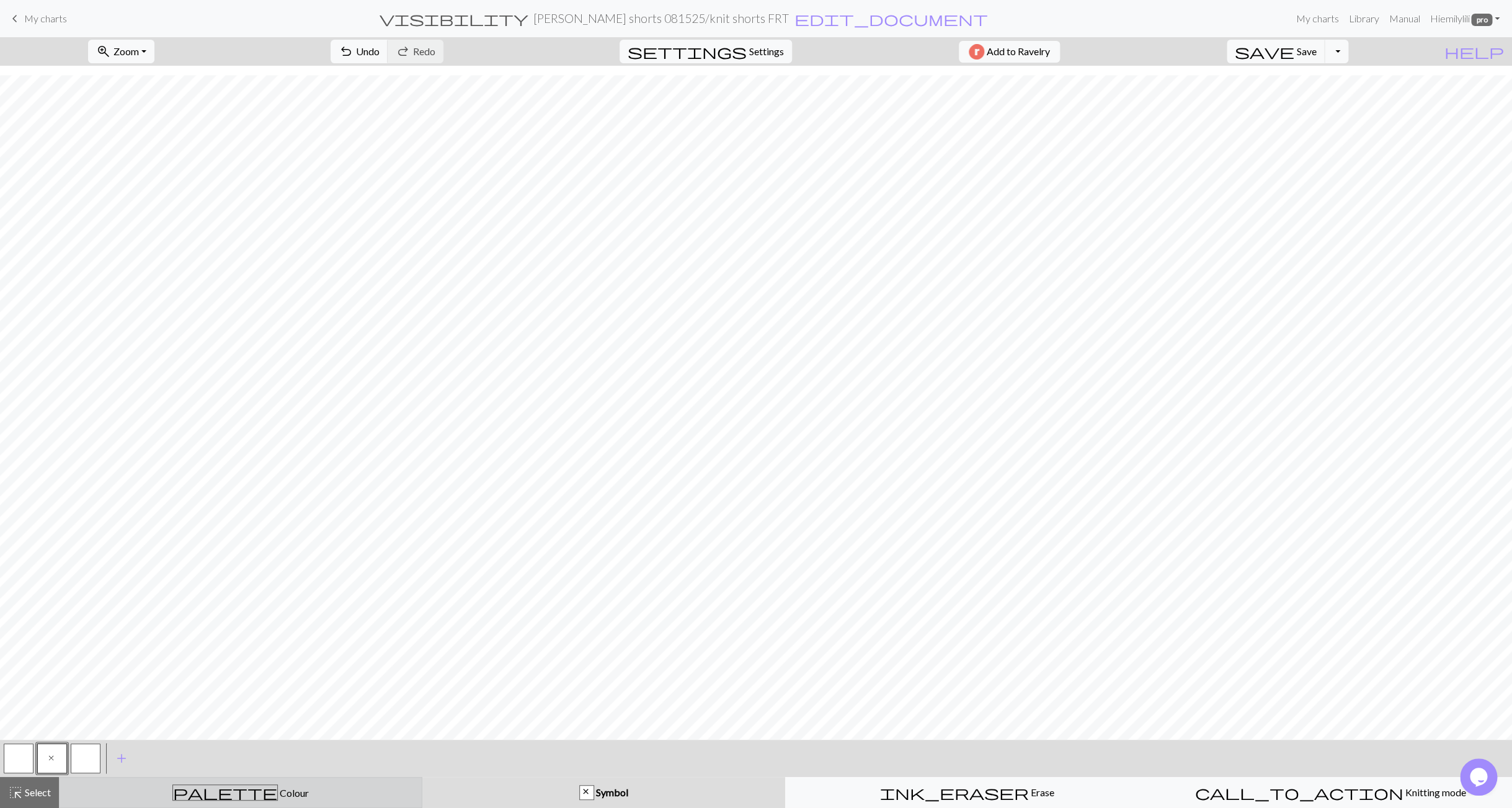
click at [138, 791] on div "palette Colour Colour" at bounding box center [240, 792] width 347 height 16
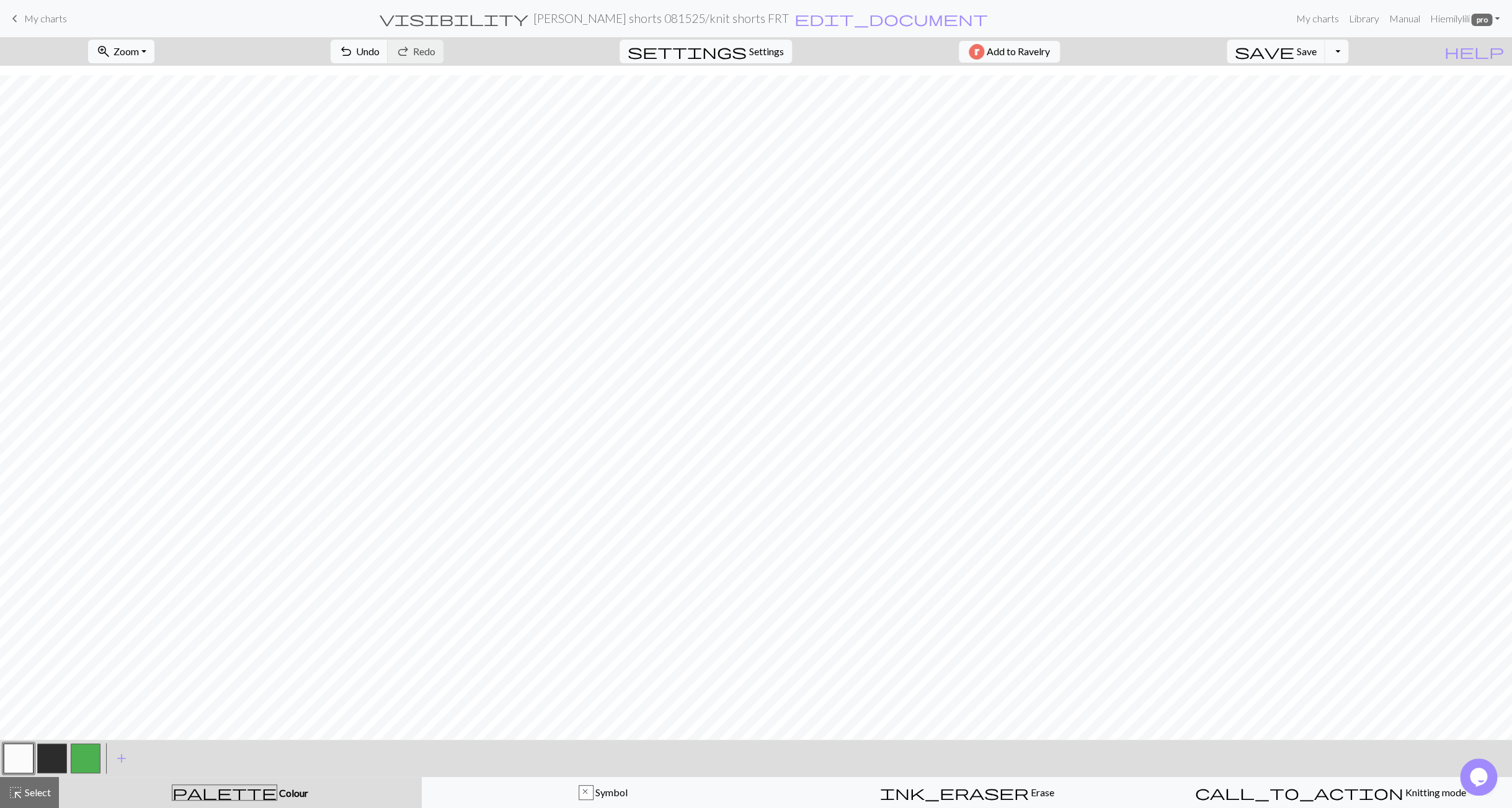
click at [87, 759] on button "button" at bounding box center [86, 758] width 29 height 29
click at [9, 760] on button "button" at bounding box center [19, 758] width 29 height 29
click at [1294, 51] on span "save" at bounding box center [1264, 51] width 60 height 17
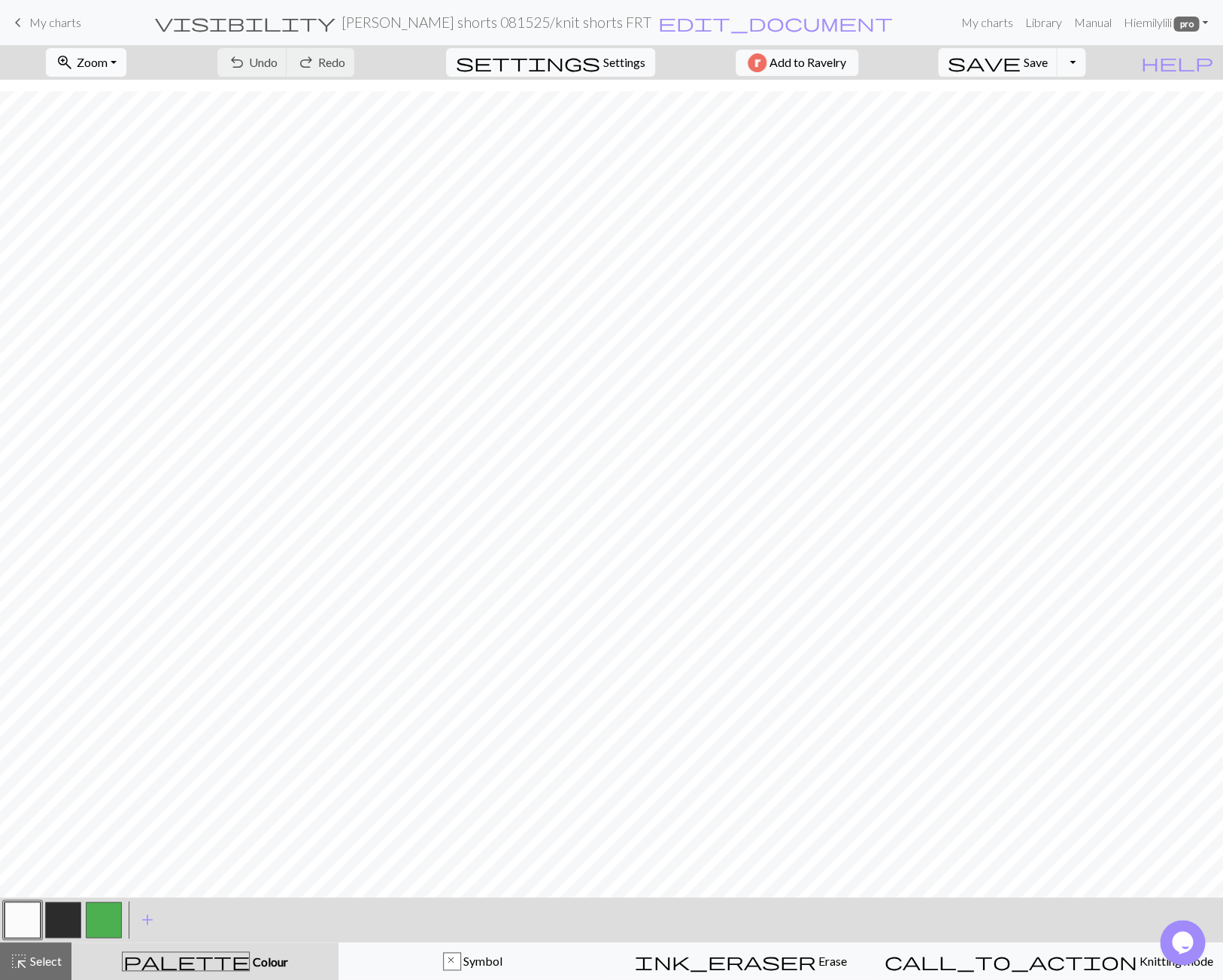
click at [127, 62] on button "zoom_in Zoom Zoom" at bounding box center [85, 62] width 80 height 29
click at [125, 124] on button "Fit width" at bounding box center [106, 120] width 119 height 24
